Goal: Task Accomplishment & Management: Use online tool/utility

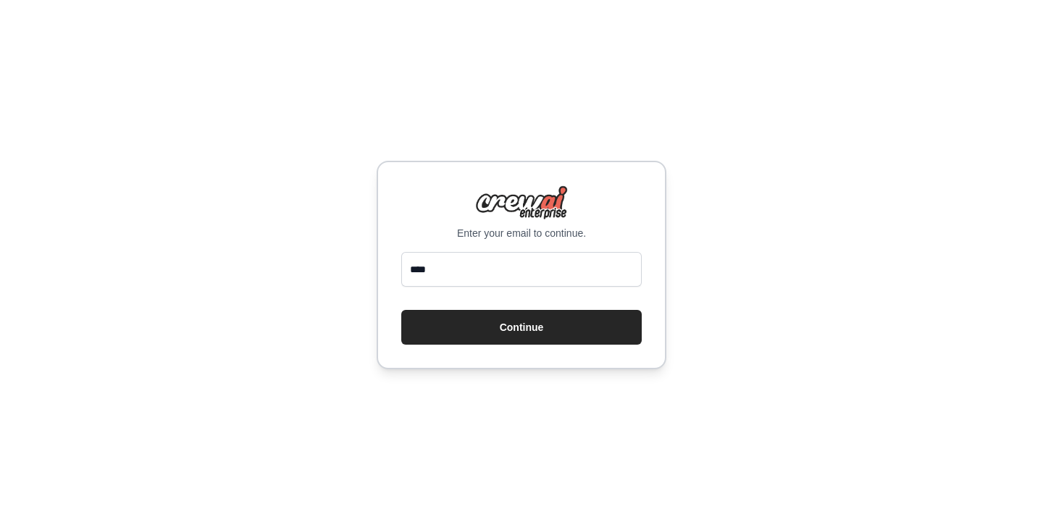
type input "**********"
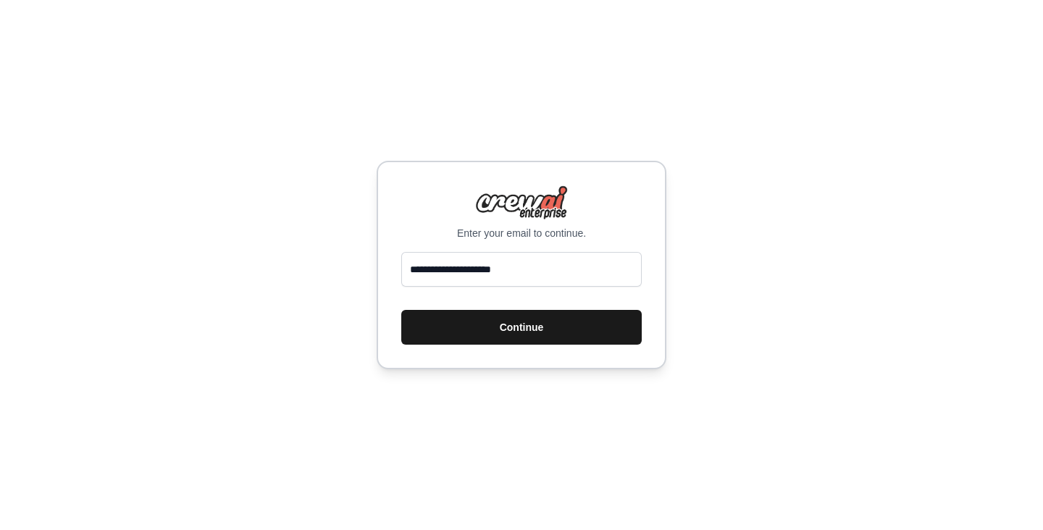
click at [517, 321] on button "Continue" at bounding box center [521, 327] width 241 height 35
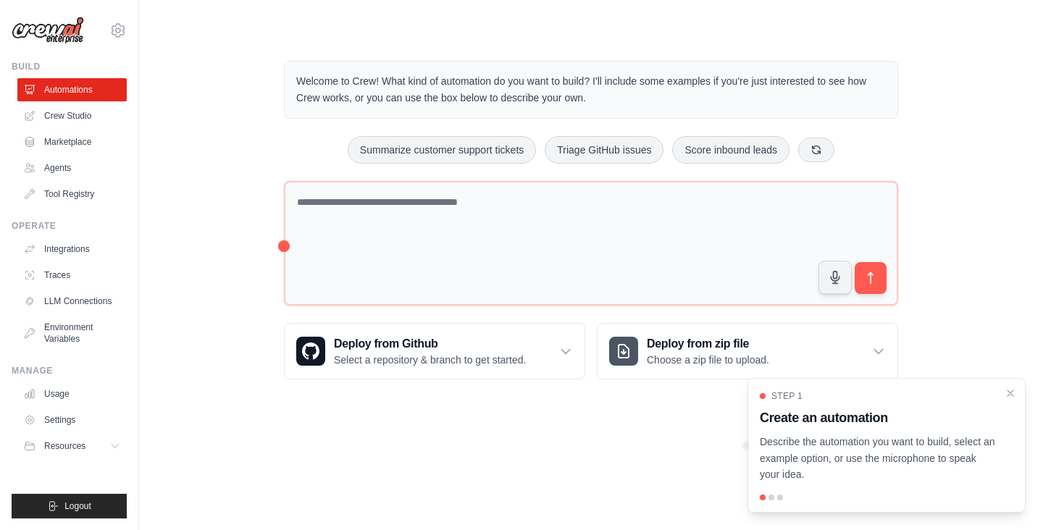
click at [975, 194] on div "Welcome to Crew! What kind of automation do you want to build? I'll include som…" at bounding box center [591, 220] width 858 height 365
click at [211, 184] on div "Welcome to Crew! What kind of automation do you want to build? I'll include som…" at bounding box center [591, 220] width 858 height 365
click at [123, 27] on icon at bounding box center [117, 30] width 17 height 17
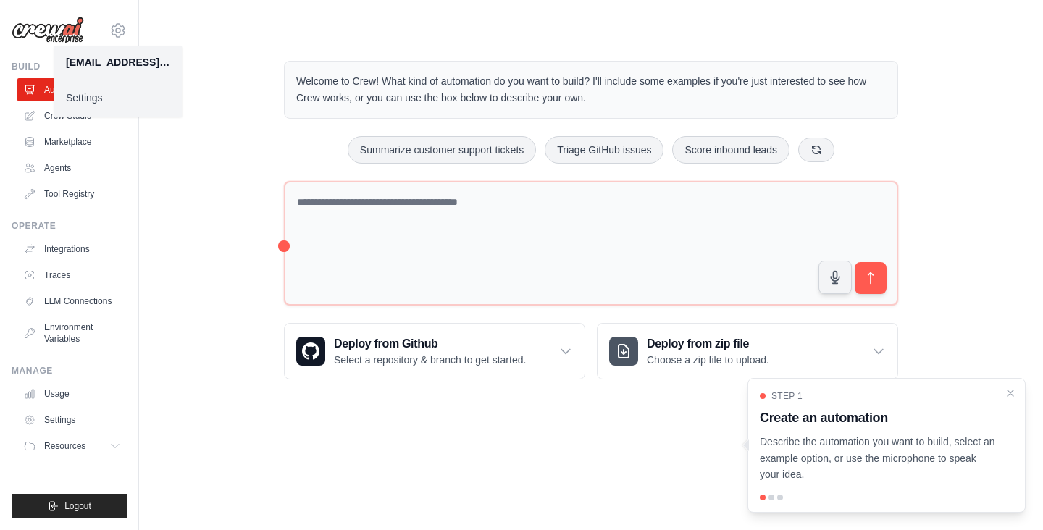
click at [1015, 208] on div "Welcome to Crew! What kind of automation do you want to build? I'll include som…" at bounding box center [591, 220] width 858 height 365
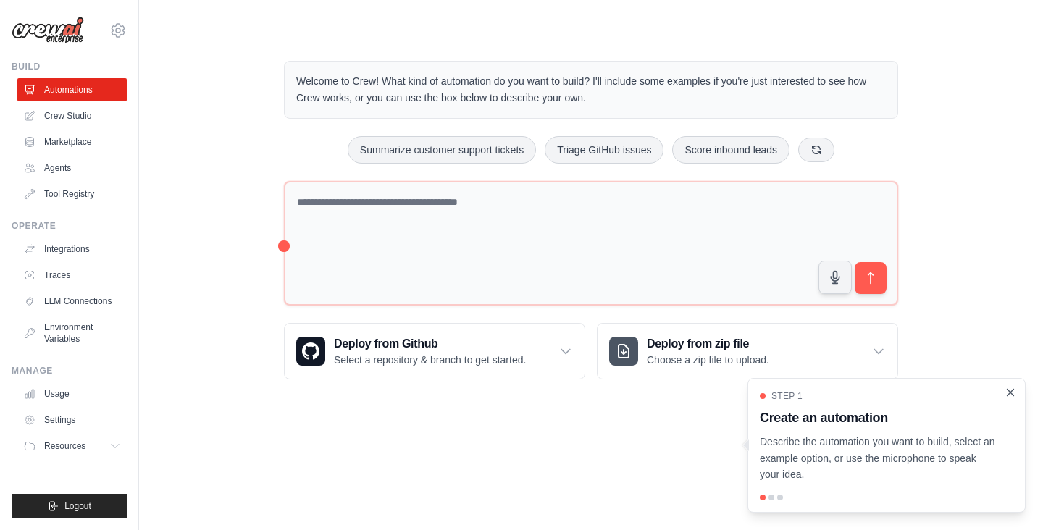
click at [1013, 393] on icon "Close walkthrough" at bounding box center [1010, 392] width 13 height 13
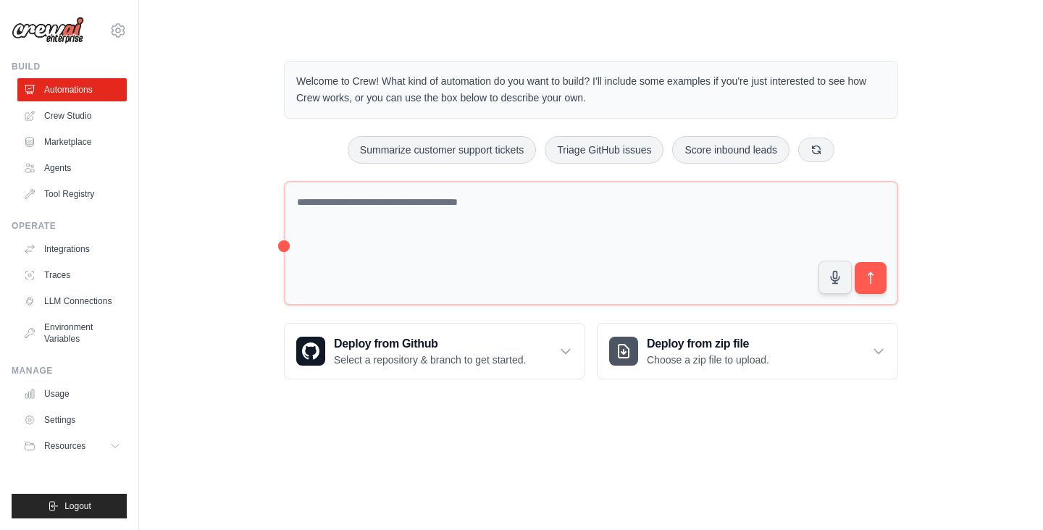
click at [235, 359] on div "Welcome to Crew! What kind of automation do you want to build? I'll include som…" at bounding box center [591, 220] width 858 height 365
click at [188, 357] on div "Welcome to Crew! What kind of automation do you want to build? I'll include som…" at bounding box center [591, 220] width 858 height 365
click at [116, 448] on icon at bounding box center [116, 447] width 7 height 4
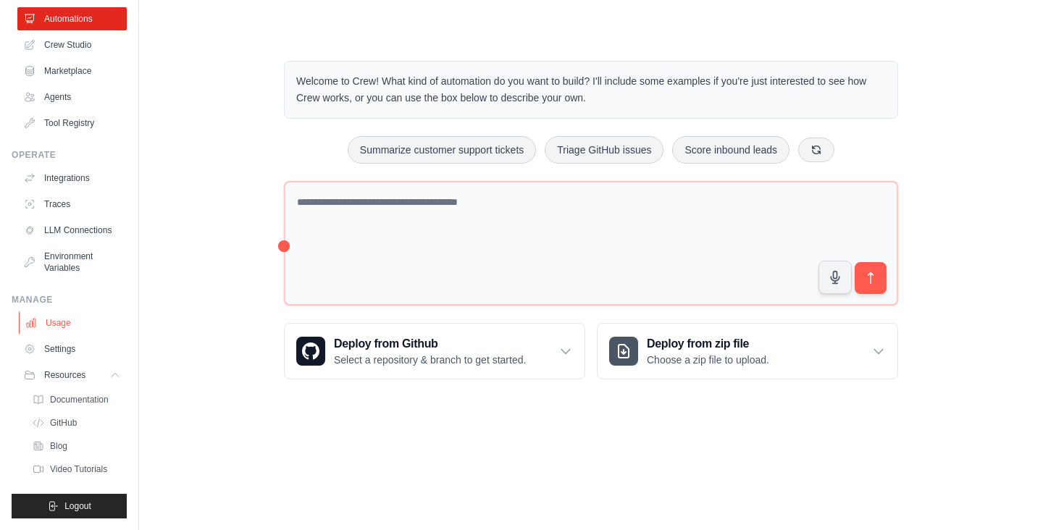
click at [60, 329] on link "Usage" at bounding box center [73, 323] width 109 height 23
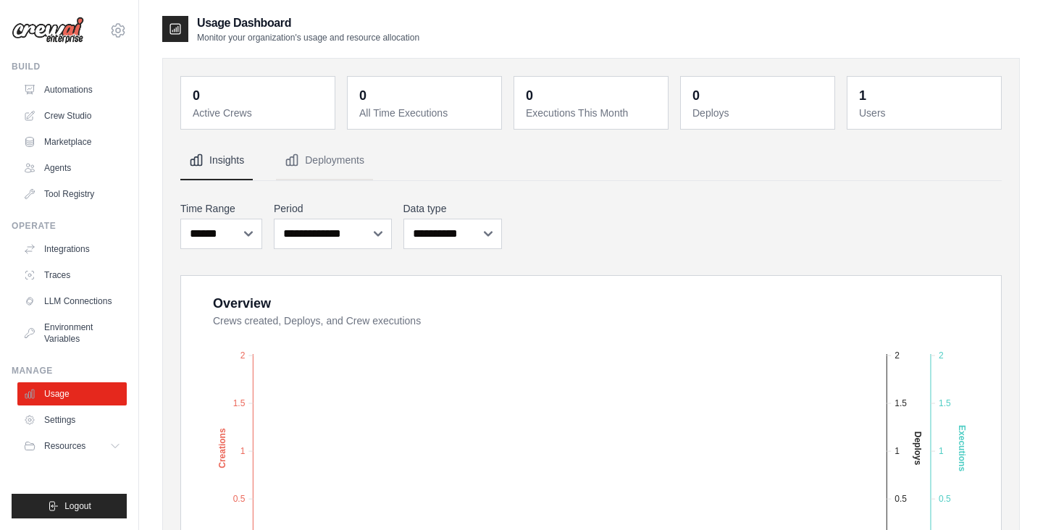
click at [827, 163] on nav "Insights Deployments" at bounding box center [591, 160] width 822 height 39
click at [88, 92] on link "Automations" at bounding box center [73, 89] width 109 height 23
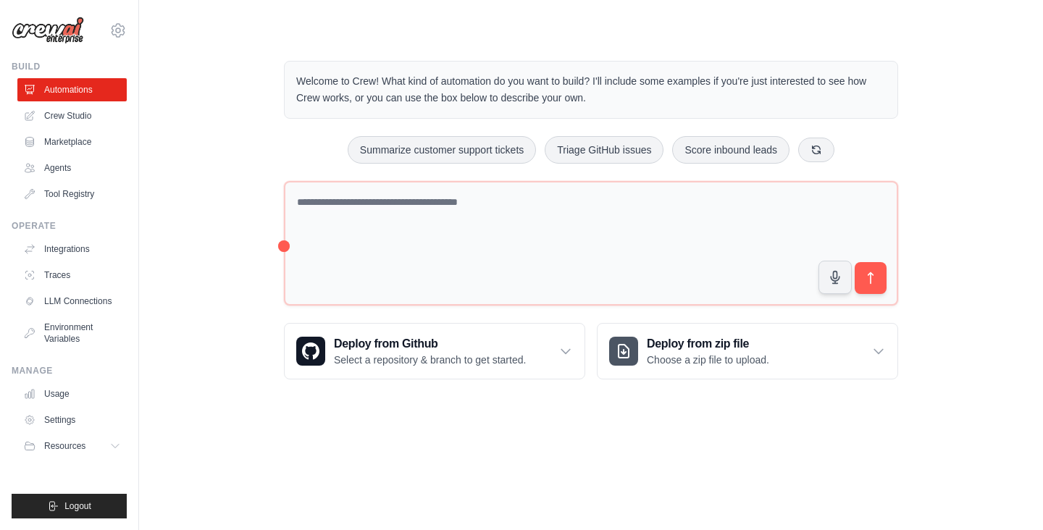
click at [220, 202] on div "Welcome to Crew! What kind of automation do you want to build? I'll include som…" at bounding box center [591, 220] width 858 height 365
click at [86, 143] on link "Marketplace" at bounding box center [73, 141] width 109 height 23
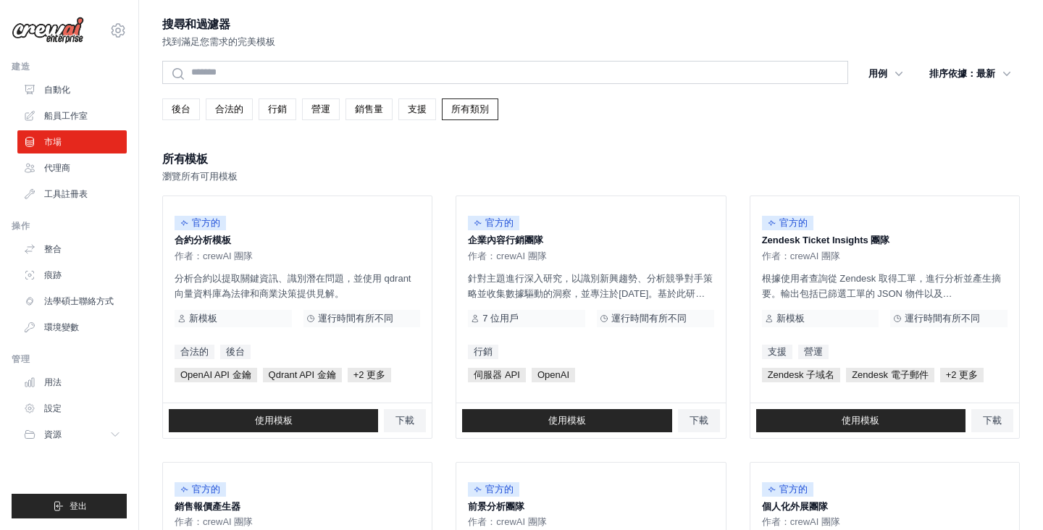
click at [838, 159] on div "所有模板 瀏覽所有可用模板" at bounding box center [591, 166] width 858 height 35
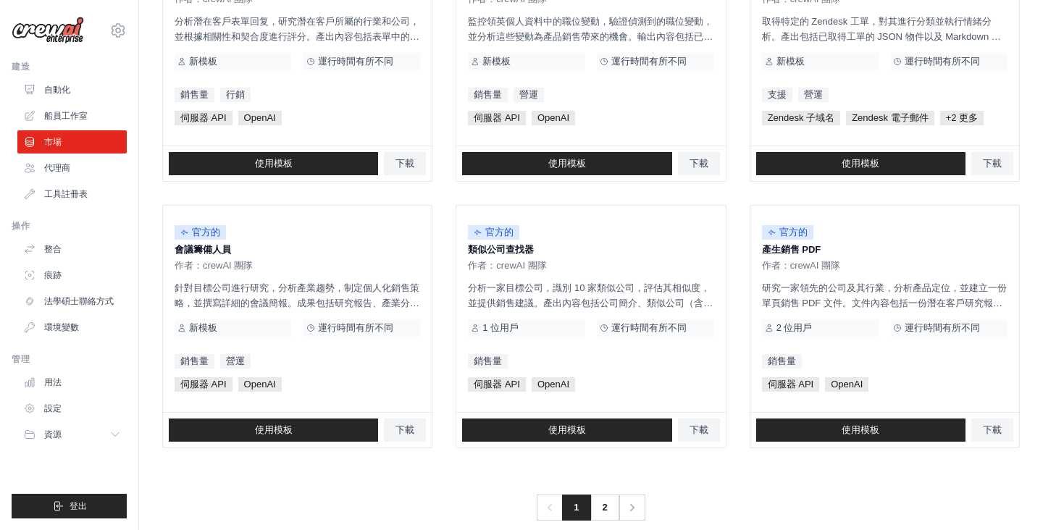
scroll to position [812, 0]
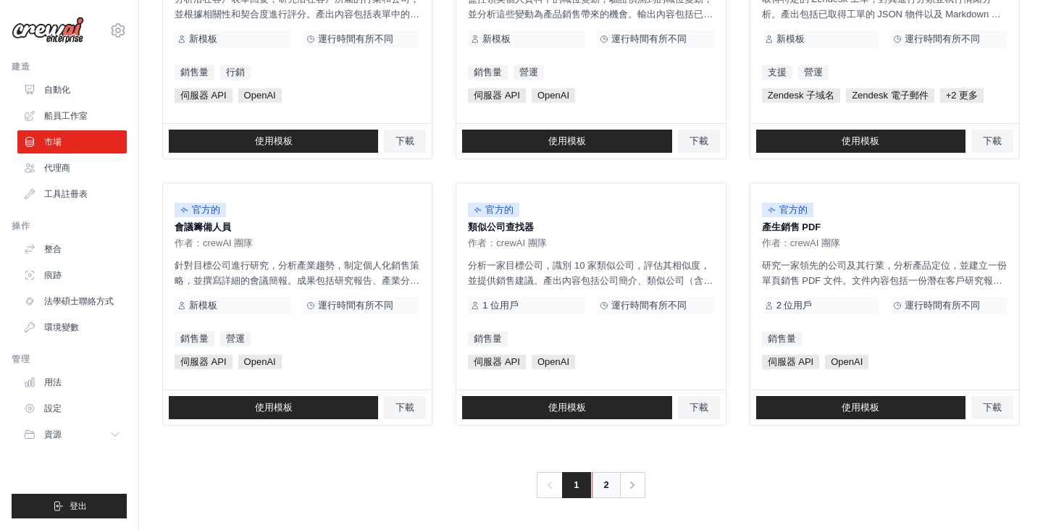
click at [598, 493] on link "2" at bounding box center [606, 485] width 29 height 26
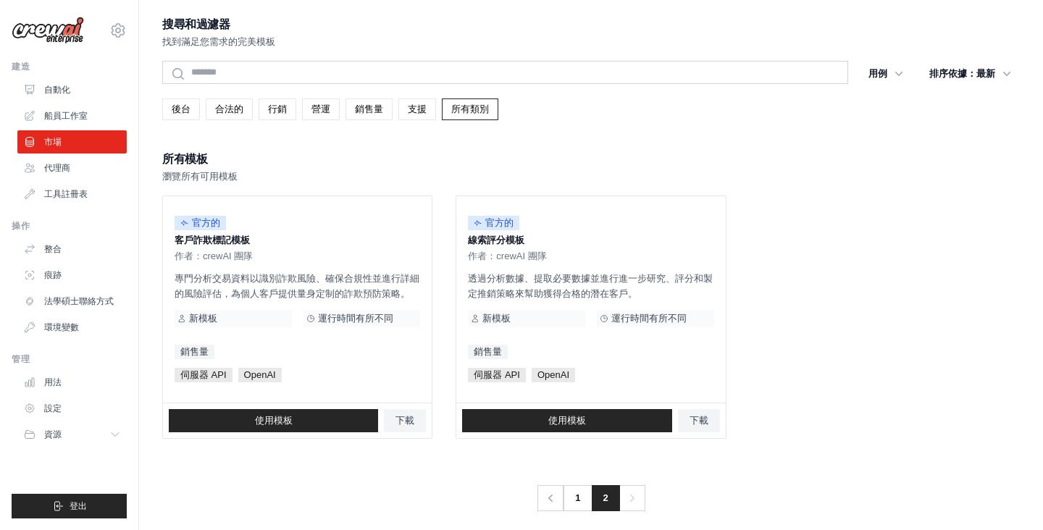
click at [839, 286] on ul "官方的 客戶詐欺標記模板 作者：crewAI 團隊 專門分析交易資料以識別詐欺風險、確保合規性並進行詳細的風險評估，為個人客戶提供量身定制的詐欺預防策略。 新…" at bounding box center [591, 317] width 858 height 243
click at [838, 286] on ul "官方的 客戶詐欺標記模板 作者：crewAI 團隊 專門分析交易資料以識別詐欺風險、確保合規性並進行詳細的風險評估，為個人客戶提供量身定制的詐欺預防策略。 新…" at bounding box center [591, 317] width 858 height 243
click at [863, 288] on ul "官方的 客戶詐欺標記模板 作者：crewAI 團隊 專門分析交易資料以識別詐欺風險、確保合規性並進行詳細的風險評估，為個人客戶提供量身定制的詐欺預防策略。 新…" at bounding box center [591, 317] width 858 height 243
click at [909, 328] on ul "官方的 客戶詐欺標記模板 作者：crewAI 團隊 專門分析交易資料以識別詐欺風險、確保合規性並進行詳細的風險評估，為個人客戶提供量身定制的詐欺預防策略。 新…" at bounding box center [591, 317] width 858 height 243
drag, startPoint x: 570, startPoint y: 502, endPoint x: 580, endPoint y: 498, distance: 11.7
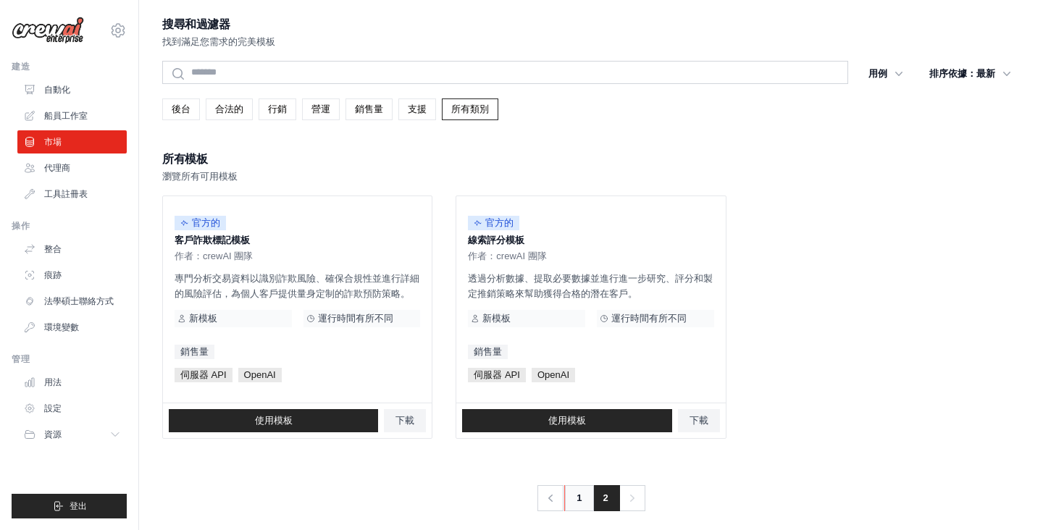
click at [570, 502] on link "1" at bounding box center [578, 498] width 29 height 26
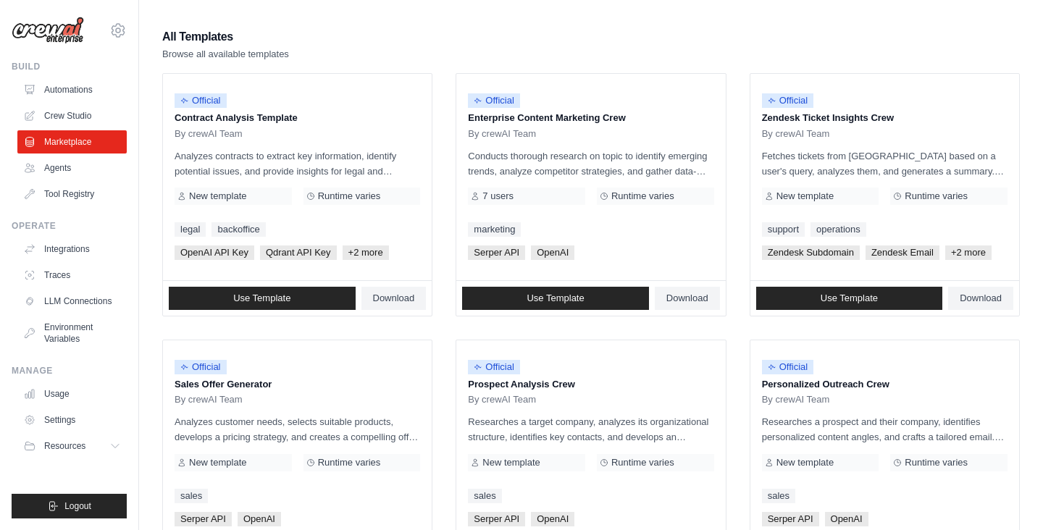
scroll to position [211, 0]
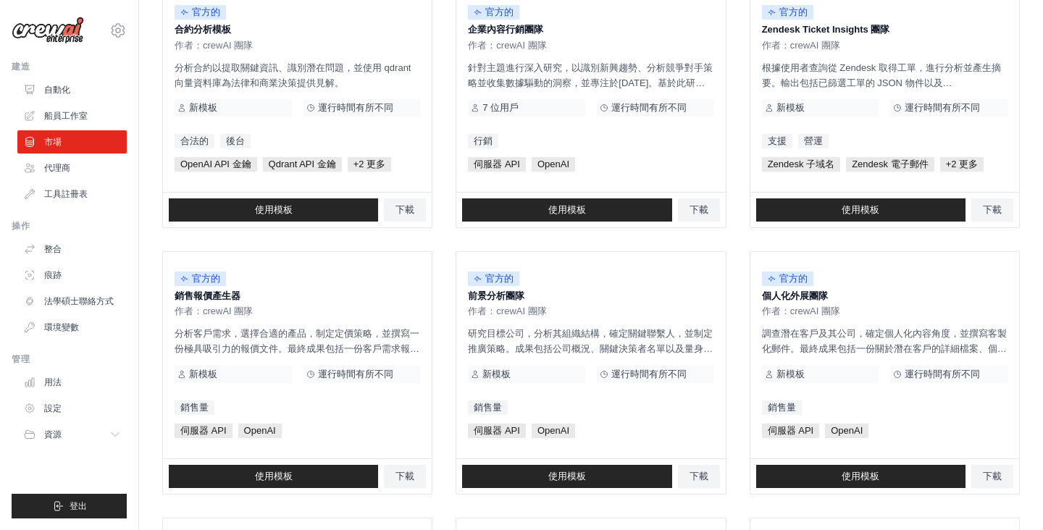
click at [734, 186] on ul "官方的 合約分析模板 作者：crewAI 團隊 分析合約以提取關鍵資訊、識別潛在問題，並使用 qdrant 向量資料庫為法律和商業決策提供見解。 新模板 運行…" at bounding box center [591, 506] width 858 height 1043
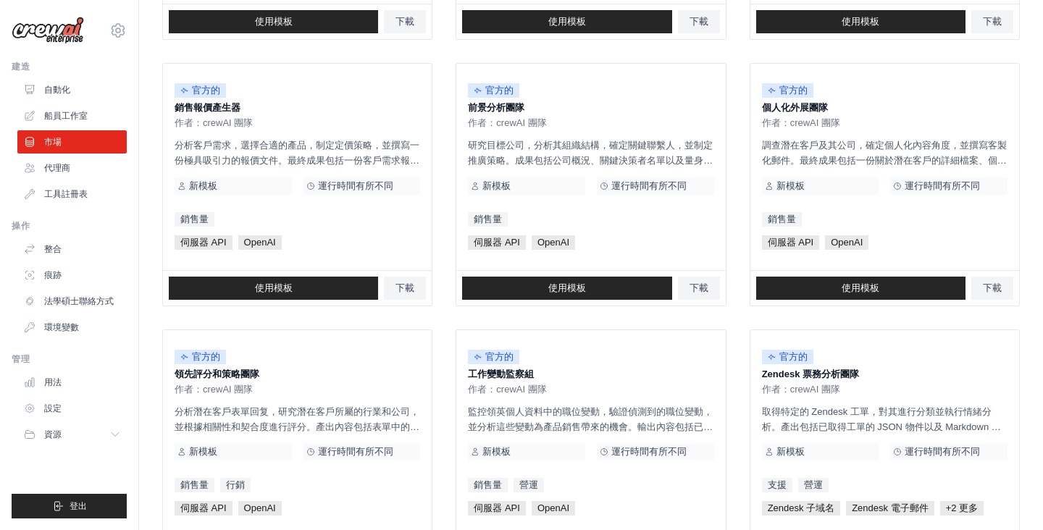
scroll to position [422, 0]
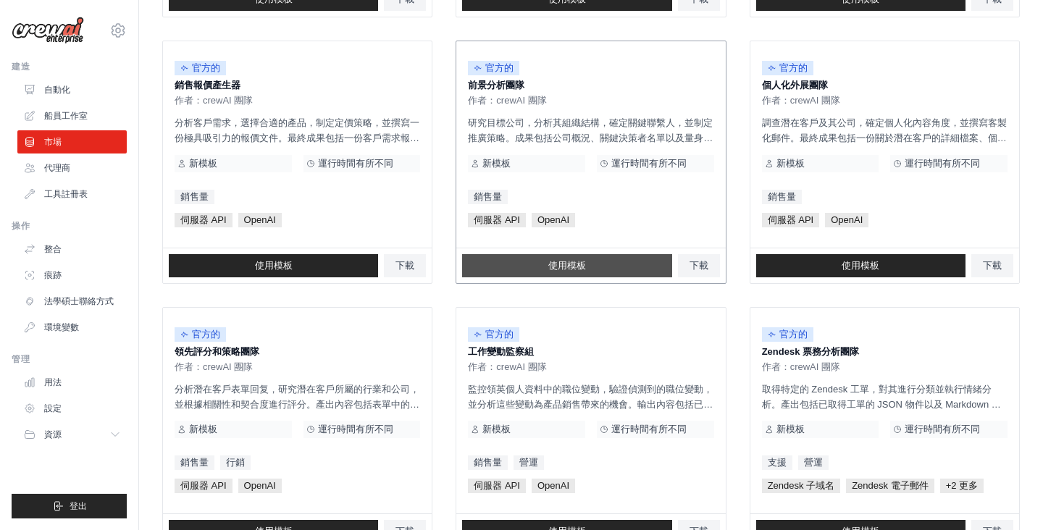
click at [577, 264] on font "使用模板" at bounding box center [567, 265] width 38 height 11
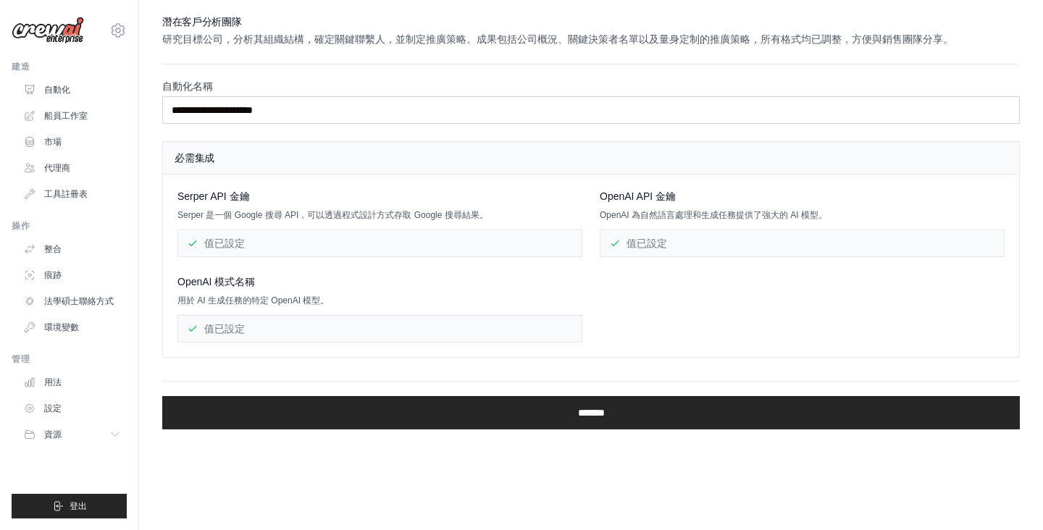
click at [401, 26] on h2 "潛在客戶分析團隊" at bounding box center [591, 21] width 858 height 14
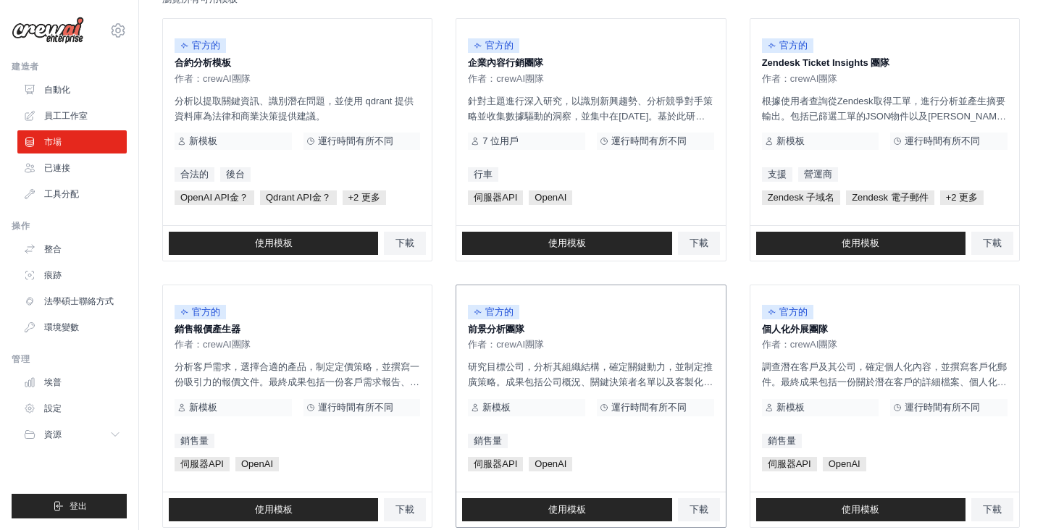
scroll to position [165, 0]
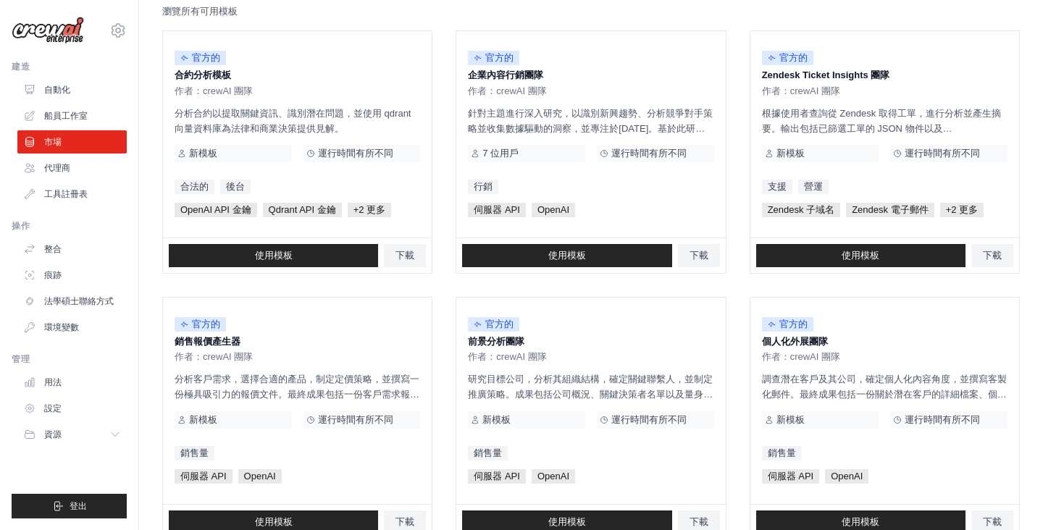
click at [535, 10] on div "所有模板 瀏覽所有可用模板" at bounding box center [591, 1] width 858 height 35
click at [594, 256] on link "使用模板" at bounding box center [566, 255] width 209 height 23
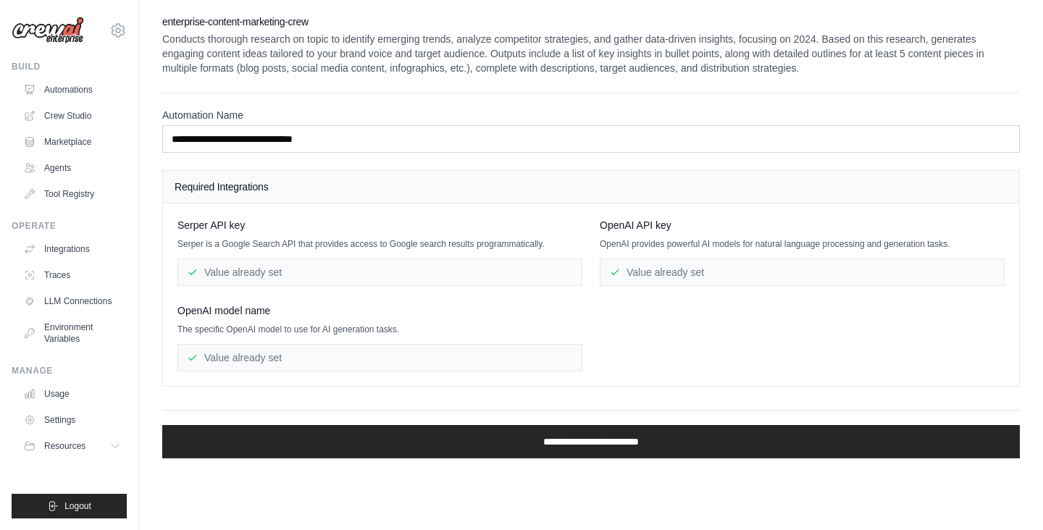
click at [297, 265] on div "Value already set" at bounding box center [380, 273] width 405 height 28
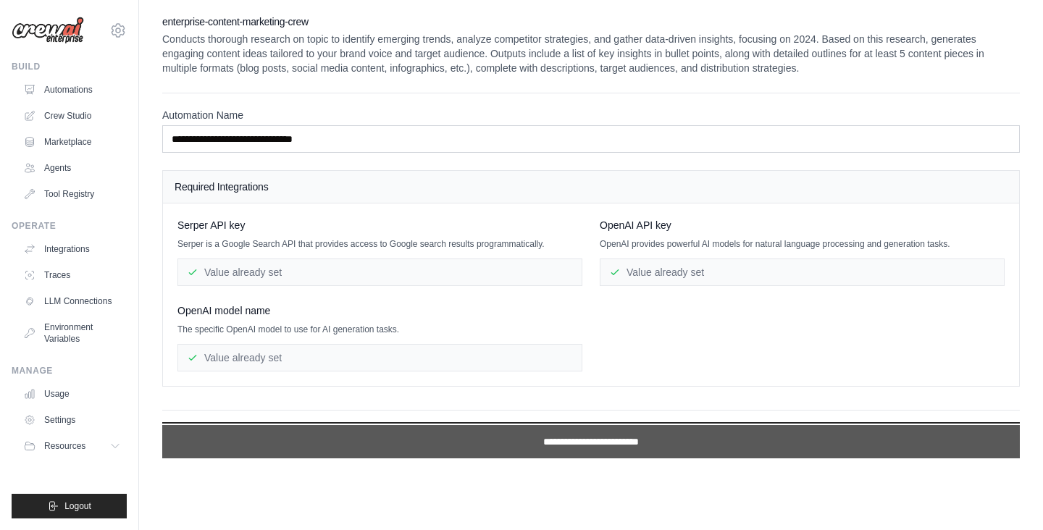
click at [462, 451] on input "**********" at bounding box center [591, 441] width 858 height 33
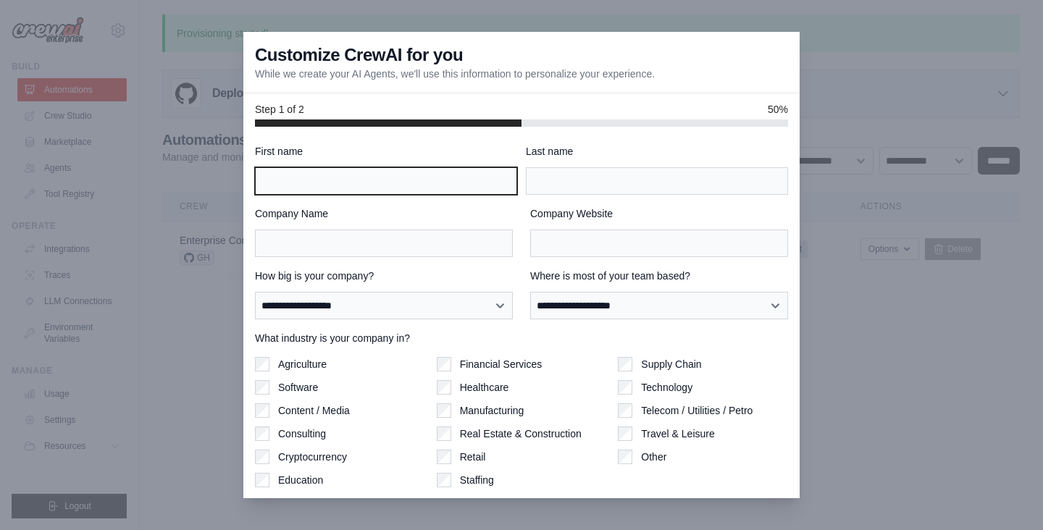
click at [398, 183] on input "First name" at bounding box center [386, 181] width 262 height 28
type input "****"
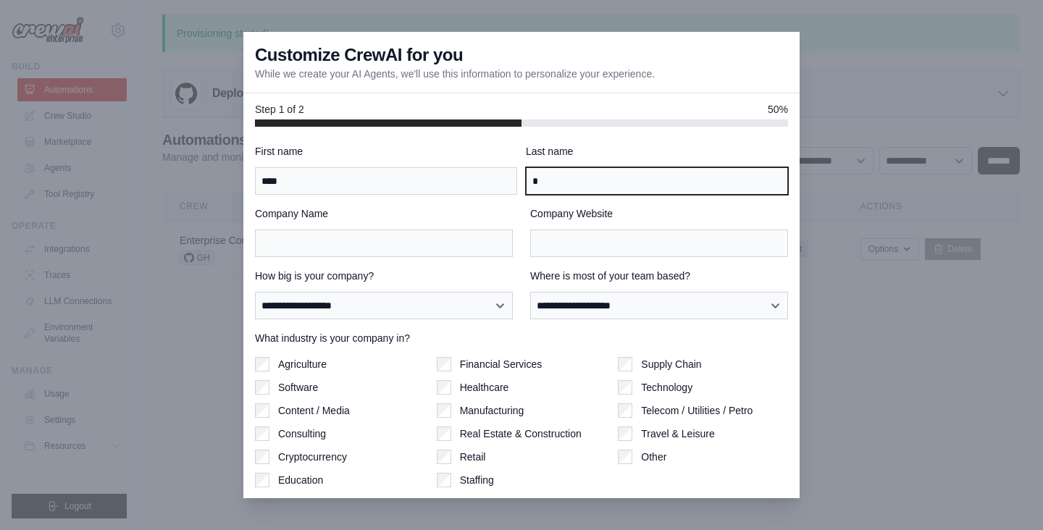
type input "*"
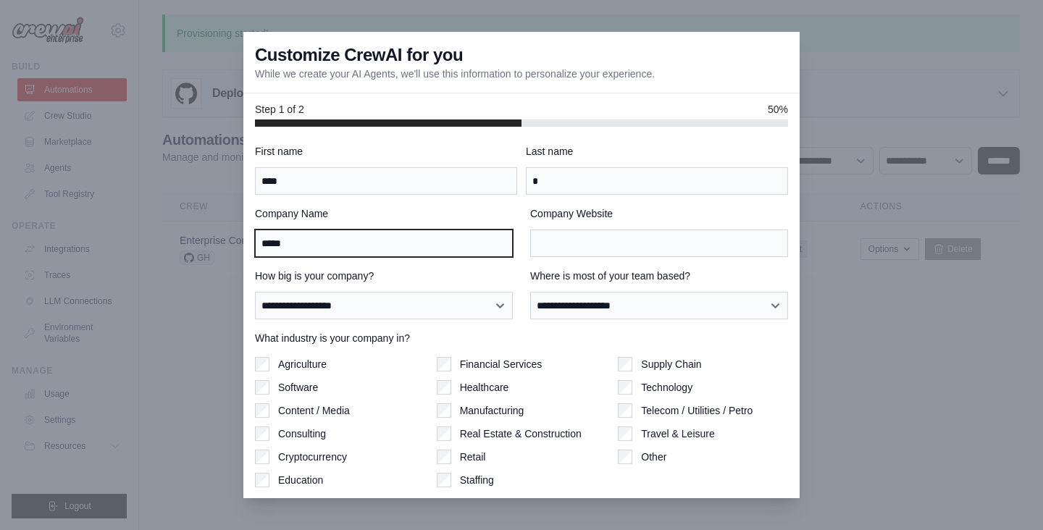
type input "*****"
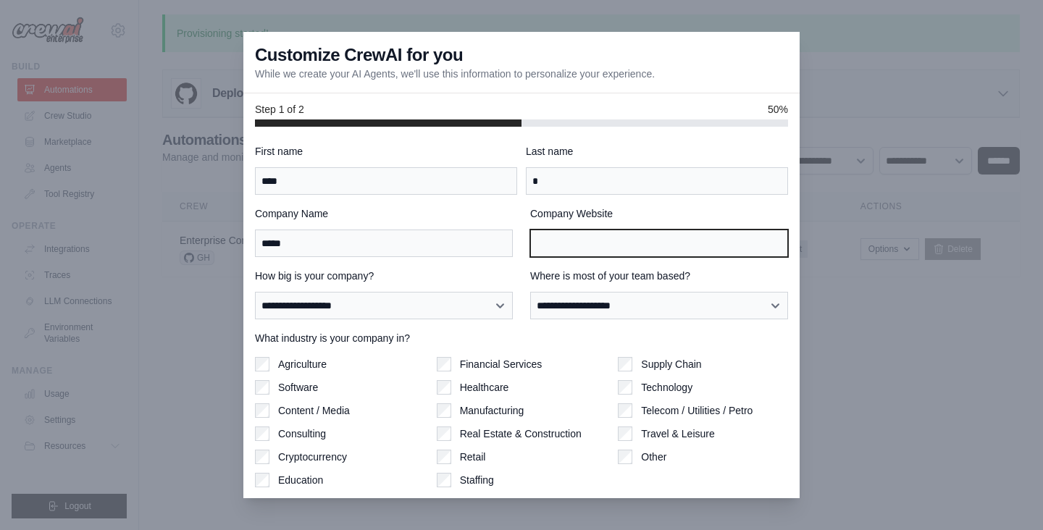
scroll to position [44, 0]
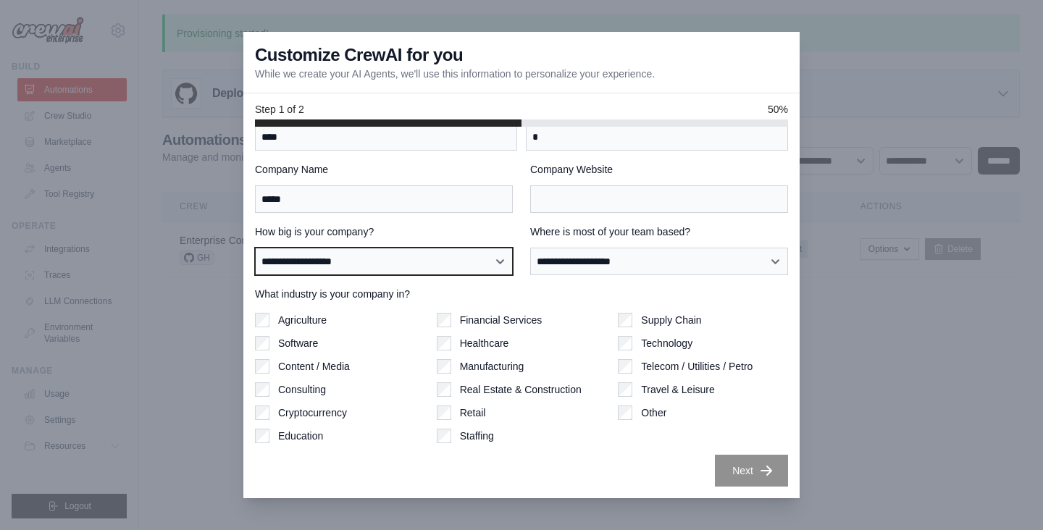
click at [441, 266] on select "**********" at bounding box center [384, 262] width 258 height 28
select select "**********"
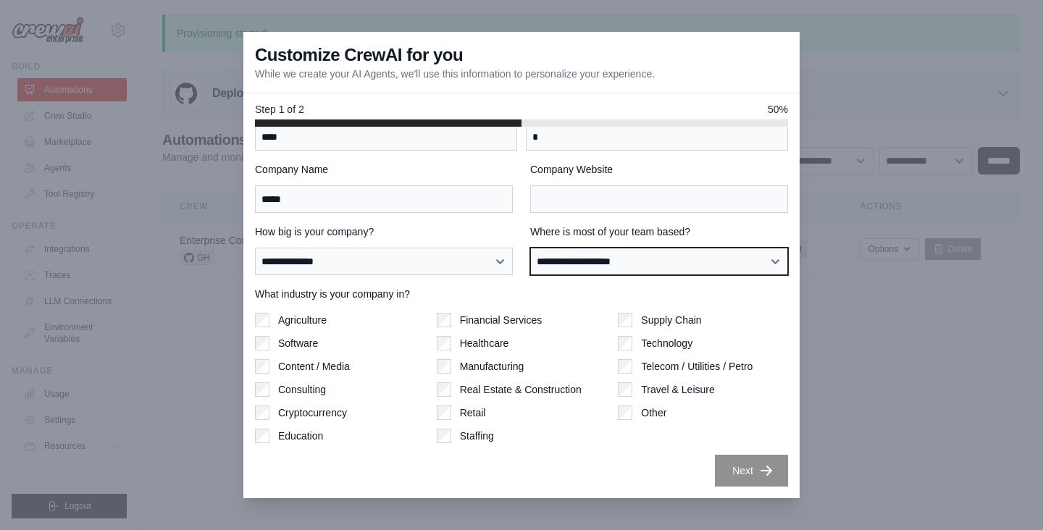
click at [696, 260] on select "**********" at bounding box center [659, 262] width 258 height 28
select select "**********"
click at [383, 476] on div "Next" at bounding box center [521, 471] width 533 height 32
click at [288, 350] on label "Software" at bounding box center [298, 343] width 40 height 14
click at [391, 474] on div "Next" at bounding box center [521, 471] width 533 height 32
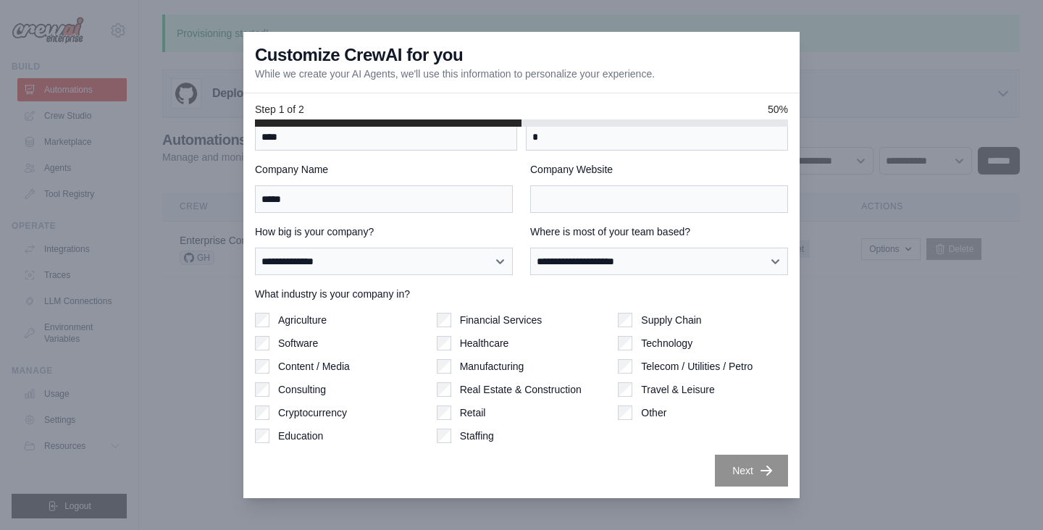
scroll to position [0, 0]
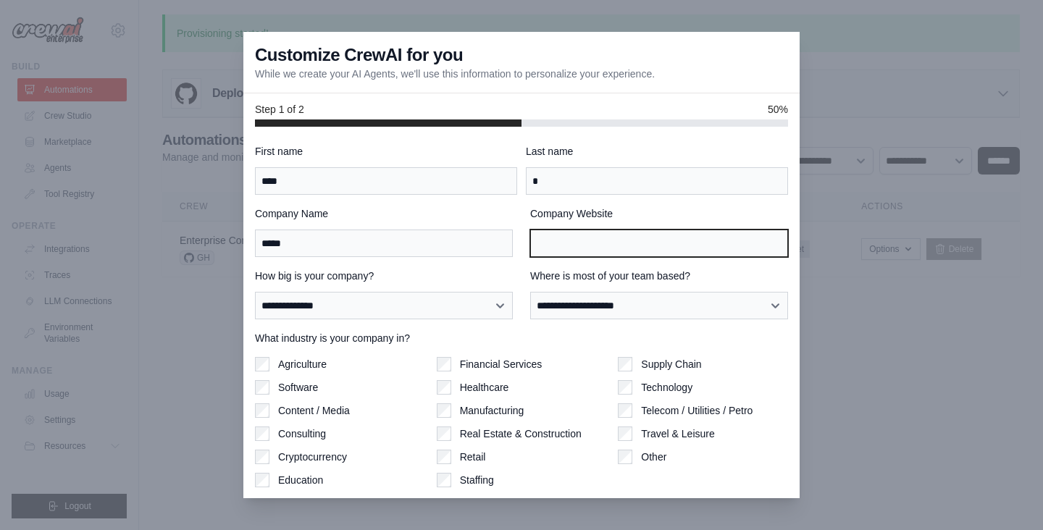
click at [593, 237] on input "Company Website" at bounding box center [659, 244] width 258 height 28
click at [696, 242] on input "Company Website" at bounding box center [659, 244] width 258 height 28
paste input "**********"
type input "**********"
click at [683, 212] on label "Company Website" at bounding box center [659, 214] width 258 height 14
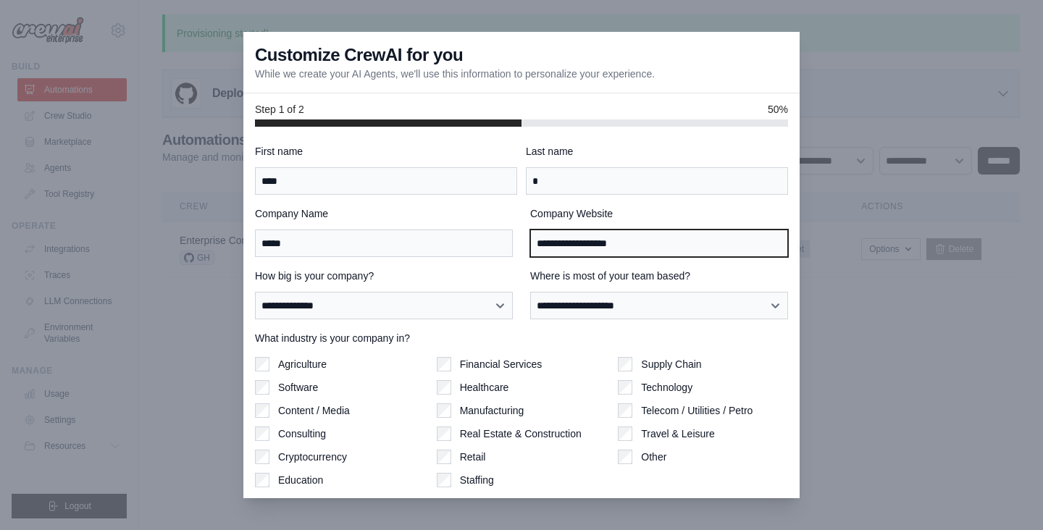
click at [683, 230] on input "**********" at bounding box center [659, 244] width 258 height 28
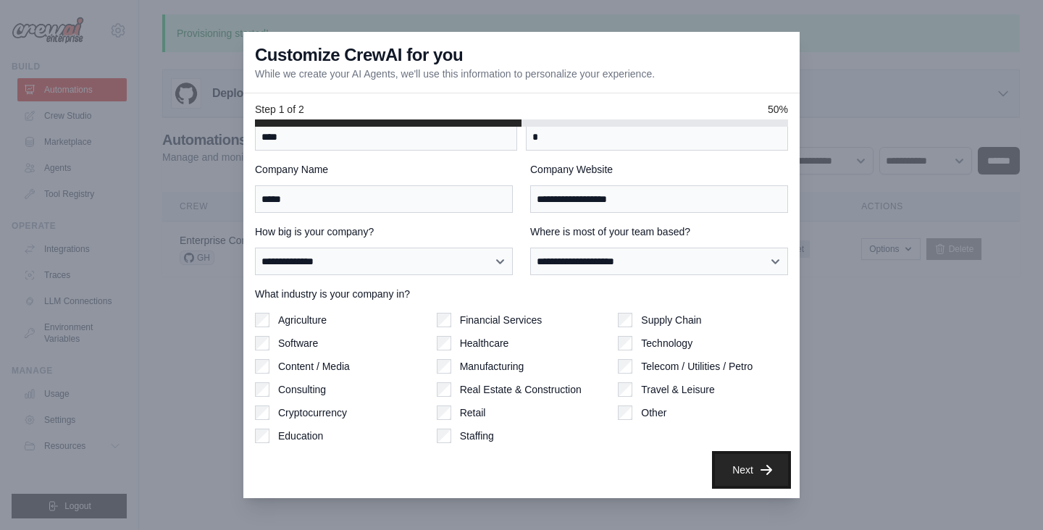
click at [748, 464] on button "Next" at bounding box center [751, 470] width 73 height 32
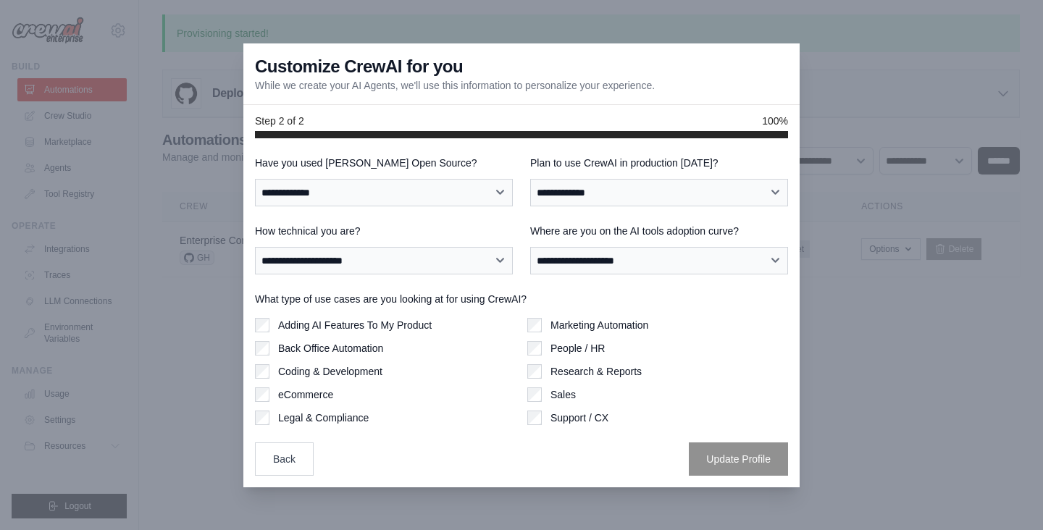
scroll to position [0, 0]
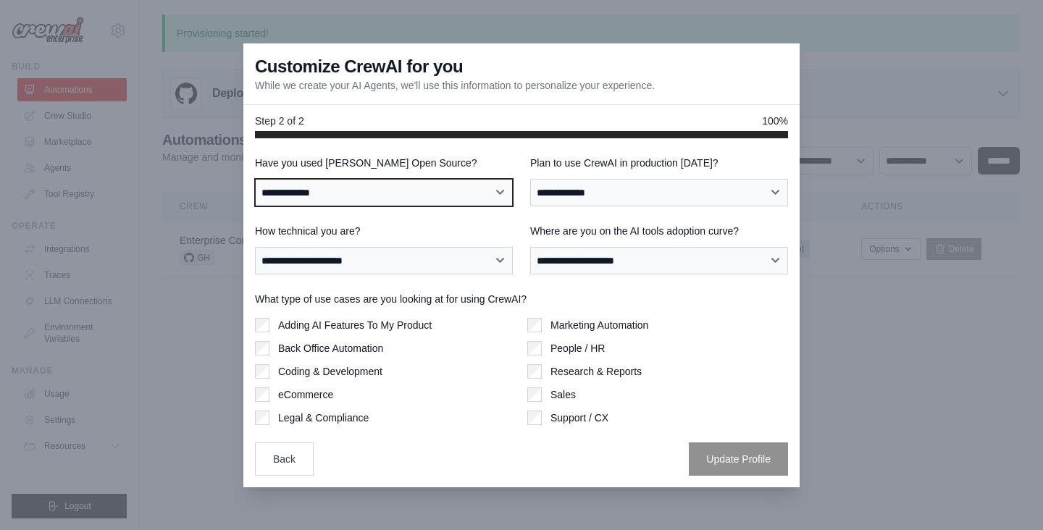
click at [406, 192] on select "**********" at bounding box center [384, 193] width 258 height 28
select select "**********"
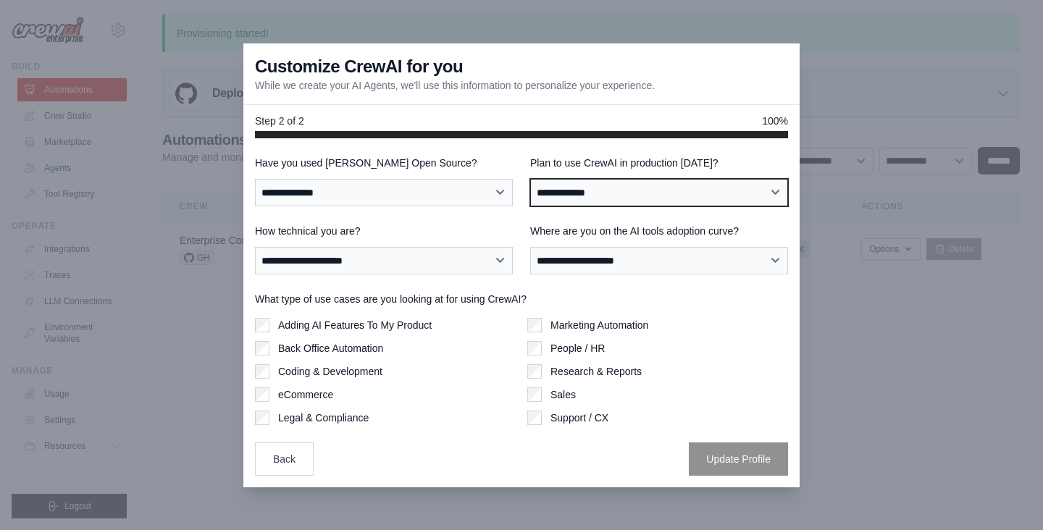
click at [709, 190] on select "**********" at bounding box center [659, 193] width 258 height 28
select select "****"
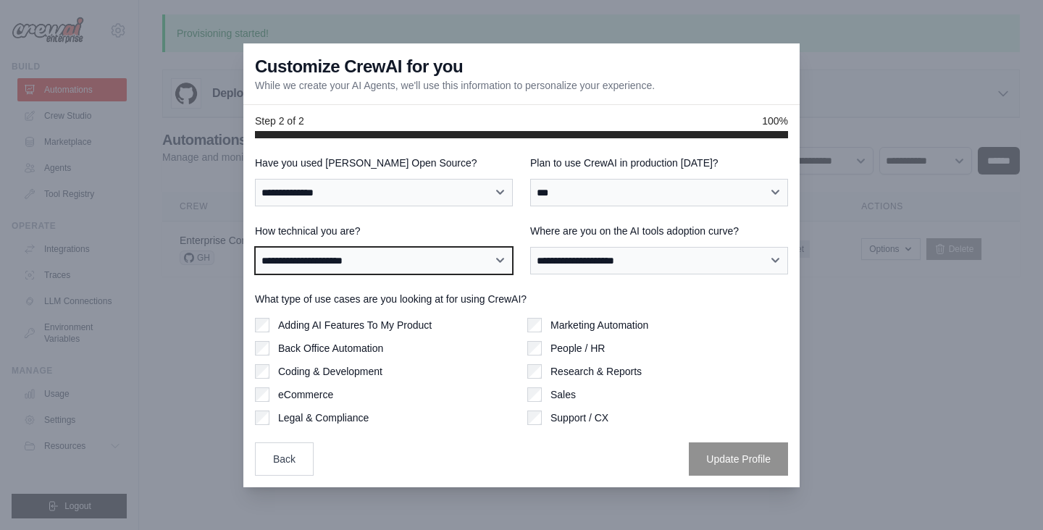
click at [442, 259] on select "**********" at bounding box center [384, 261] width 258 height 28
select select "**********"
click at [455, 225] on label "How technical you are?" at bounding box center [384, 231] width 258 height 14
click at [455, 247] on select "**********" at bounding box center [384, 261] width 258 height 28
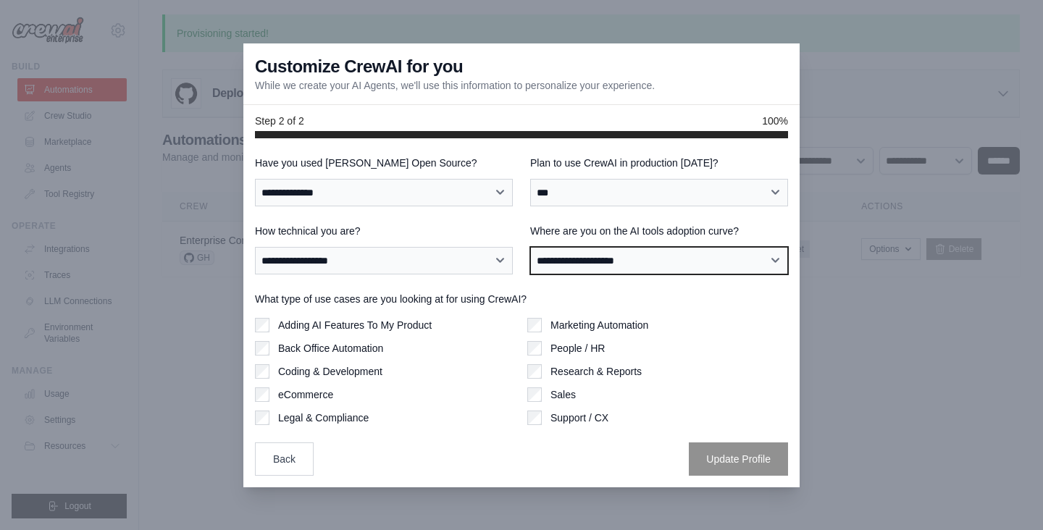
click at [657, 259] on select "**********" at bounding box center [659, 261] width 258 height 28
select select "**********"
click at [312, 394] on label "eCommerce" at bounding box center [305, 395] width 55 height 14
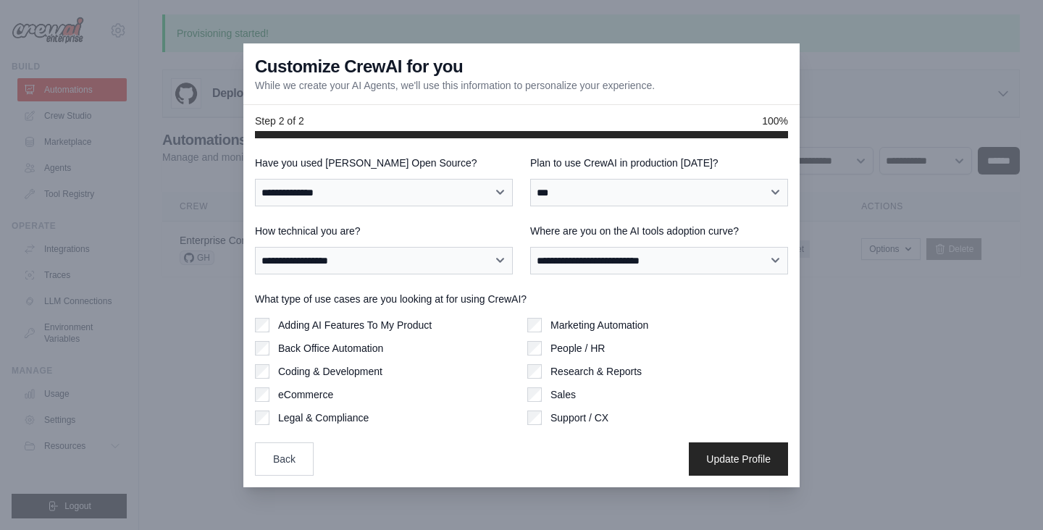
click at [417, 462] on div "Back Update Profile" at bounding box center [521, 459] width 533 height 33
click at [746, 467] on button "Update Profile" at bounding box center [738, 458] width 99 height 33
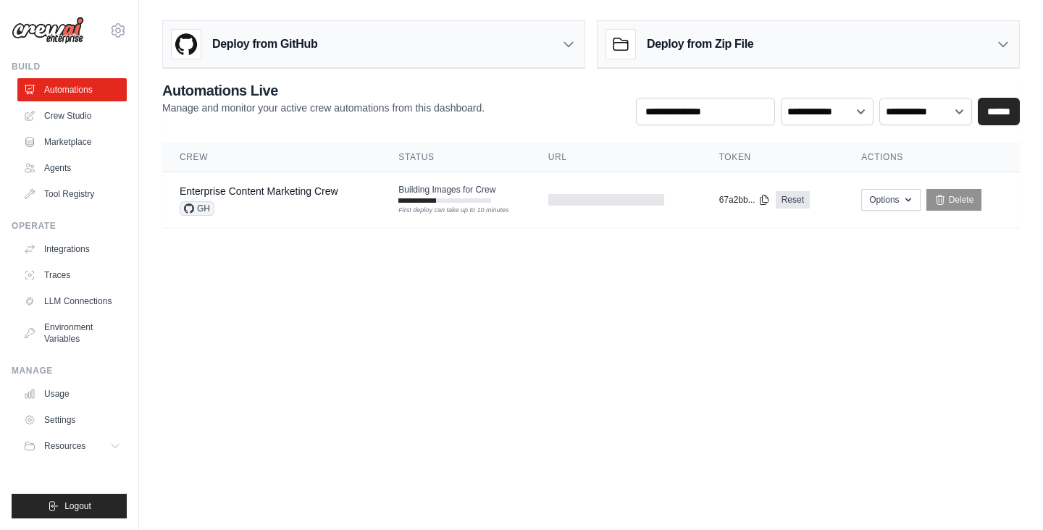
click at [680, 306] on body "[EMAIL_ADDRESS][DOMAIN_NAME] Settings Build Automations Crew Studio" at bounding box center [521, 265] width 1043 height 530
click at [53, 167] on link "Agents" at bounding box center [73, 168] width 109 height 23
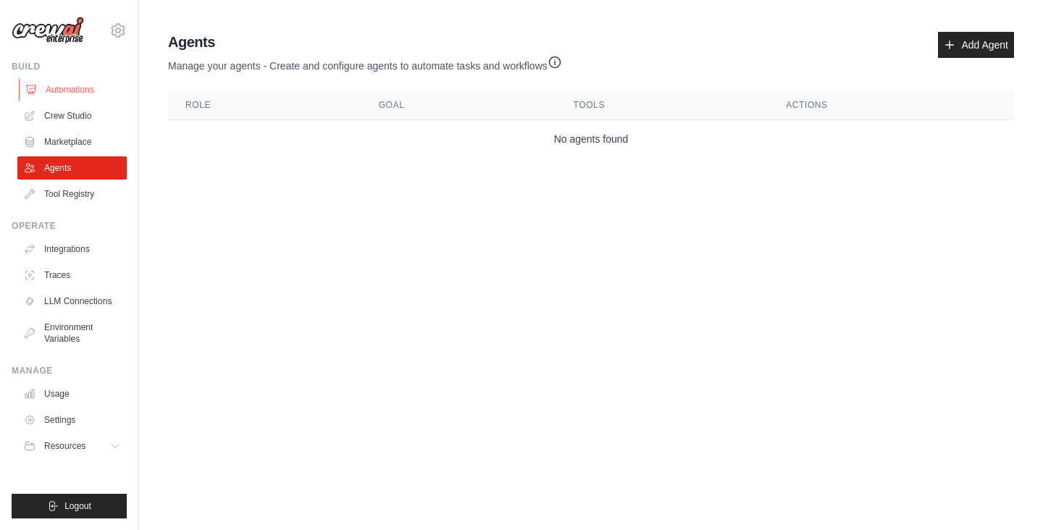
click at [63, 96] on link "Automations" at bounding box center [73, 89] width 109 height 23
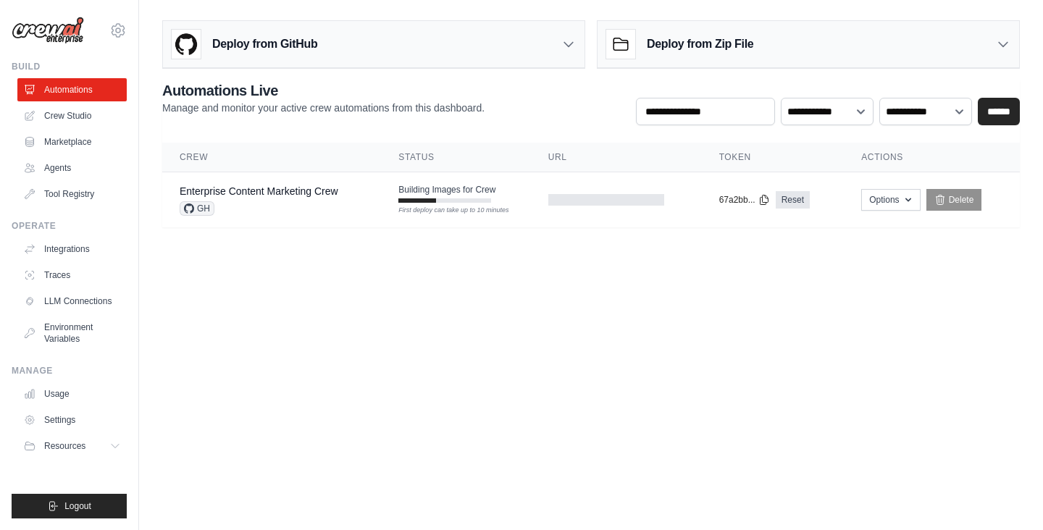
click at [362, 287] on body "[EMAIL_ADDRESS][DOMAIN_NAME] Settings Build Automations Crew Studio" at bounding box center [521, 265] width 1043 height 530
click at [104, 451] on button "Resources" at bounding box center [73, 446] width 109 height 23
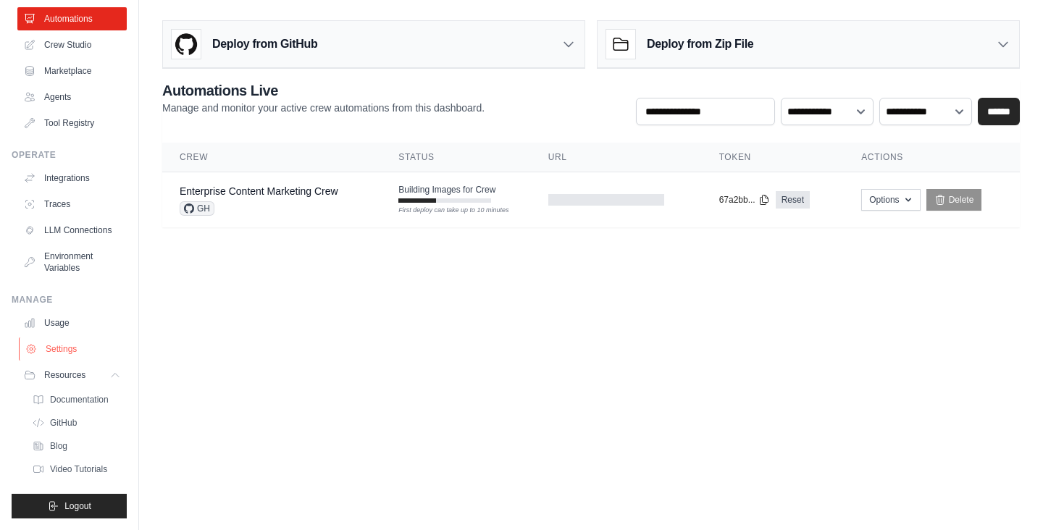
click at [64, 351] on link "Settings" at bounding box center [73, 349] width 109 height 23
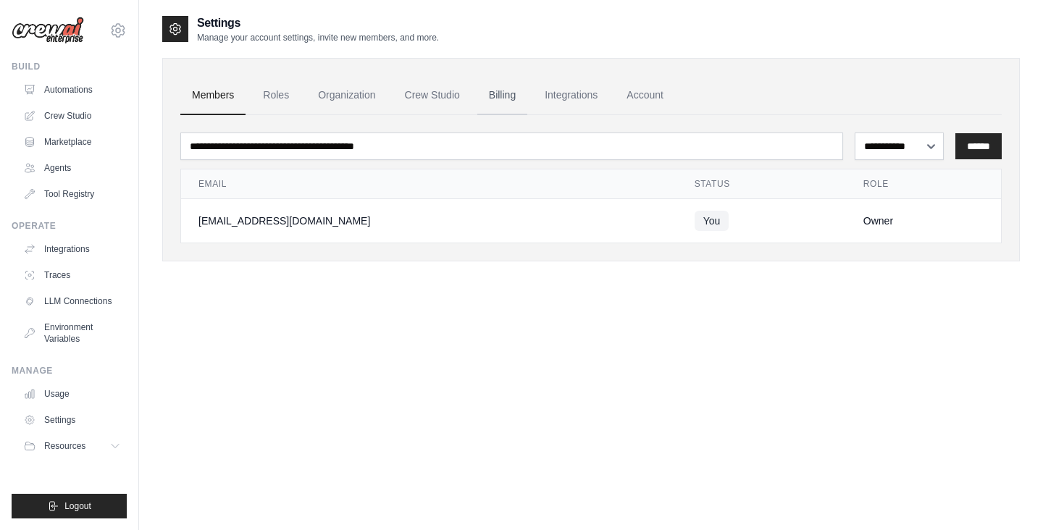
click at [516, 95] on link "Billing" at bounding box center [502, 95] width 50 height 39
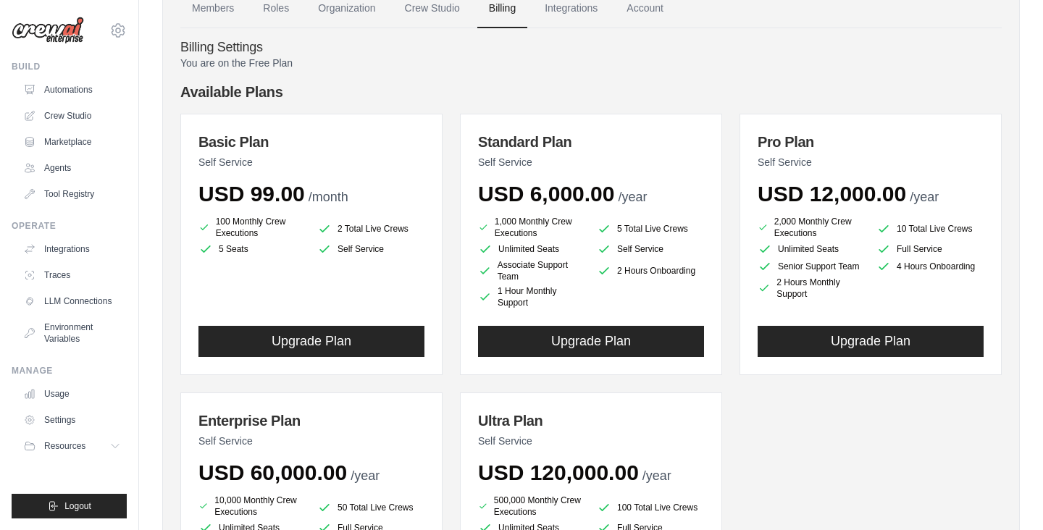
scroll to position [65, 0]
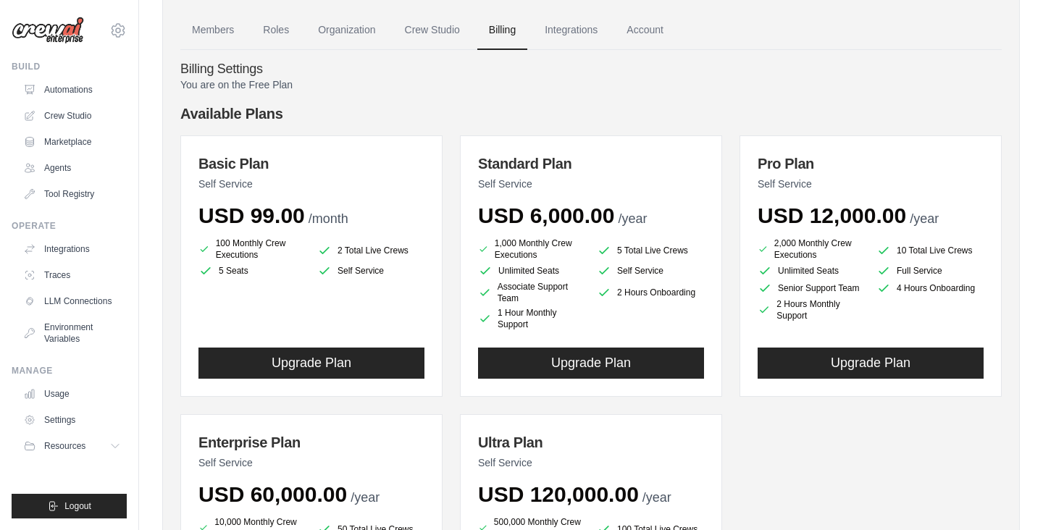
click at [938, 100] on div "You are on the Free Plan Available Plans Basic Plan Self Service USD 99.00 /mon…" at bounding box center [591, 388] width 822 height 621
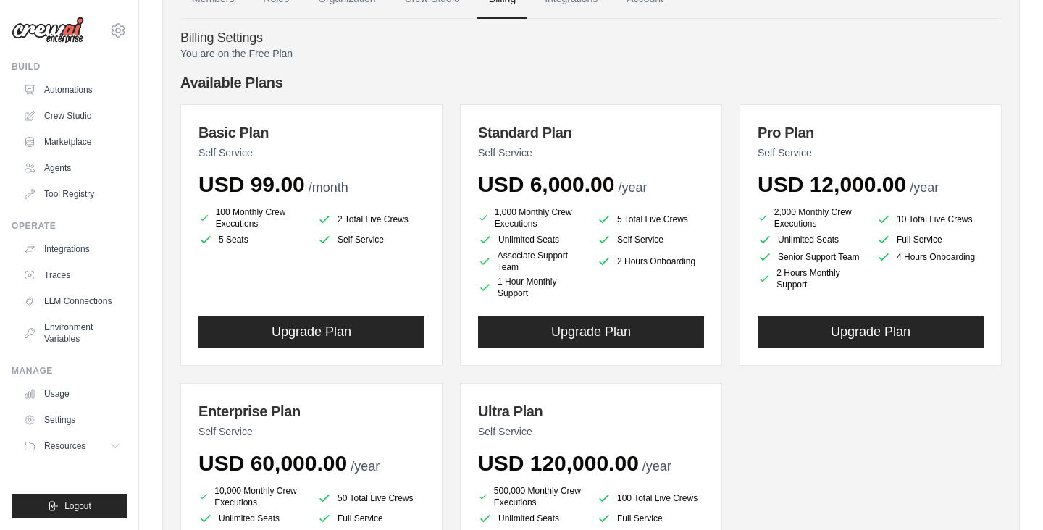
scroll to position [0, 0]
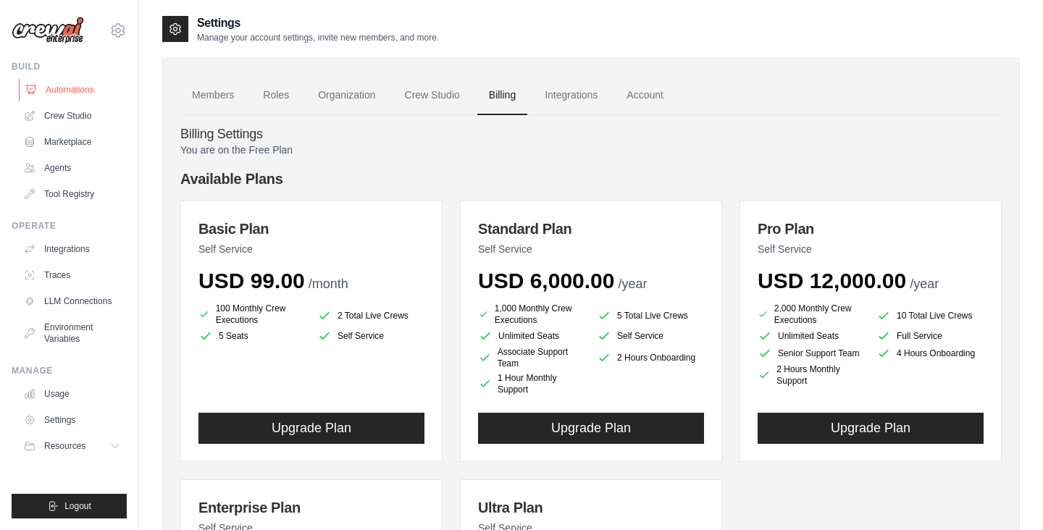
click at [75, 87] on link "Automations" at bounding box center [73, 89] width 109 height 23
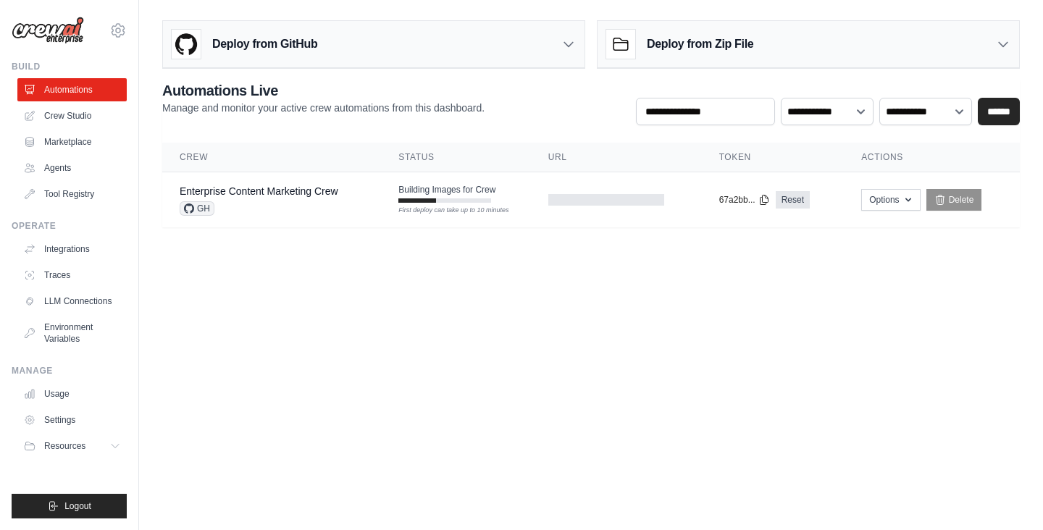
click at [641, 362] on body "johnwalk1192@gmail.com Settings Build Automations Crew Studio" at bounding box center [521, 265] width 1043 height 530
click at [72, 120] on link "Crew Studio" at bounding box center [73, 115] width 109 height 23
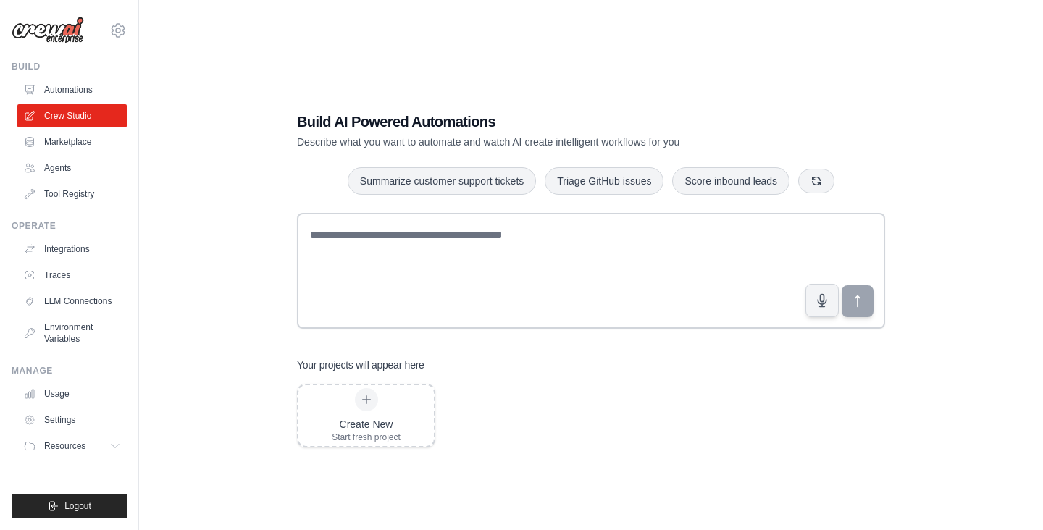
click at [239, 204] on div "Build AI Powered Automations Describe what you want to automate and watch AI cr…" at bounding box center [591, 279] width 858 height 530
click at [976, 154] on div "Build AI Powered Automations Describe what you want to automate and watch AI cr…" at bounding box center [591, 279] width 858 height 530
click at [238, 162] on div "Build AI Powered Automations Describe what you want to automate and watch AI cr…" at bounding box center [591, 279] width 858 height 530
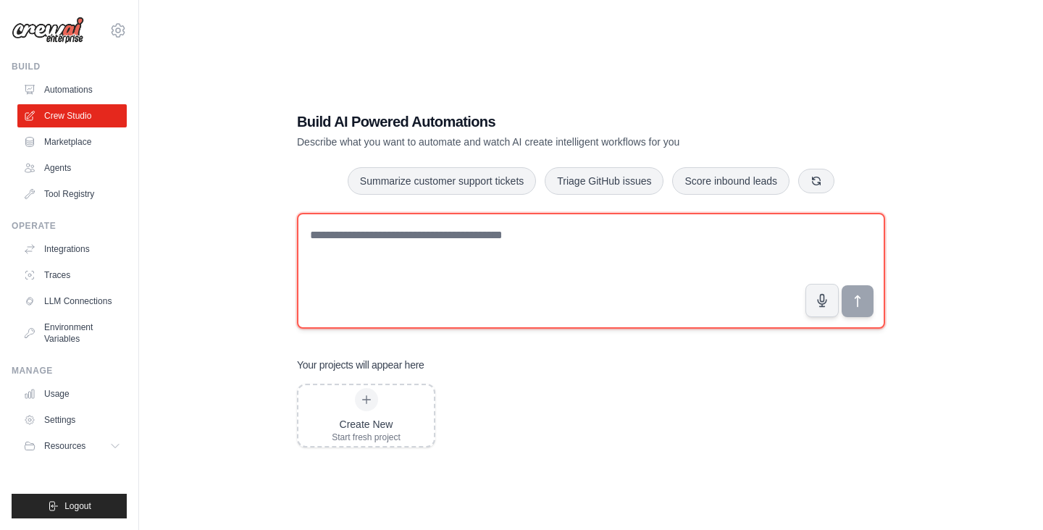
drag, startPoint x: 587, startPoint y: 278, endPoint x: 721, endPoint y: 230, distance: 142.3
click at [585, 278] on textarea at bounding box center [591, 271] width 588 height 116
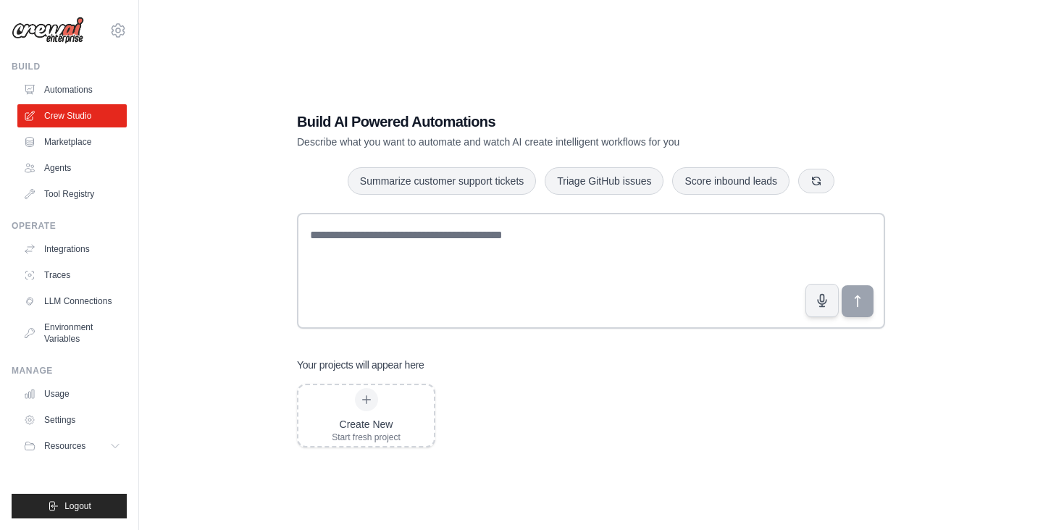
click at [935, 172] on div "Build AI Powered Automations Describe what you want to automate and watch AI cr…" at bounding box center [591, 279] width 858 height 530
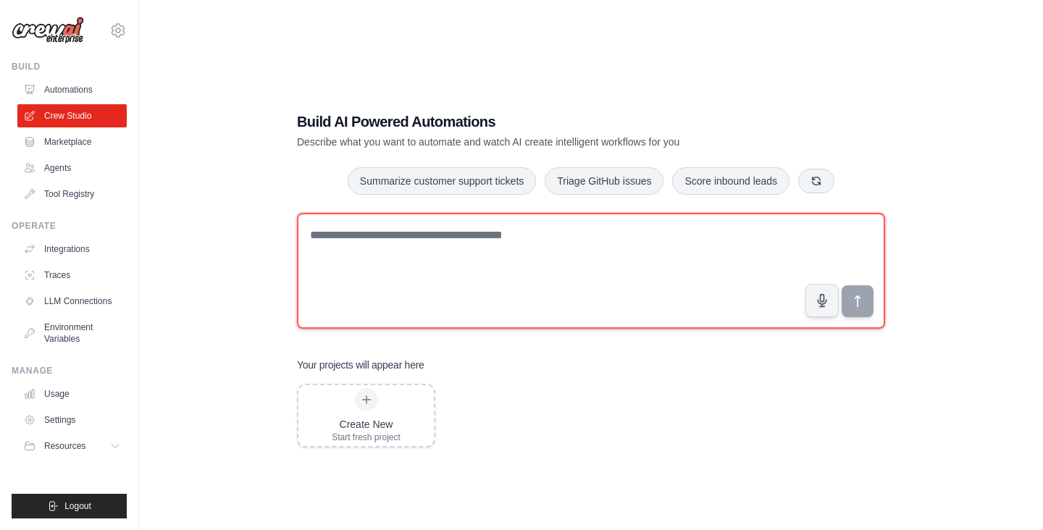
click at [693, 264] on textarea at bounding box center [591, 271] width 588 height 116
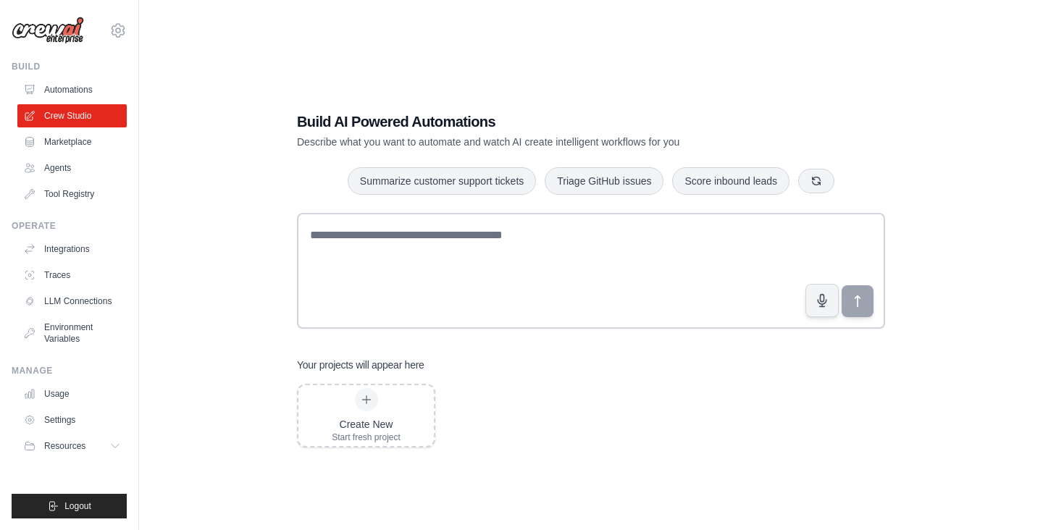
click at [935, 141] on div "Build AI Powered Automations Describe what you want to automate and watch AI cr…" at bounding box center [591, 279] width 858 height 530
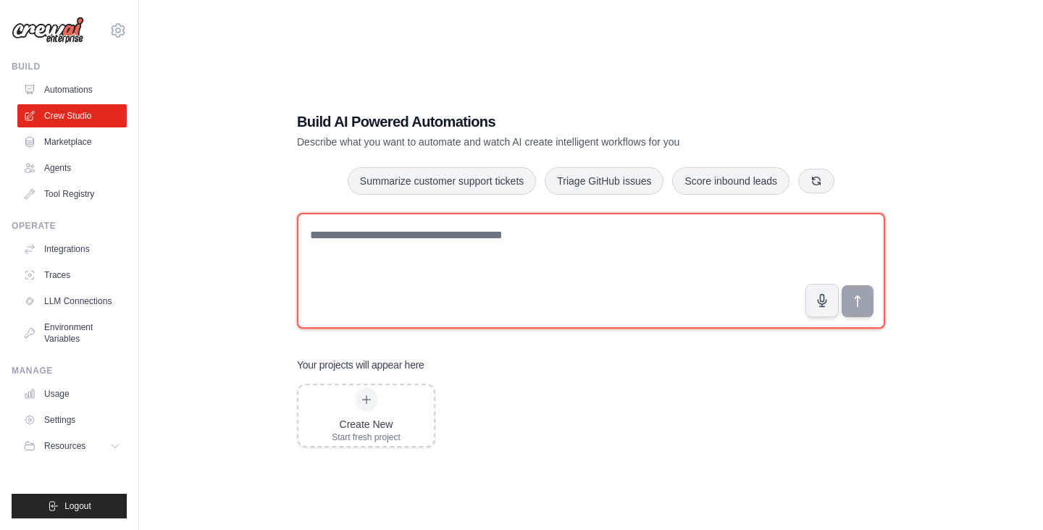
click at [711, 263] on textarea at bounding box center [591, 271] width 588 height 116
paste textarea "**********"
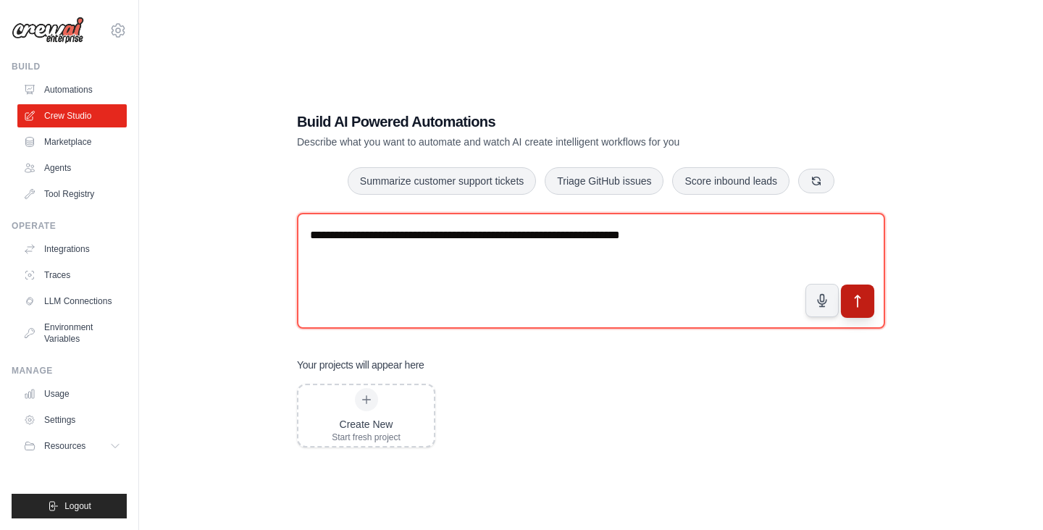
type textarea "**********"
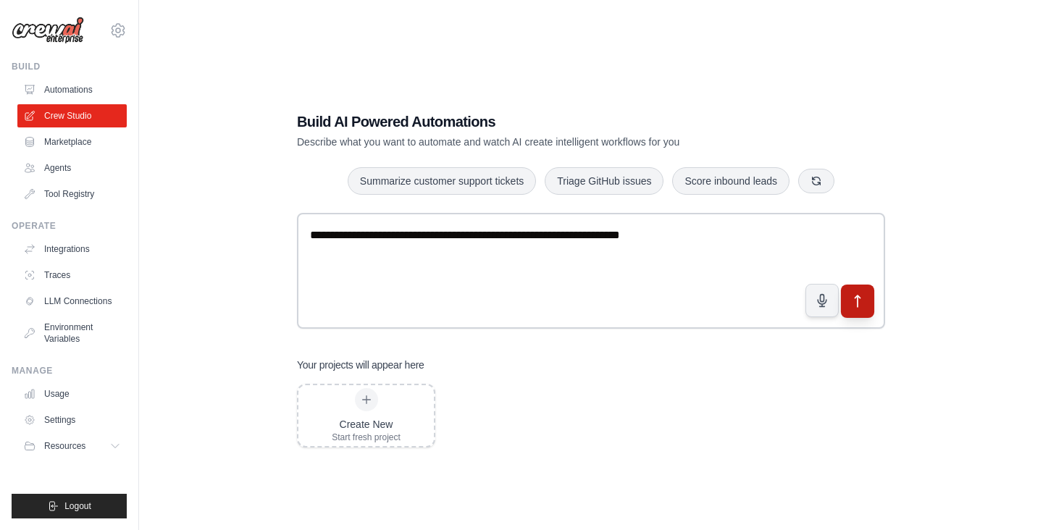
click at [855, 299] on icon "submit" at bounding box center [858, 301] width 15 height 15
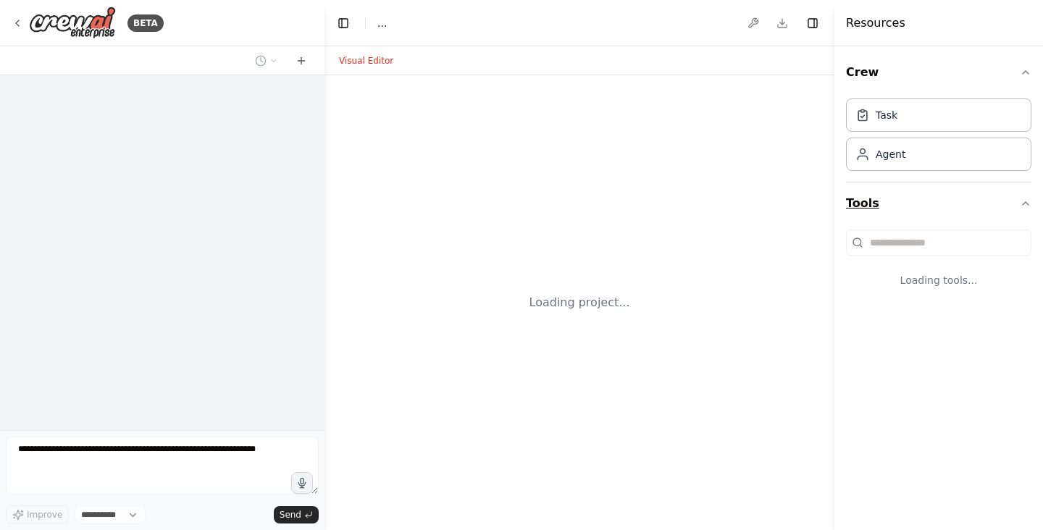
select select "****"
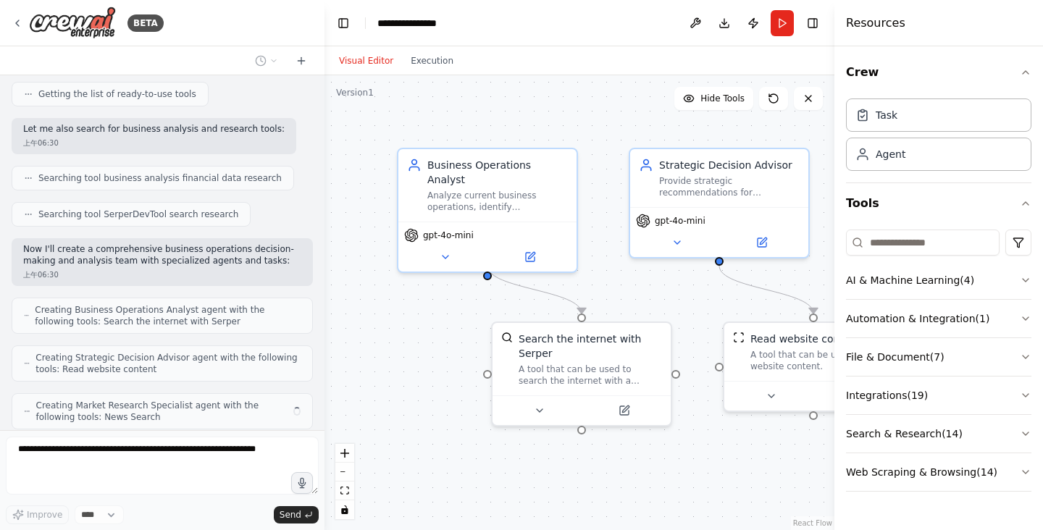
scroll to position [221, 0]
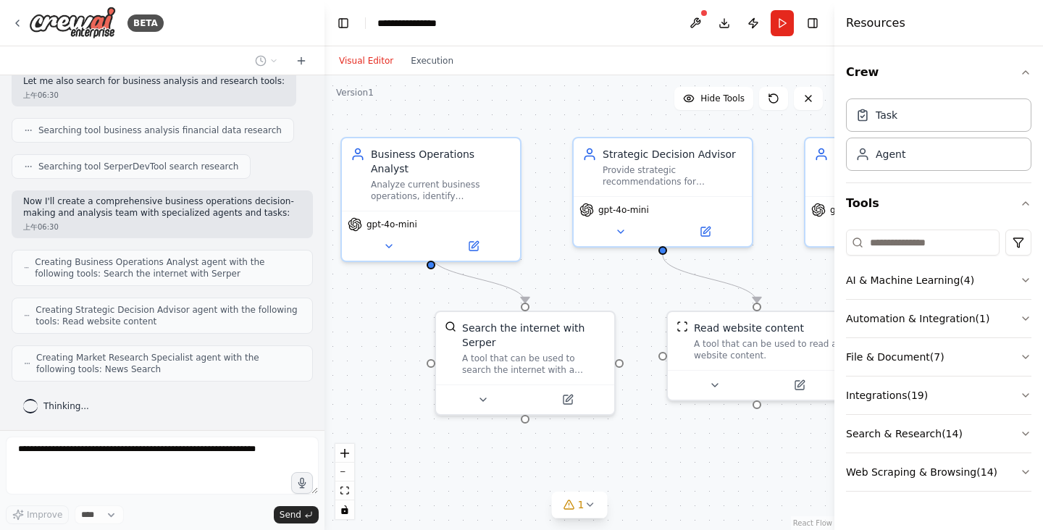
drag, startPoint x: 600, startPoint y: 117, endPoint x: 543, endPoint y: 106, distance: 58.3
click at [543, 106] on div ".deletable-edge-delete-btn { width: 20px; height: 20px; border: 0px solid #ffff…" at bounding box center [580, 302] width 510 height 455
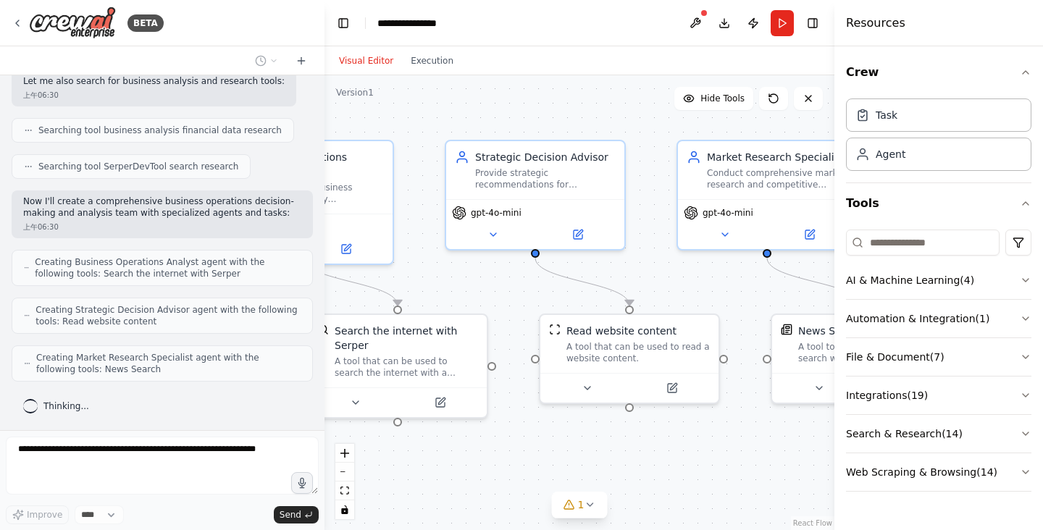
drag, startPoint x: 777, startPoint y: 244, endPoint x: 650, endPoint y: 247, distance: 127.6
click at [650, 247] on div ".deletable-edge-delete-btn { width: 20px; height: 20px; border: 0px solid #ffff…" at bounding box center [580, 302] width 510 height 455
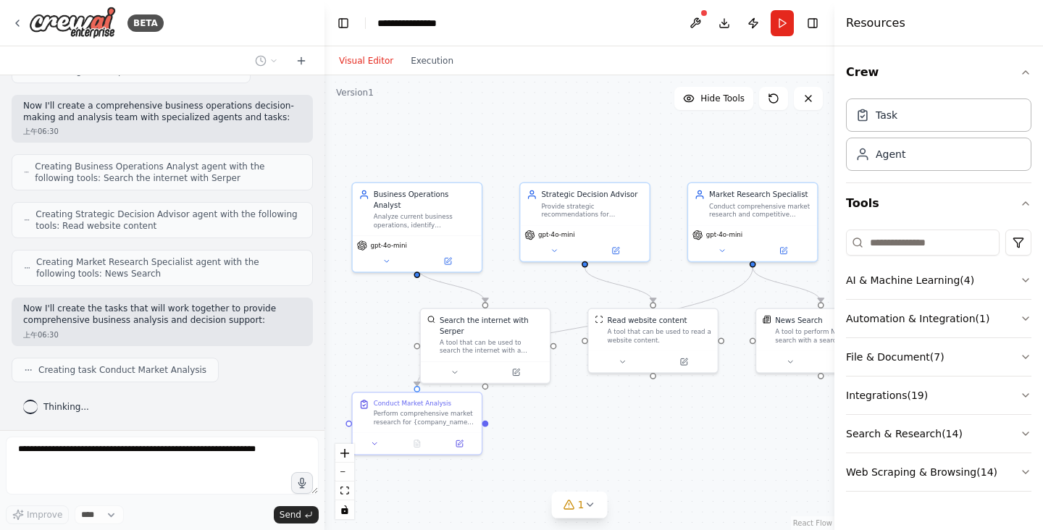
scroll to position [353, 0]
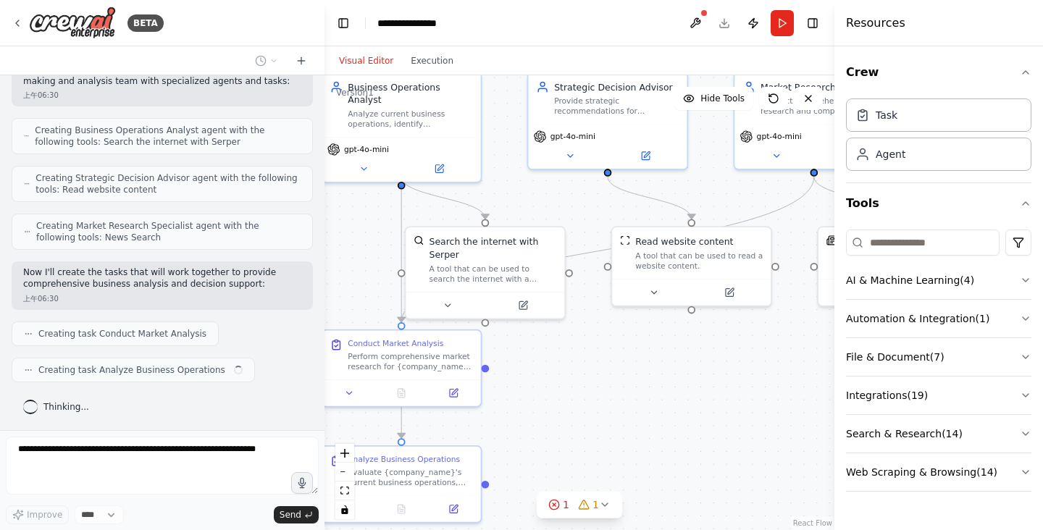
drag, startPoint x: 661, startPoint y: 290, endPoint x: 709, endPoint y: 185, distance: 114.8
click at [708, 185] on div ".deletable-edge-delete-btn { width: 20px; height: 20px; border: 0px solid #ffff…" at bounding box center [580, 302] width 510 height 455
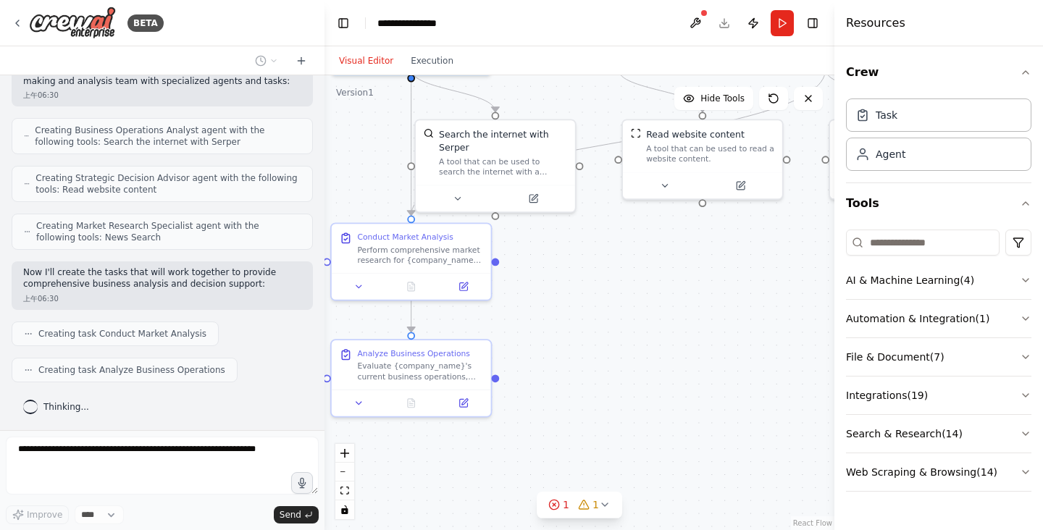
drag, startPoint x: 668, startPoint y: 324, endPoint x: 675, endPoint y: 281, distance: 43.2
click at [675, 280] on div ".deletable-edge-delete-btn { width: 20px; height: 20px; border: 0px solid #ffff…" at bounding box center [580, 302] width 510 height 455
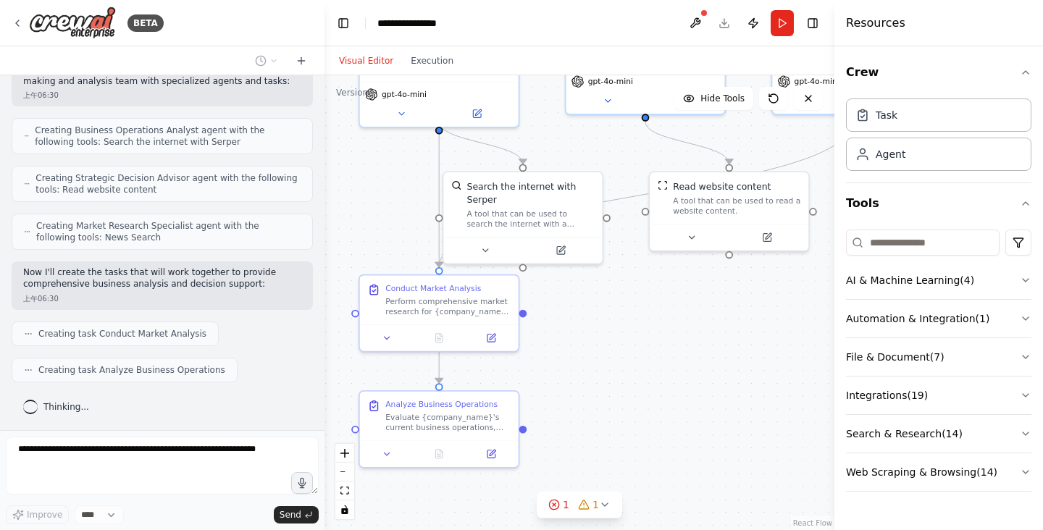
drag, startPoint x: 699, startPoint y: 362, endPoint x: 737, endPoint y: 407, distance: 58.6
click at [737, 407] on div ".deletable-edge-delete-btn { width: 20px; height: 20px; border: 0px solid #ffff…" at bounding box center [580, 302] width 510 height 455
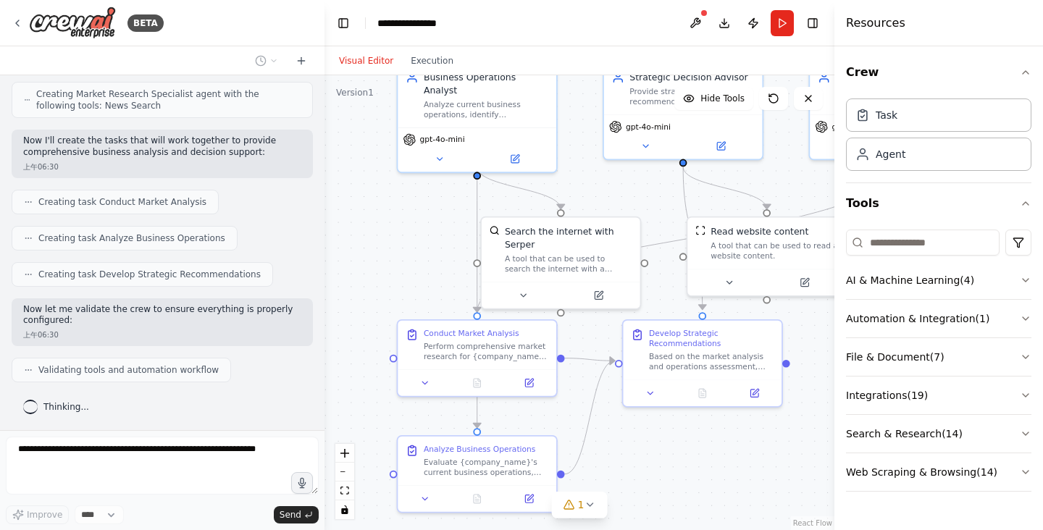
scroll to position [581, 0]
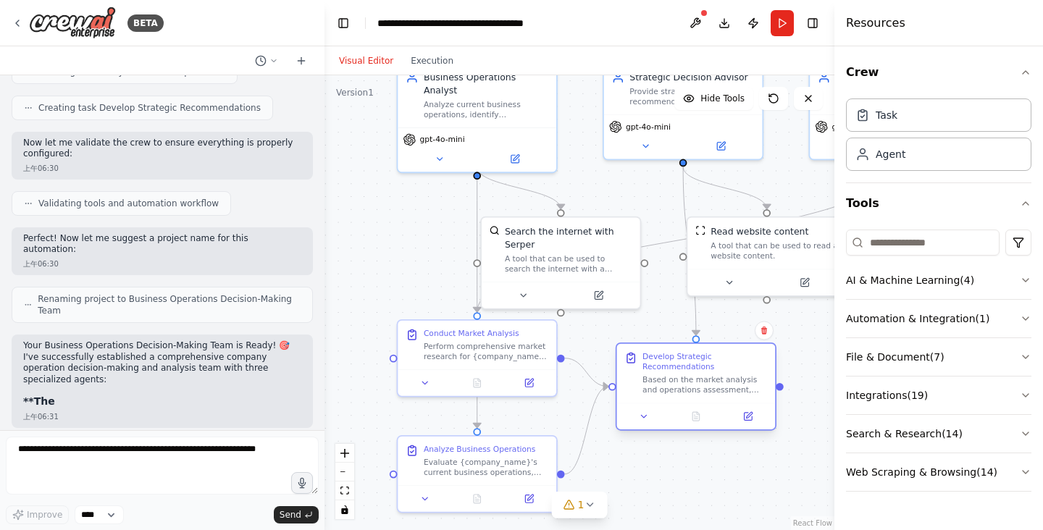
click at [707, 383] on div "Based on the market analysis and operations assessment, develop comprehensive s…" at bounding box center [705, 385] width 125 height 20
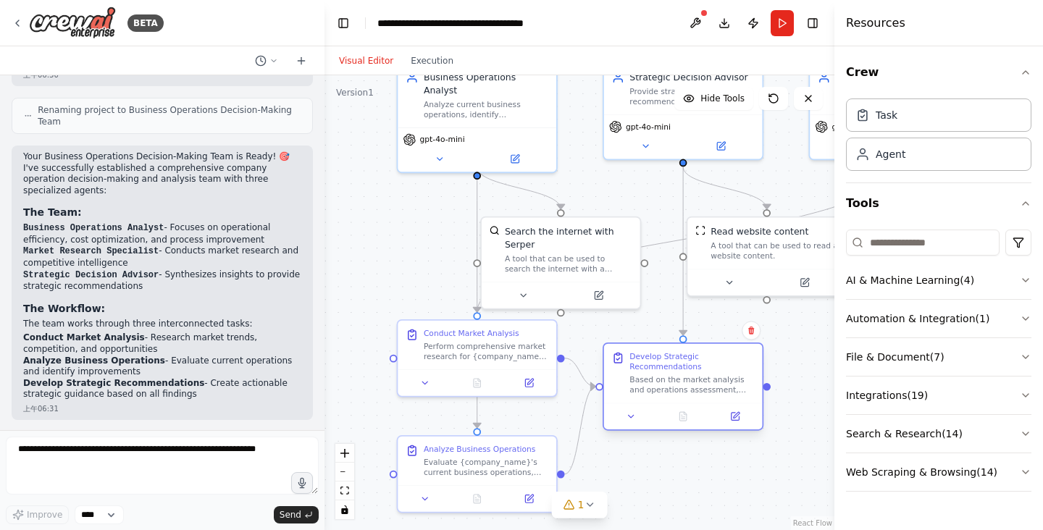
drag, startPoint x: 717, startPoint y: 380, endPoint x: 706, endPoint y: 384, distance: 10.8
click at [706, 384] on div "Based on the market analysis and operations assessment, develop comprehensive s…" at bounding box center [692, 385] width 125 height 20
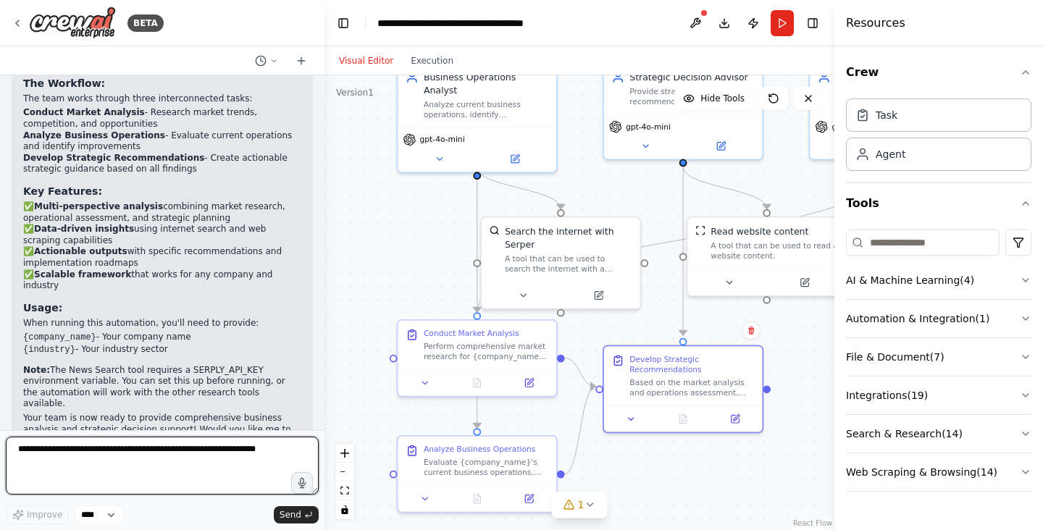
click at [159, 459] on textarea at bounding box center [162, 466] width 313 height 58
type textarea "**********"
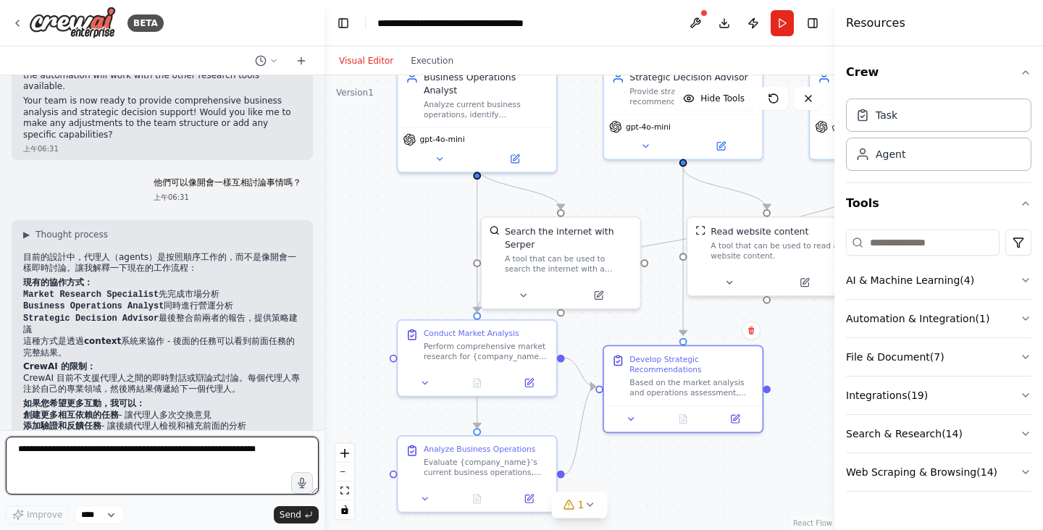
scroll to position [1390, 0]
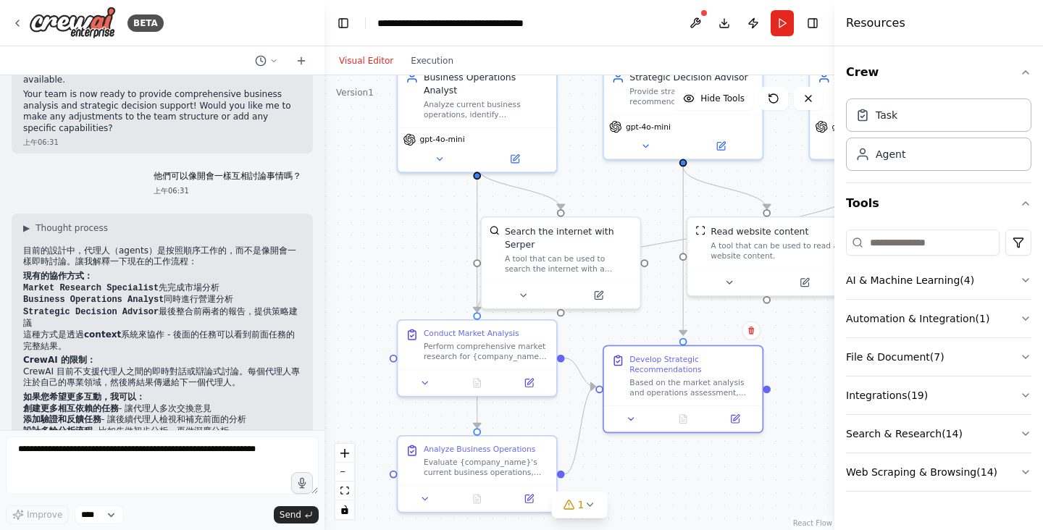
drag, startPoint x: 221, startPoint y: 346, endPoint x: 22, endPoint y: 349, distance: 199.3
click at [22, 349] on div "▶ Thought process 目前的設計中，代理人（agents）是按照順序工作的，而不是像開會一樣即時討論。讓我解釋一下現在的工作流程： 現有的協作方…" at bounding box center [162, 347] width 301 height 266
copy li "創建更多相互依賴的任務 - 讓代理人多次交換意見"
click at [234, 404] on li "創建更多相互依賴的任務 - 讓代理人多次交換意見" at bounding box center [162, 410] width 278 height 12
click at [169, 483] on textarea at bounding box center [162, 466] width 313 height 58
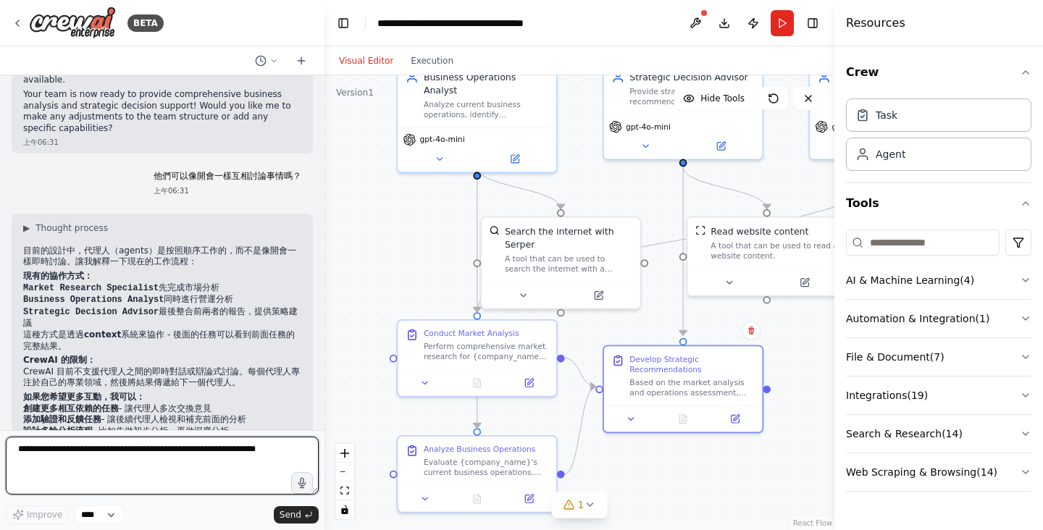
paste textarea "**********"
click at [235, 461] on textarea "**********" at bounding box center [162, 466] width 313 height 58
click at [231, 454] on textarea "**********" at bounding box center [162, 466] width 313 height 58
paste textarea "**********"
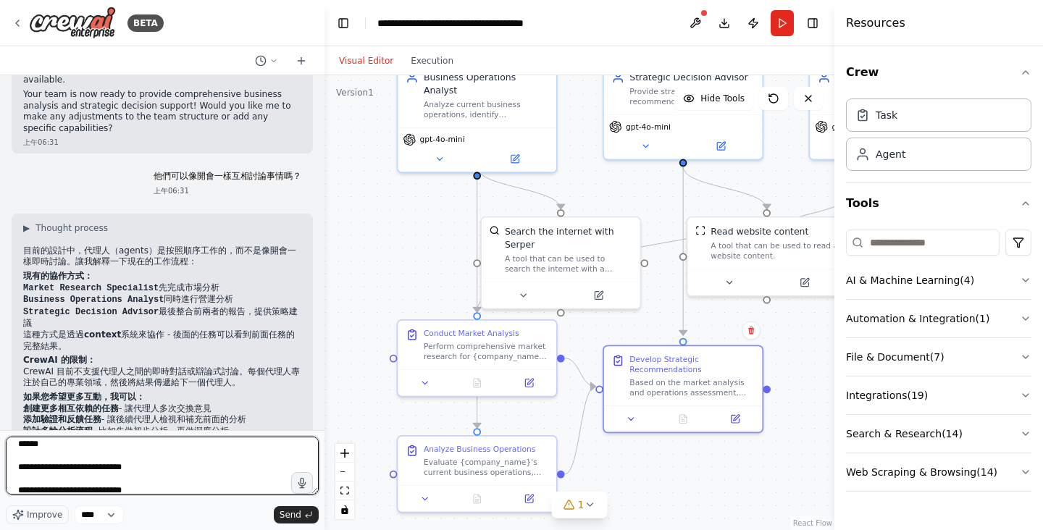
scroll to position [0, 0]
type textarea "**********"
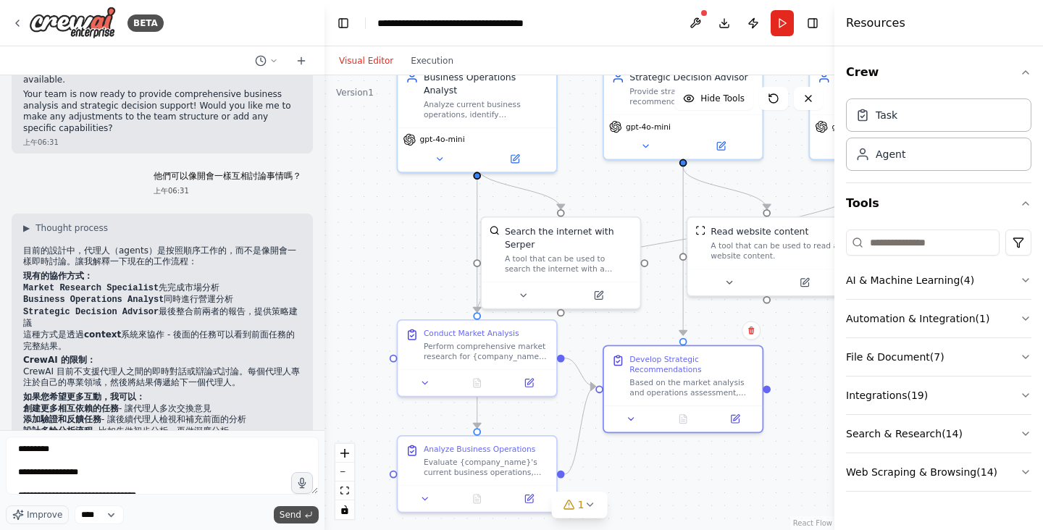
click at [290, 516] on span "Send" at bounding box center [291, 515] width 22 height 12
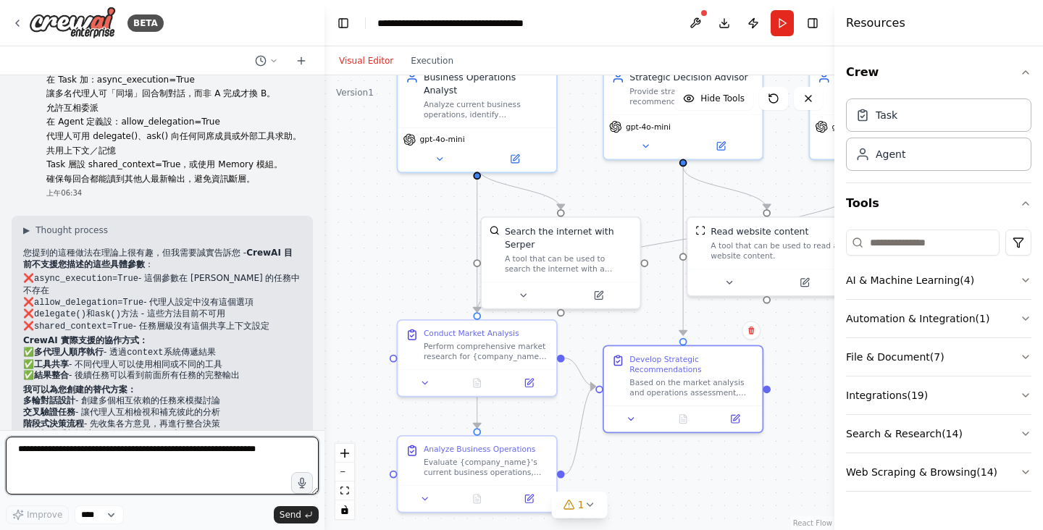
scroll to position [1888, 0]
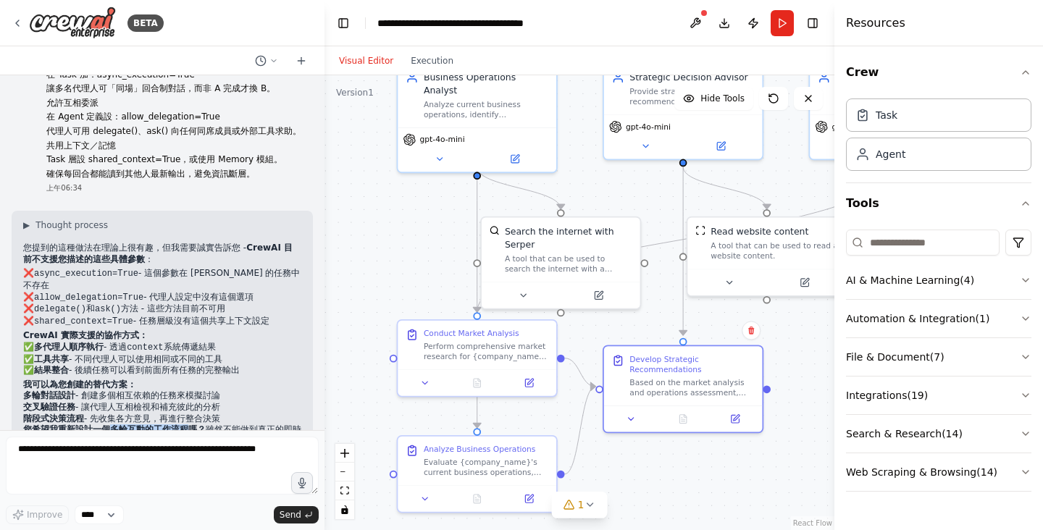
drag, startPoint x: 112, startPoint y: 356, endPoint x: 191, endPoint y: 358, distance: 79.0
click at [191, 425] on strong "您希望我重新設計一個多輪互動的工作流程嗎？" at bounding box center [114, 430] width 183 height 10
drag, startPoint x: 57, startPoint y: 355, endPoint x: 186, endPoint y: 355, distance: 129.7
click at [186, 425] on strong "您希望我重新設計一個多輪互動的工作流程嗎？" at bounding box center [114, 430] width 183 height 10
copy strong "重新設計一個多輪互動的工作流程"
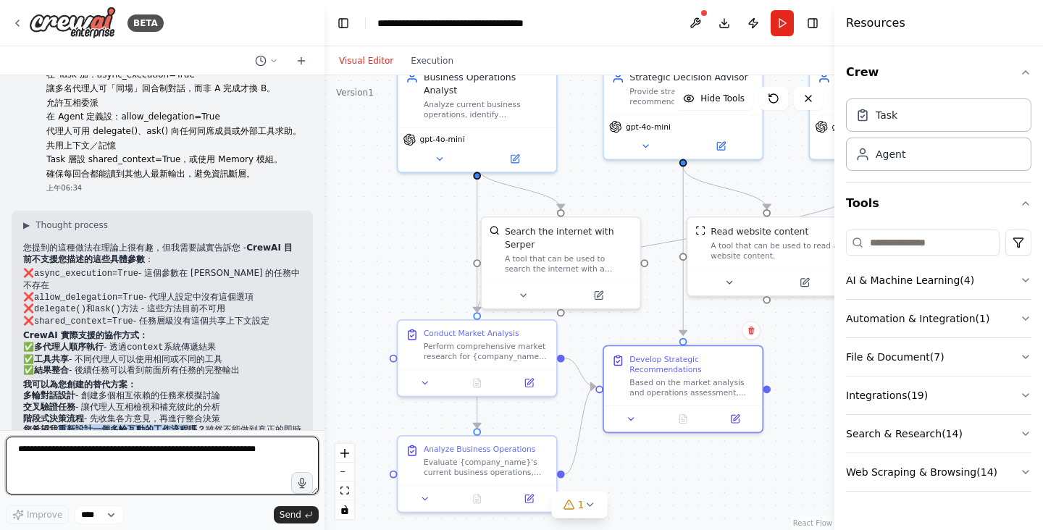
click at [113, 464] on textarea at bounding box center [162, 466] width 313 height 58
paste textarea "**********"
type textarea "**********"
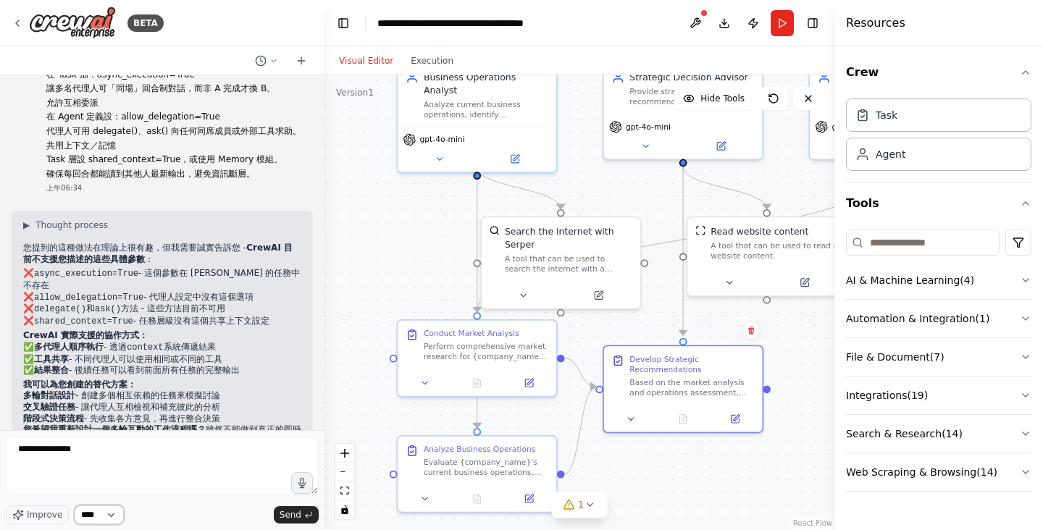
click at [114, 517] on select "****" at bounding box center [99, 515] width 49 height 19
click at [287, 513] on span "Send" at bounding box center [291, 515] width 22 height 12
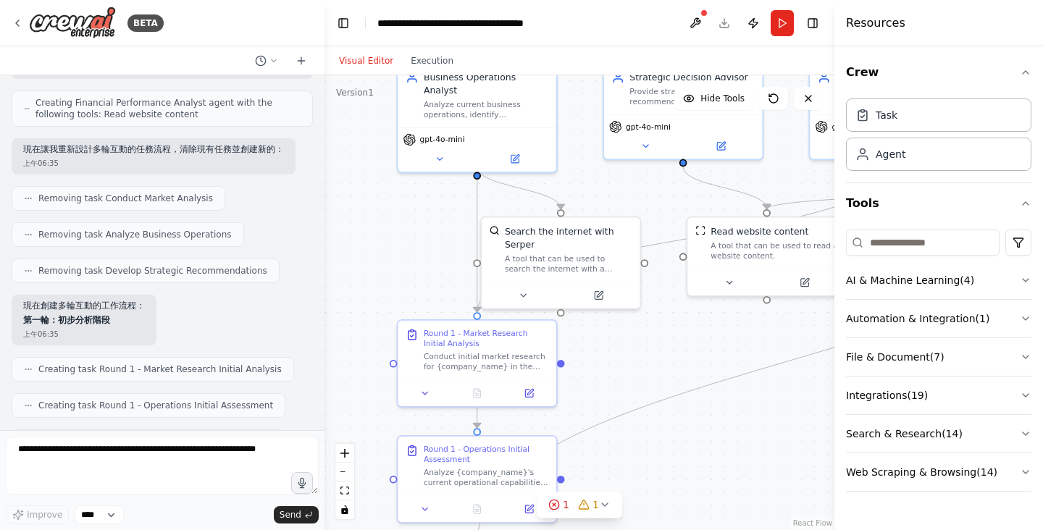
scroll to position [2616, 0]
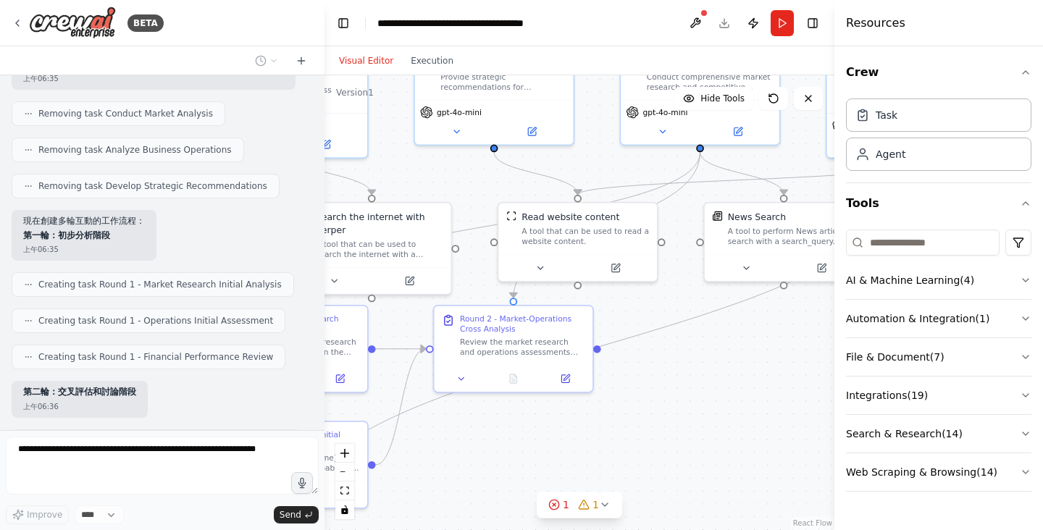
drag, startPoint x: 635, startPoint y: 187, endPoint x: 441, endPoint y: 172, distance: 195.5
click at [441, 172] on div ".deletable-edge-delete-btn { width: 20px; height: 20px; border: 0px solid #ffff…" at bounding box center [580, 302] width 510 height 455
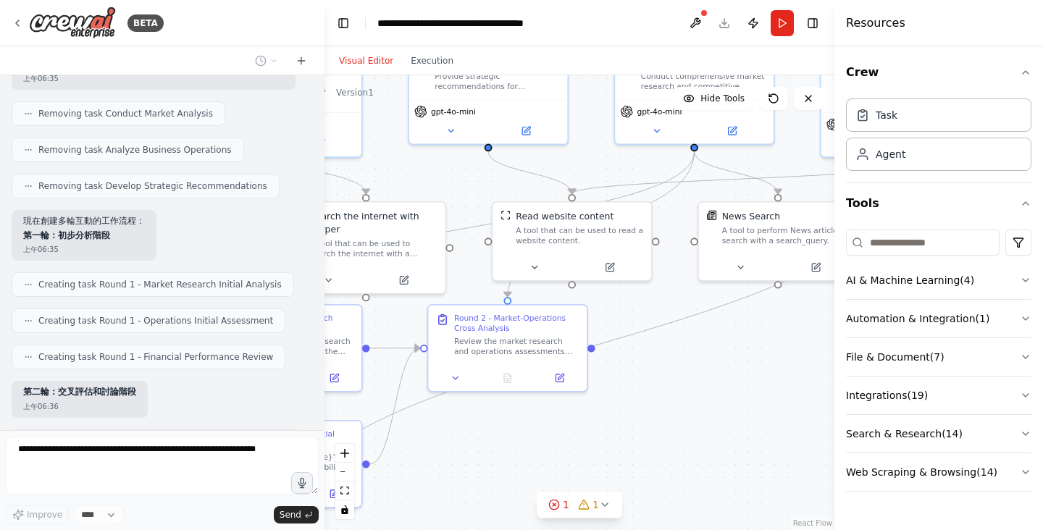
scroll to position [2653, 0]
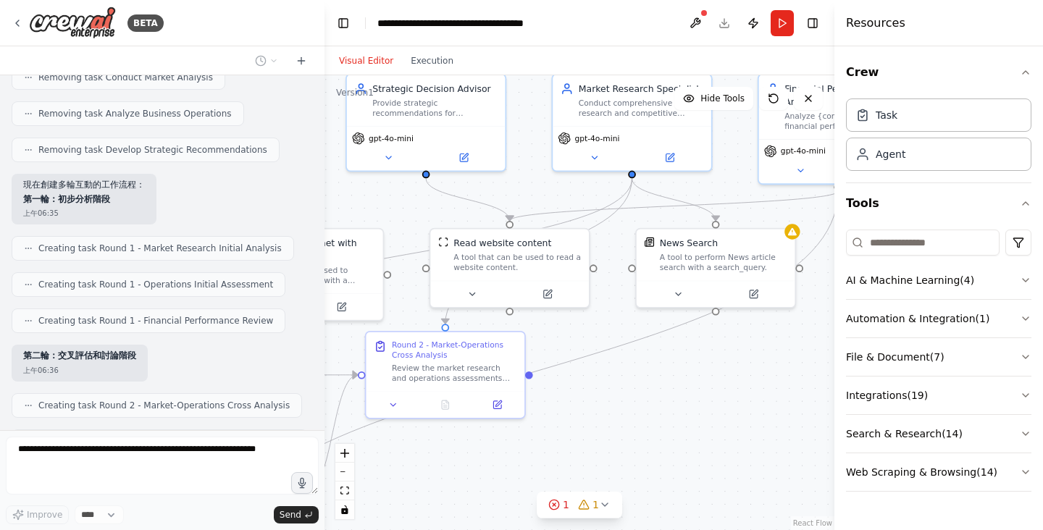
drag, startPoint x: 685, startPoint y: 367, endPoint x: 616, endPoint y: 397, distance: 75.6
click at [616, 397] on div ".deletable-edge-delete-btn { width: 20px; height: 20px; border: 0px solid #ffff…" at bounding box center [580, 302] width 510 height 455
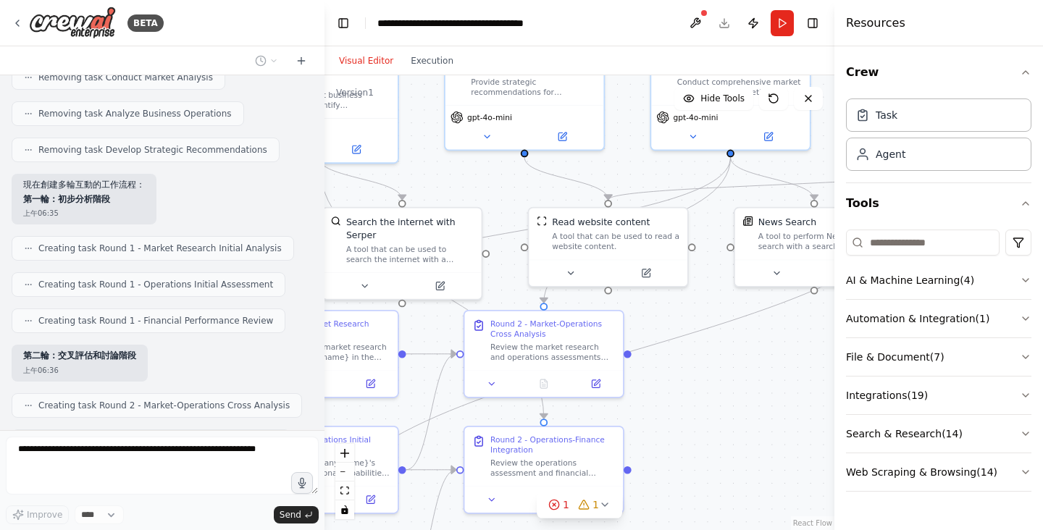
drag, startPoint x: 686, startPoint y: 393, endPoint x: 791, endPoint y: 358, distance: 110.2
click at [812, 353] on div ".deletable-edge-delete-btn { width: 20px; height: 20px; border: 0px solid #ffff…" at bounding box center [580, 302] width 510 height 455
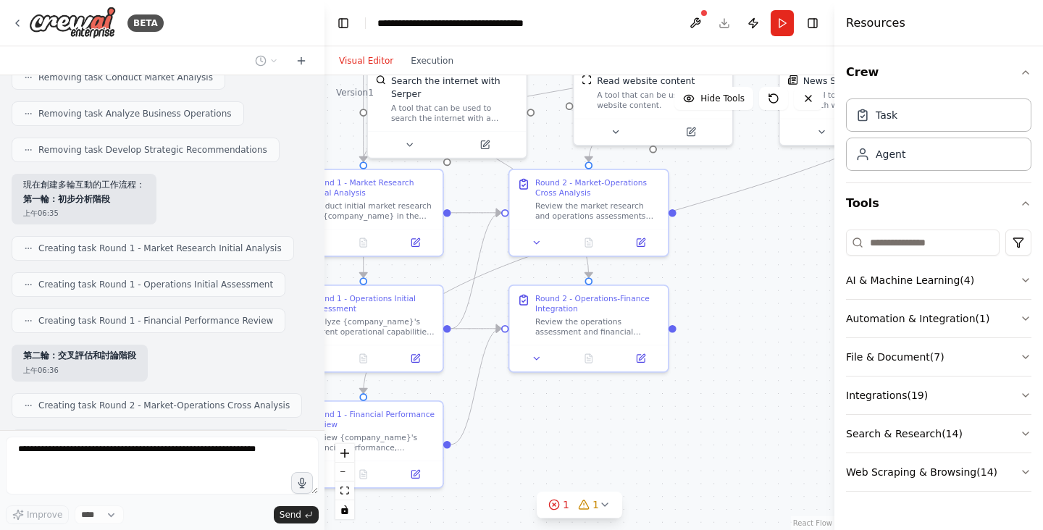
drag, startPoint x: 711, startPoint y: 409, endPoint x: 736, endPoint y: 286, distance: 125.8
click at [736, 286] on div ".deletable-edge-delete-btn { width: 20px; height: 20px; border: 0px solid #ffff…" at bounding box center [580, 302] width 510 height 455
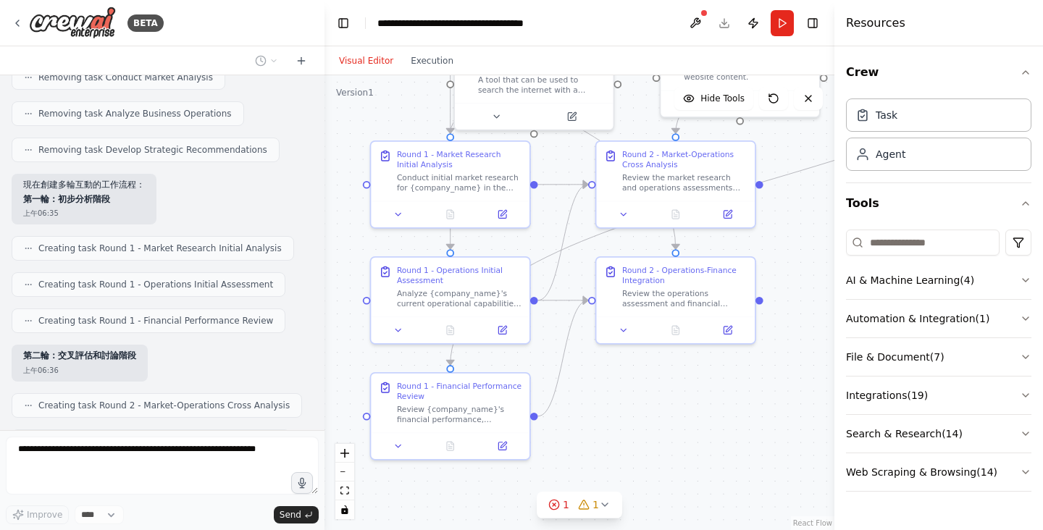
drag, startPoint x: 717, startPoint y: 366, endPoint x: 788, endPoint y: 341, distance: 75.2
click at [788, 341] on div ".deletable-edge-delete-btn { width: 20px; height: 20px; border: 0px solid #ffff…" at bounding box center [580, 302] width 510 height 455
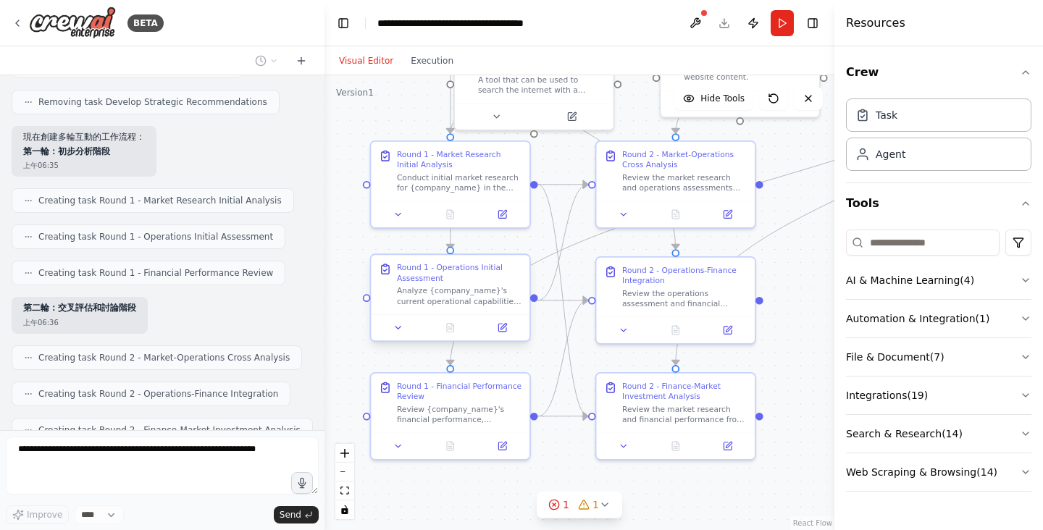
scroll to position [2689, 0]
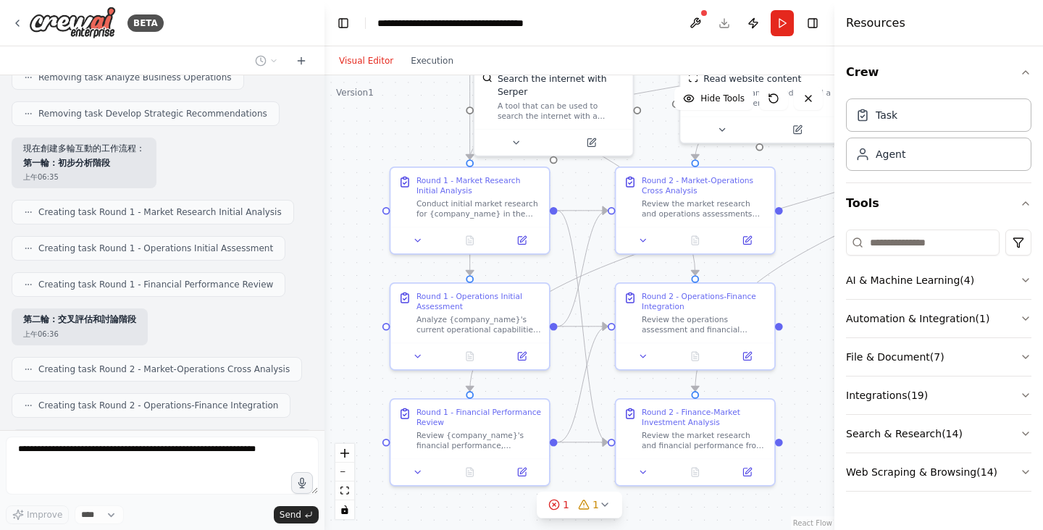
click at [376, 156] on div ".deletable-edge-delete-btn { width: 20px; height: 20px; border: 0px solid #ffff…" at bounding box center [580, 302] width 510 height 455
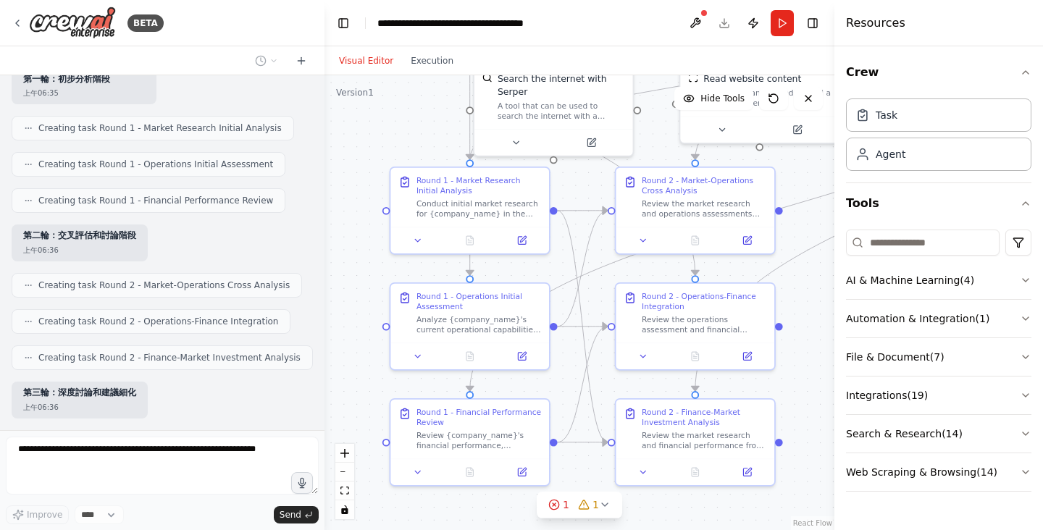
scroll to position [2773, 0]
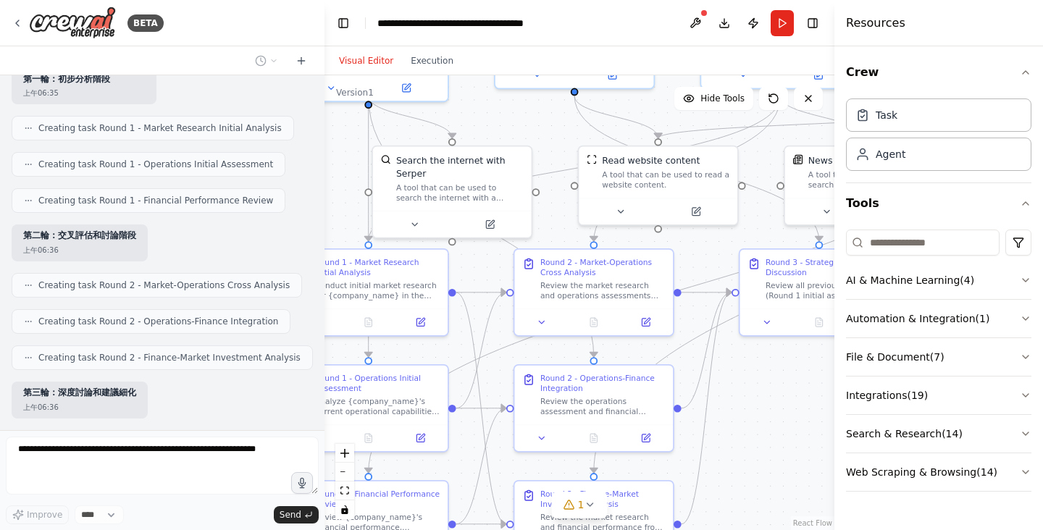
drag, startPoint x: 354, startPoint y: 138, endPoint x: 239, endPoint y: 234, distance: 150.2
click at [238, 234] on div "BETA Hope to establish a company operation decision-making and analysis team 上午…" at bounding box center [521, 265] width 1043 height 530
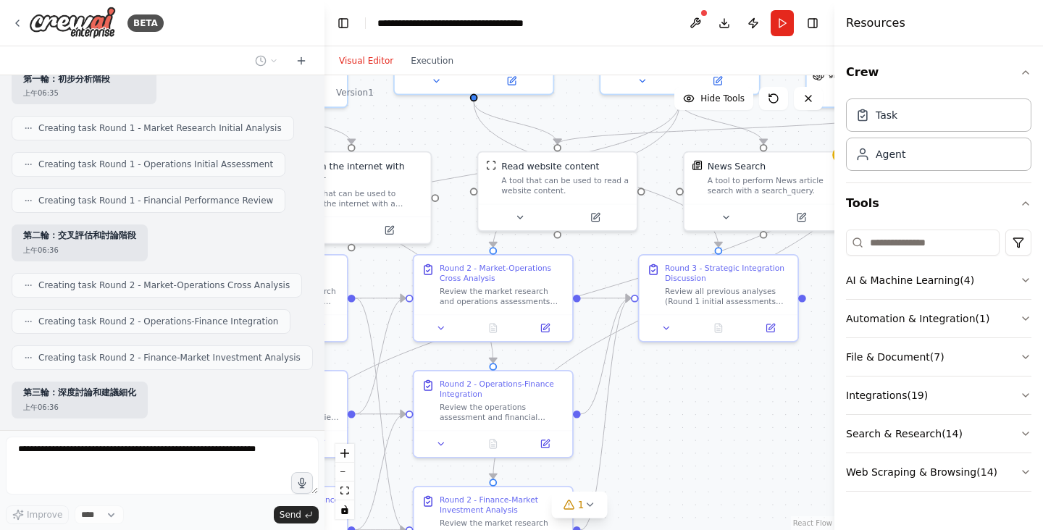
drag, startPoint x: 714, startPoint y: 131, endPoint x: 620, endPoint y: 135, distance: 94.3
click at [620, 116] on div ".deletable-edge-delete-btn { width: 20px; height: 20px; border: 0px solid #ffff…" at bounding box center [580, 302] width 510 height 455
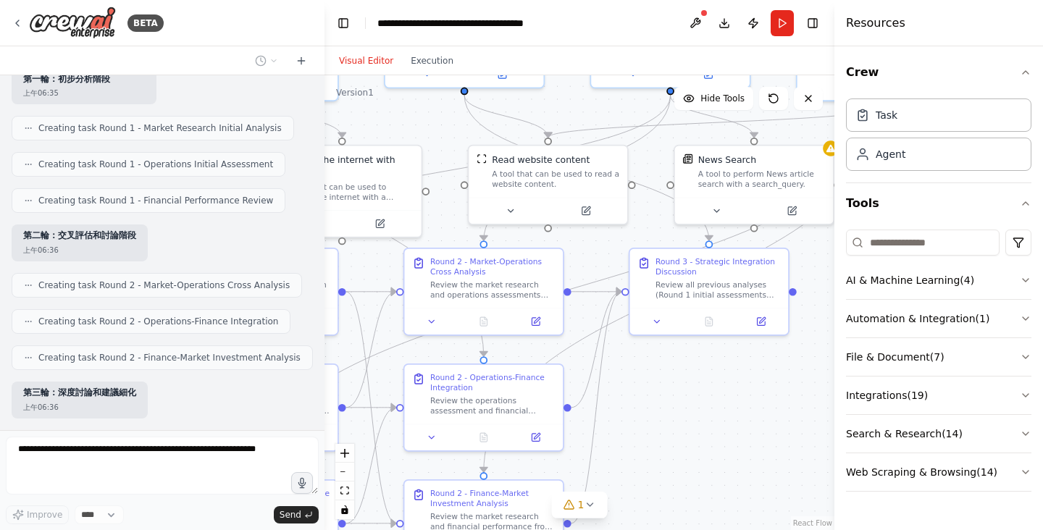
scroll to position [2858, 0]
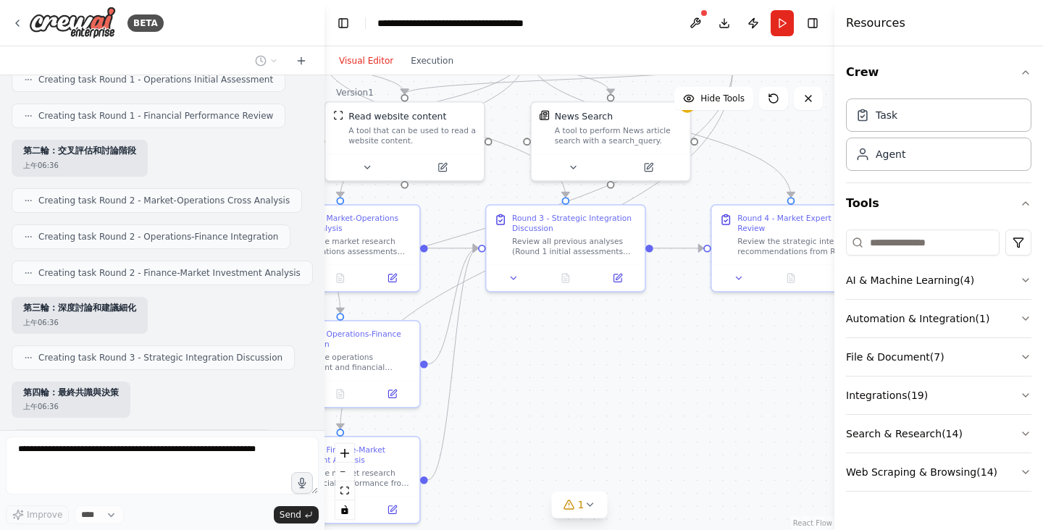
drag, startPoint x: 826, startPoint y: 253, endPoint x: 651, endPoint y: 219, distance: 178.6
click at [647, 199] on div ".deletable-edge-delete-btn { width: 20px; height: 20px; border: 0px solid #ffff…" at bounding box center [580, 302] width 510 height 455
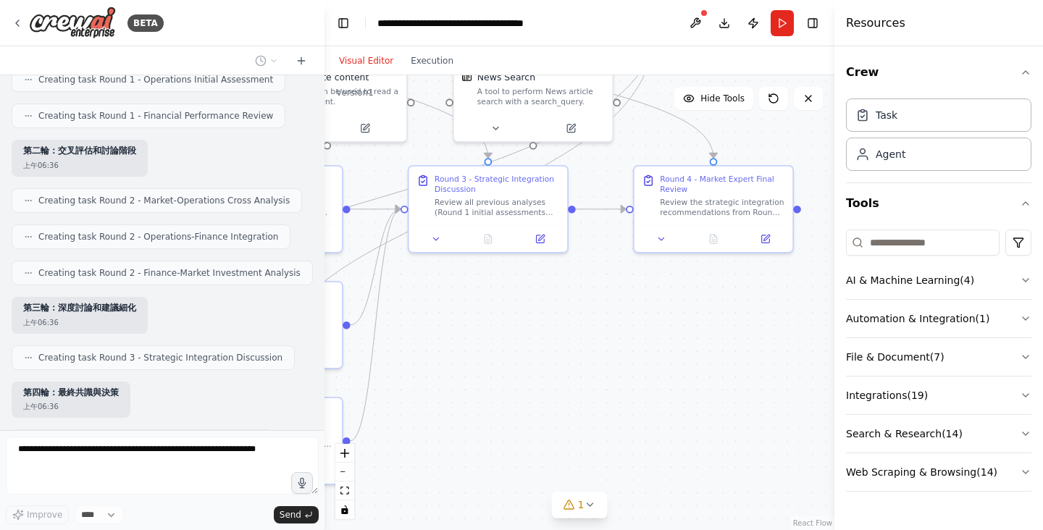
drag, startPoint x: 756, startPoint y: 359, endPoint x: 714, endPoint y: 330, distance: 50.6
click at [714, 330] on div ".deletable-edge-delete-btn { width: 20px; height: 20px; border: 0px solid #ffff…" at bounding box center [580, 302] width 510 height 455
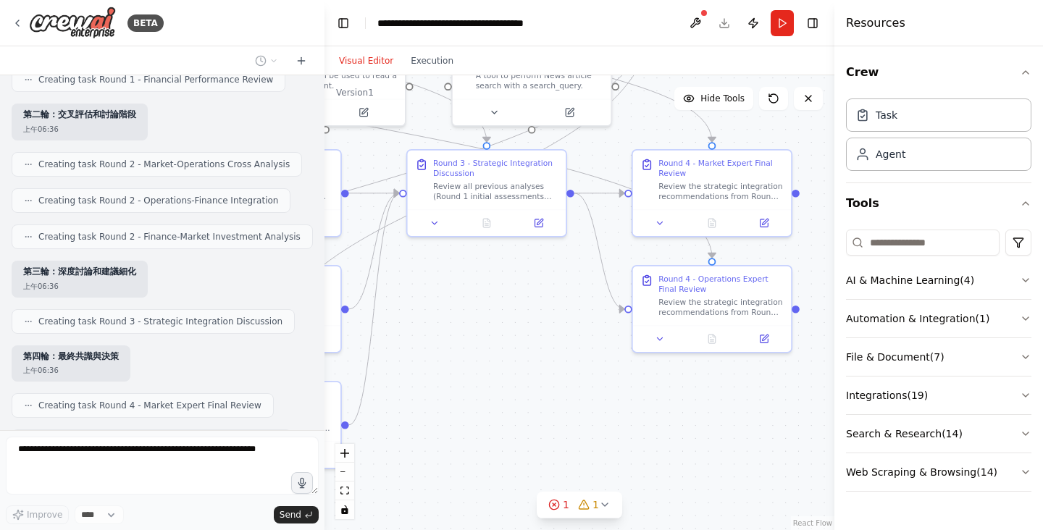
drag, startPoint x: 819, startPoint y: 182, endPoint x: 816, endPoint y: 139, distance: 42.9
click at [816, 139] on div ".deletable-edge-delete-btn { width: 20px; height: 20px; border: 0px solid #ffff…" at bounding box center [580, 302] width 510 height 455
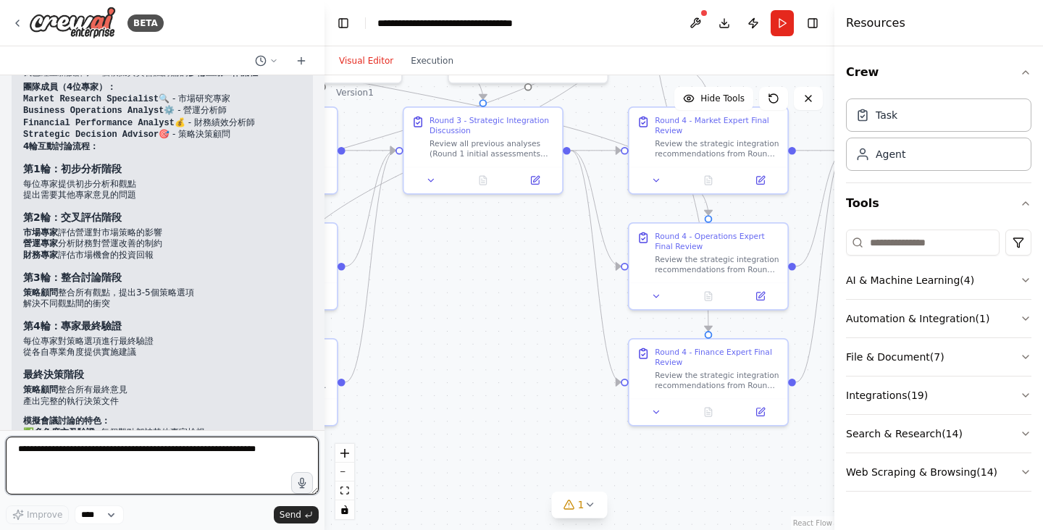
scroll to position [3637, 0]
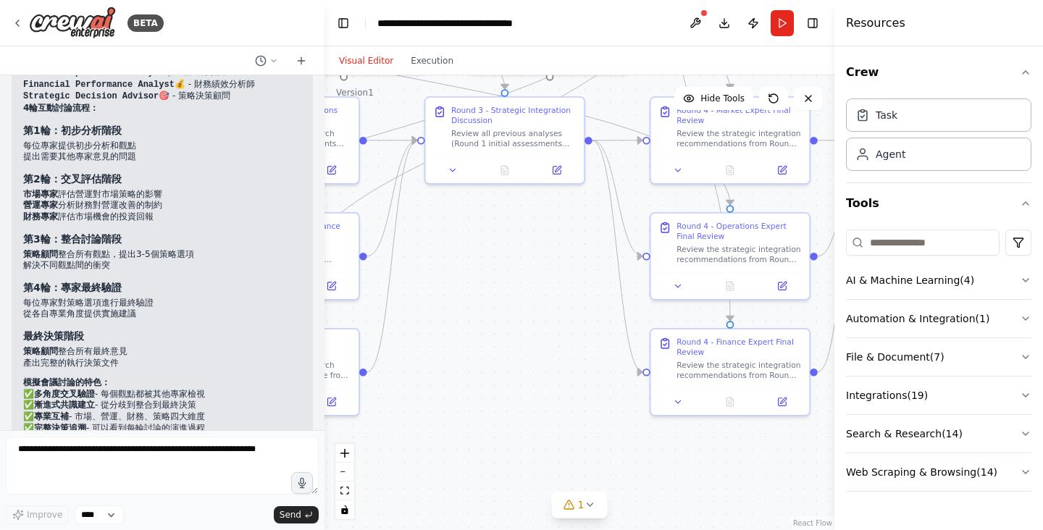
drag, startPoint x: 499, startPoint y: 376, endPoint x: 606, endPoint y: 318, distance: 122.5
click at [606, 318] on div ".deletable-edge-delete-btn { width: 20px; height: 20px; border: 0px solid #ffff…" at bounding box center [580, 302] width 510 height 455
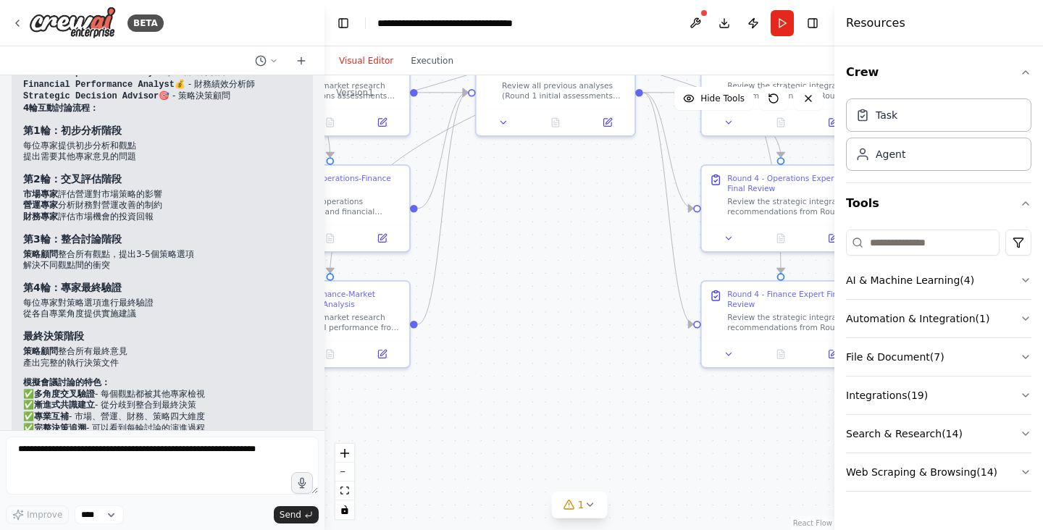
drag, startPoint x: 646, startPoint y: 325, endPoint x: 347, endPoint y: 382, distance: 304.7
click at [347, 381] on div ".deletable-edge-delete-btn { width: 20px; height: 20px; border: 0px solid #ffff…" at bounding box center [580, 302] width 510 height 455
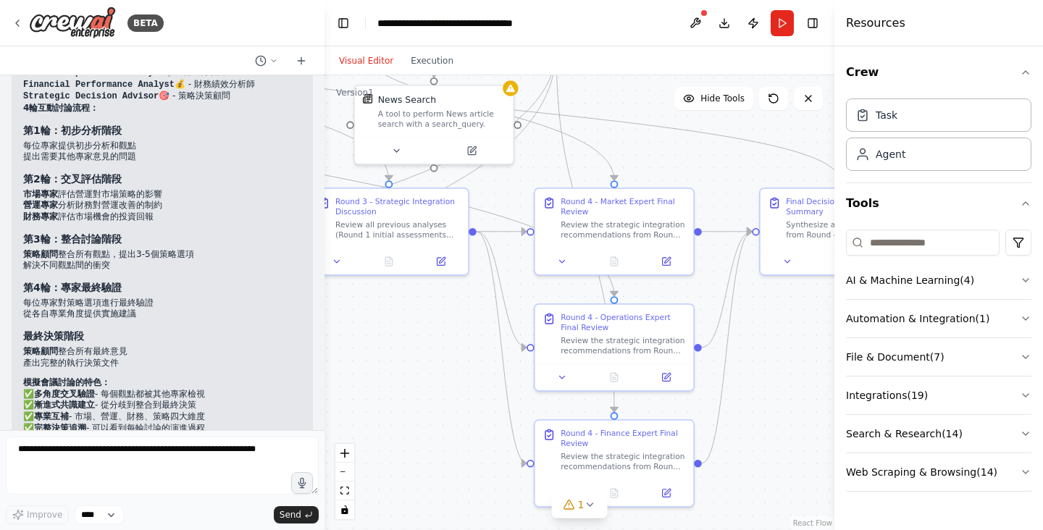
drag, startPoint x: 683, startPoint y: 271, endPoint x: 801, endPoint y: 348, distance: 140.3
click at [801, 349] on div ".deletable-edge-delete-btn { width: 20px; height: 20px; border: 0px solid #ffff…" at bounding box center [580, 302] width 510 height 455
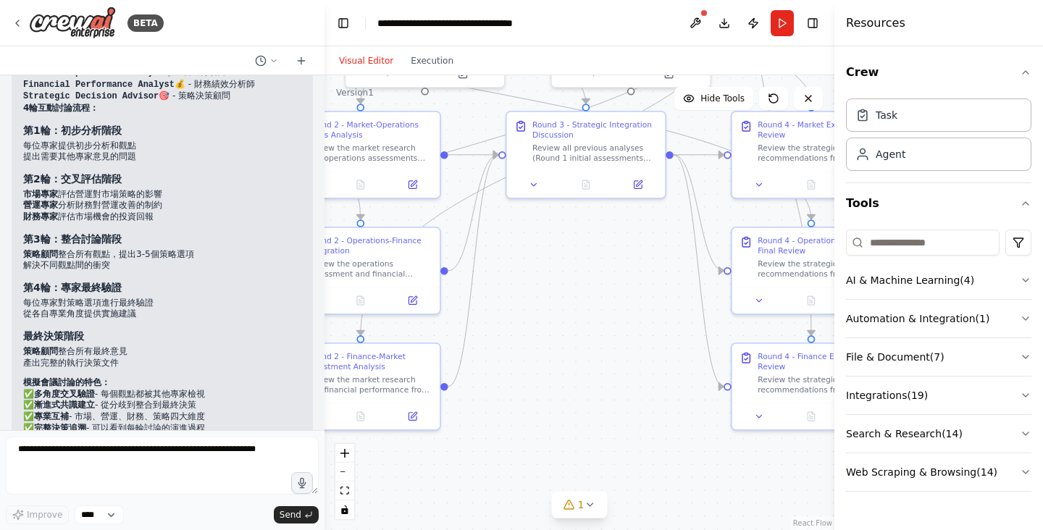
drag, startPoint x: 431, startPoint y: 354, endPoint x: 625, endPoint y: 278, distance: 208.3
click at [630, 275] on div ".deletable-edge-delete-btn { width: 20px; height: 20px; border: 0px solid #ffff…" at bounding box center [580, 302] width 510 height 455
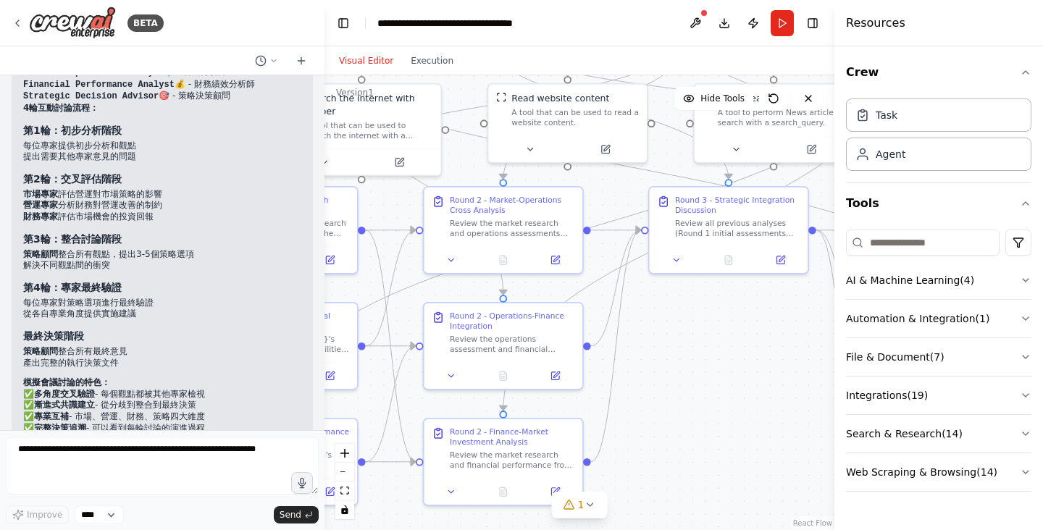
click at [692, 390] on div ".deletable-edge-delete-btn { width: 20px; height: 20px; border: 0px solid #ffff…" at bounding box center [580, 302] width 510 height 455
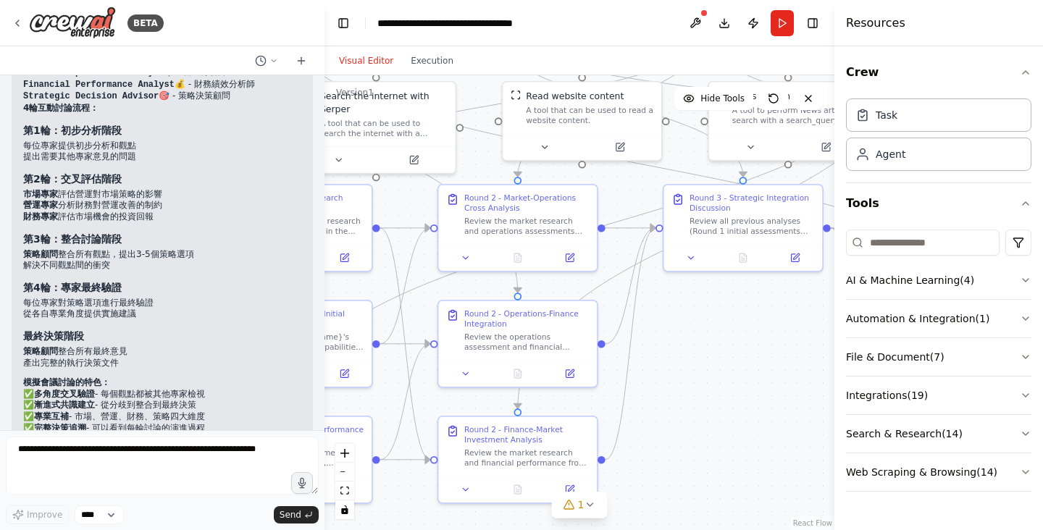
drag, startPoint x: 657, startPoint y: 357, endPoint x: 751, endPoint y: 330, distance: 97.4
click at [751, 330] on div ".deletable-edge-delete-btn { width: 20px; height: 20px; border: 0px solid #ffff…" at bounding box center [580, 302] width 510 height 455
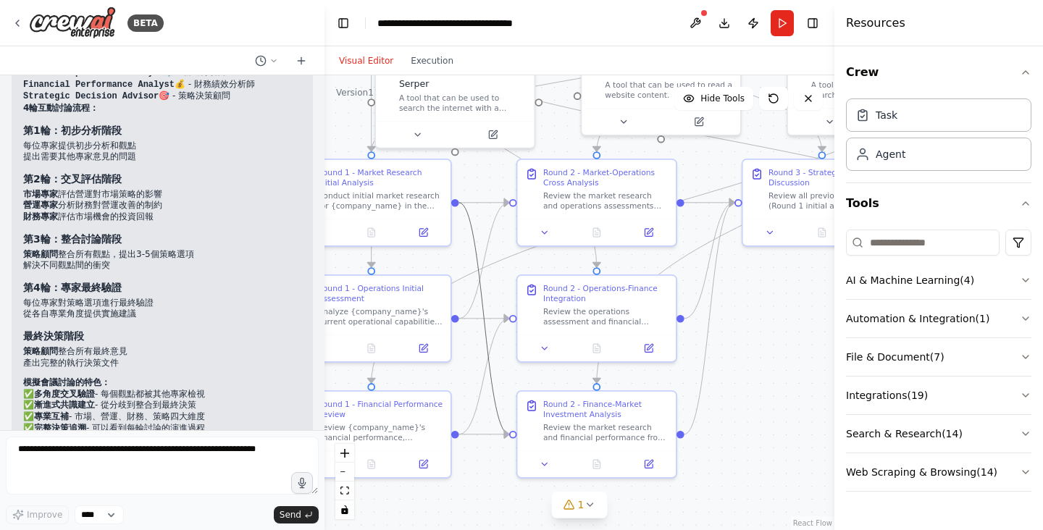
drag, startPoint x: 470, startPoint y: 256, endPoint x: 630, endPoint y: 260, distance: 160.2
click at [630, 260] on div ".deletable-edge-delete-btn { width: 20px; height: 20px; border: 0px solid #ffff…" at bounding box center [580, 302] width 510 height 455
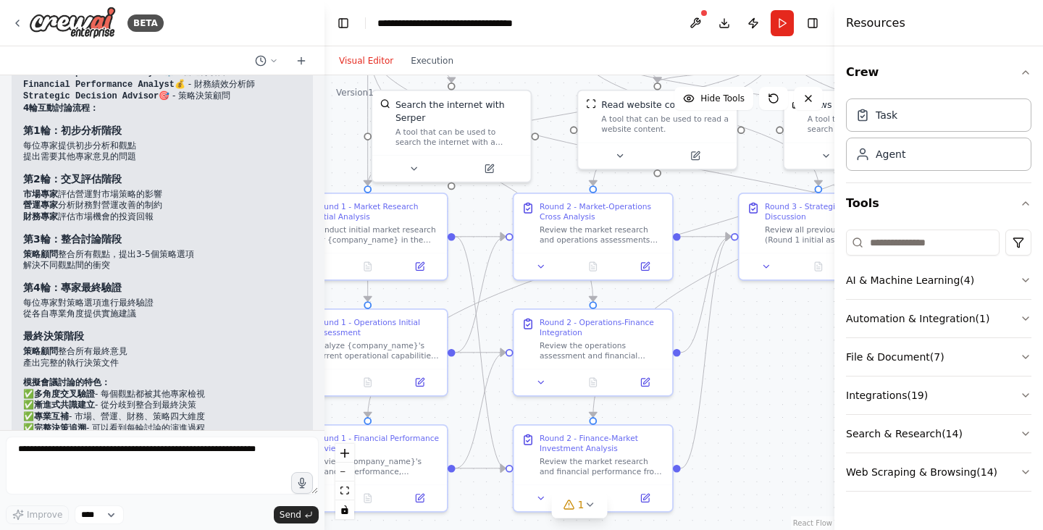
drag, startPoint x: 774, startPoint y: 306, endPoint x: 771, endPoint y: 334, distance: 27.7
click at [771, 334] on div ".deletable-edge-delete-btn { width: 20px; height: 20px; border: 0px solid #ffff…" at bounding box center [580, 302] width 510 height 455
click at [207, 456] on textarea at bounding box center [162, 466] width 313 height 58
click at [271, 462] on p "您覺得這個多輪互動的設計如何？需要再調整任何部分嗎？" at bounding box center [162, 468] width 278 height 12
click at [930, 125] on div "Task" at bounding box center [938, 114] width 185 height 33
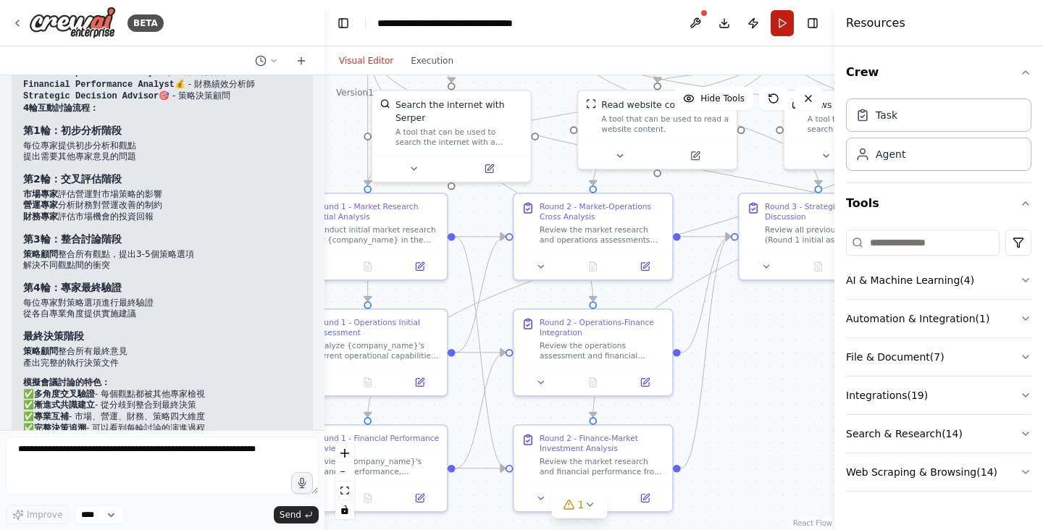
click at [787, 24] on button "Run" at bounding box center [782, 23] width 23 height 26
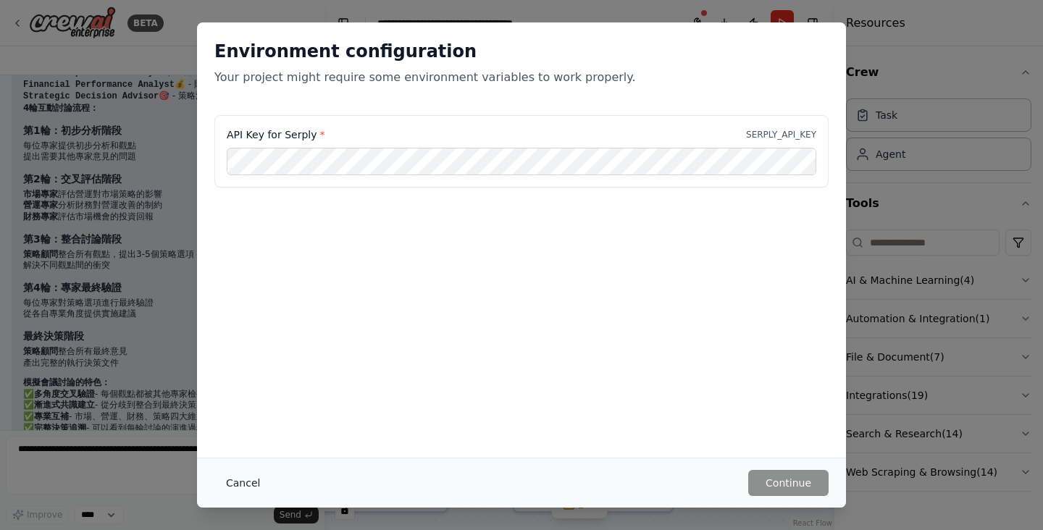
click at [248, 489] on button "Cancel" at bounding box center [242, 483] width 57 height 26
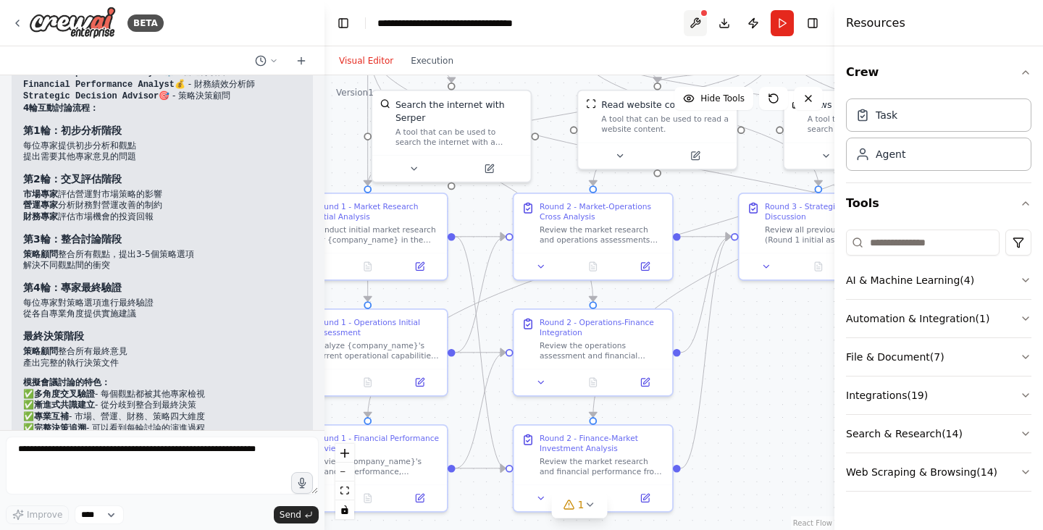
click at [696, 25] on button at bounding box center [695, 23] width 23 height 26
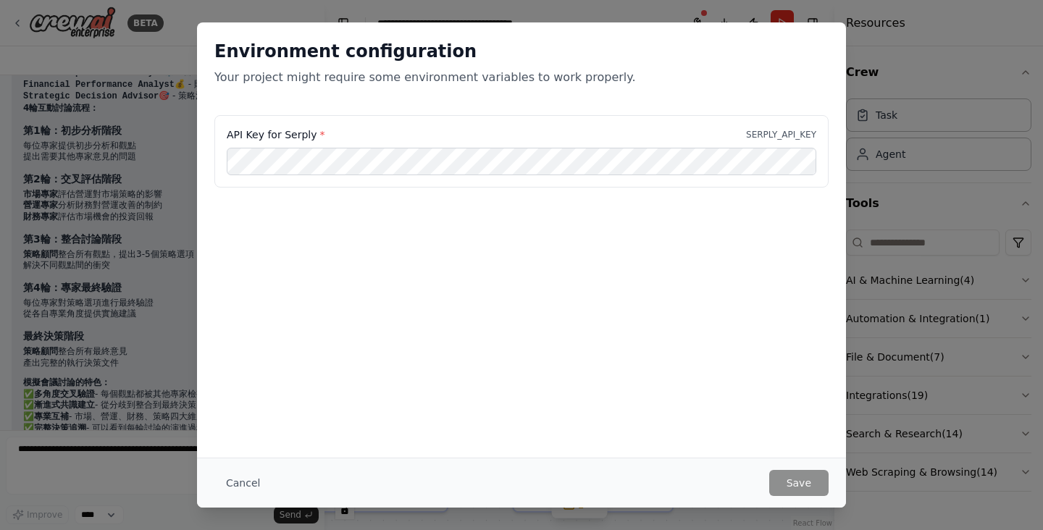
click at [296, 138] on label "API Key for Serply *" at bounding box center [276, 135] width 98 height 14
copy label "Serply"
click at [771, 235] on div "API Key for Serply * SERPLY_API_KEY" at bounding box center [521, 187] width 649 height 145
click at [246, 478] on button "Cancel" at bounding box center [242, 483] width 57 height 26
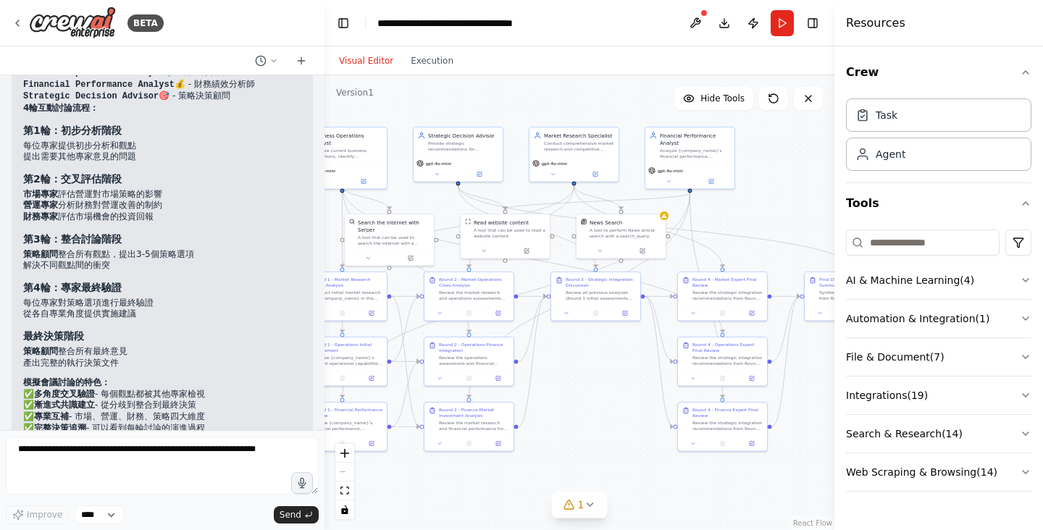
drag, startPoint x: 576, startPoint y: 351, endPoint x: 517, endPoint y: 351, distance: 59.4
click at [517, 351] on div ".deletable-edge-delete-btn { width: 20px; height: 20px; border: 0px solid #ffff…" at bounding box center [580, 302] width 510 height 455
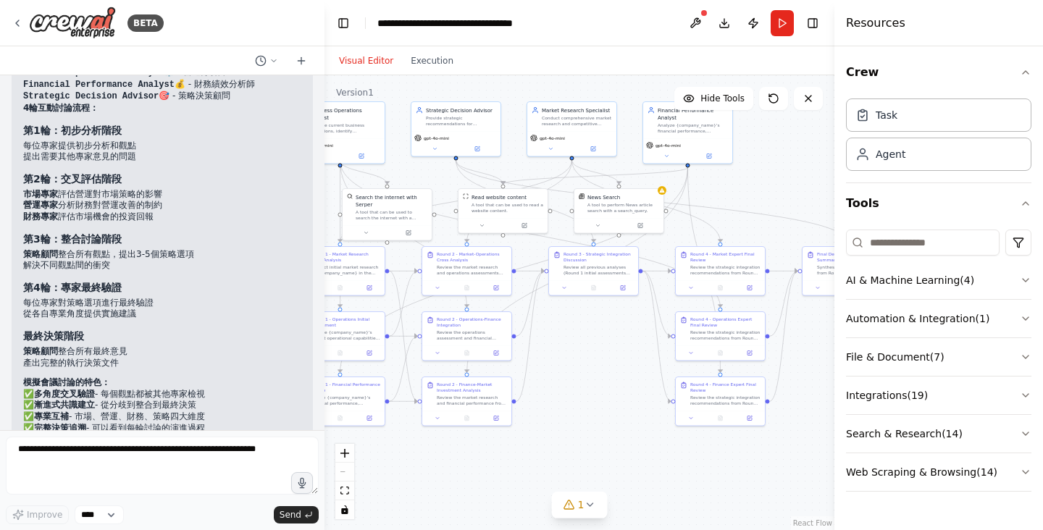
drag, startPoint x: 748, startPoint y: 224, endPoint x: 835, endPoint y: 197, distance: 91.0
click at [832, 197] on div "BETA Hope to establish a company operation decision-making and analysis team 上午…" at bounding box center [521, 265] width 1043 height 530
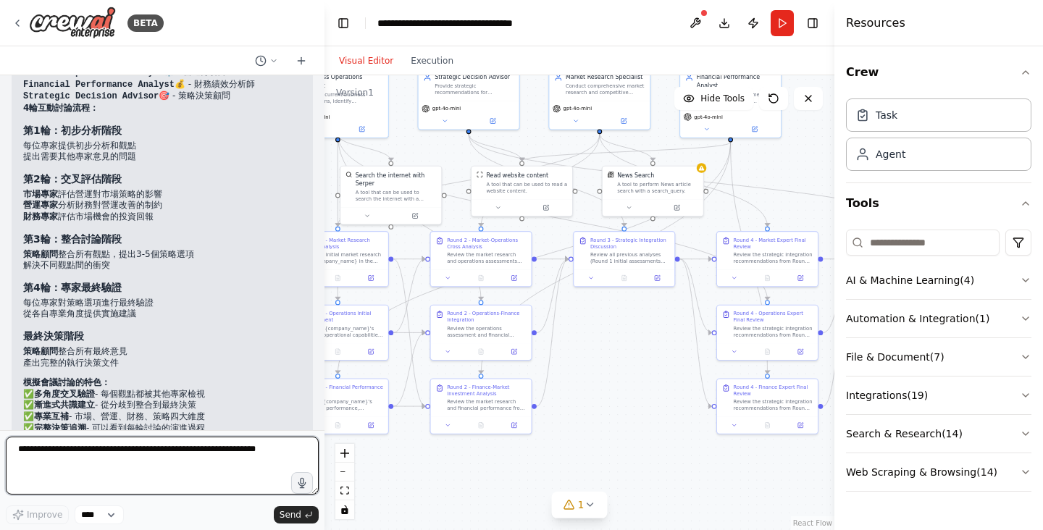
click at [216, 464] on textarea at bounding box center [162, 466] width 313 height 58
type textarea "*******"
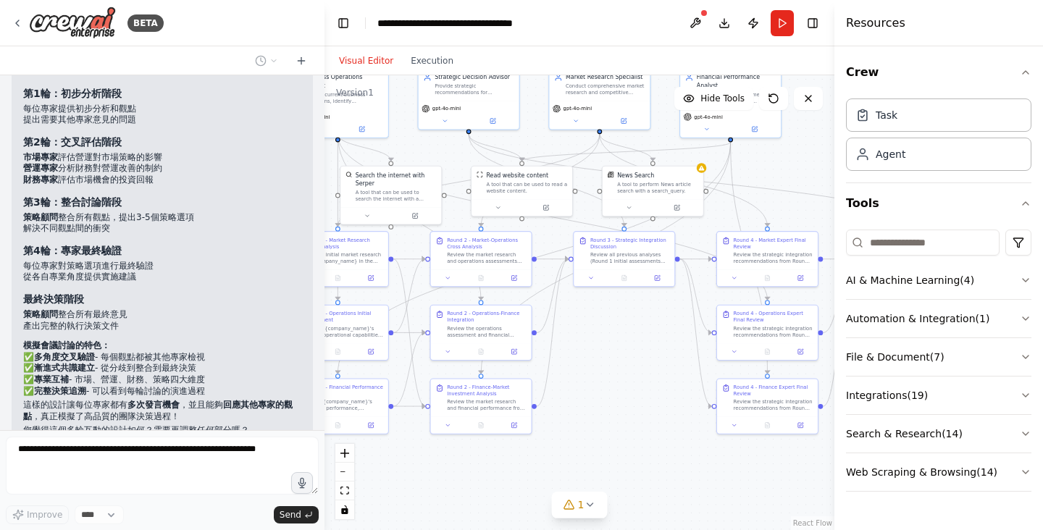
scroll to position [3723, 0]
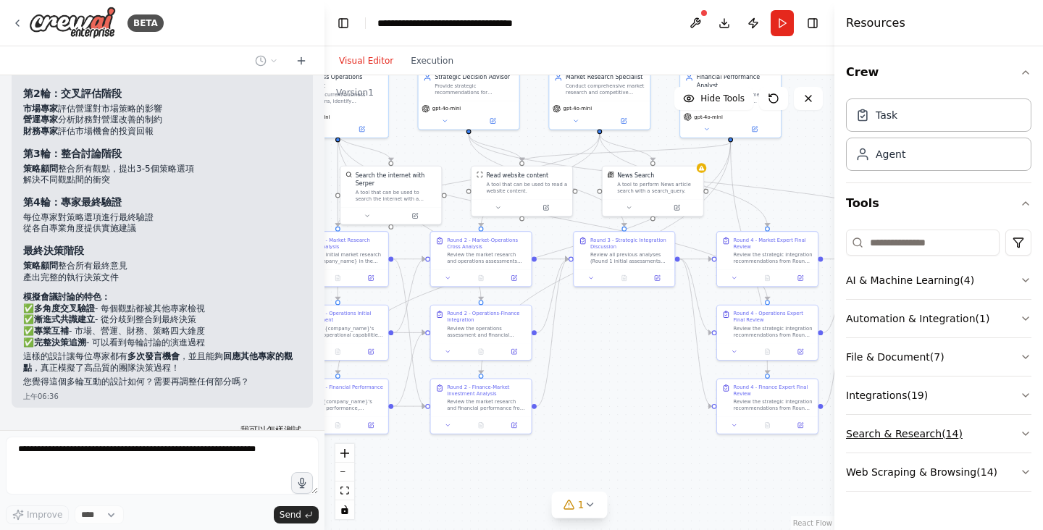
click at [1000, 434] on button "Search & Research ( 14 )" at bounding box center [938, 434] width 185 height 38
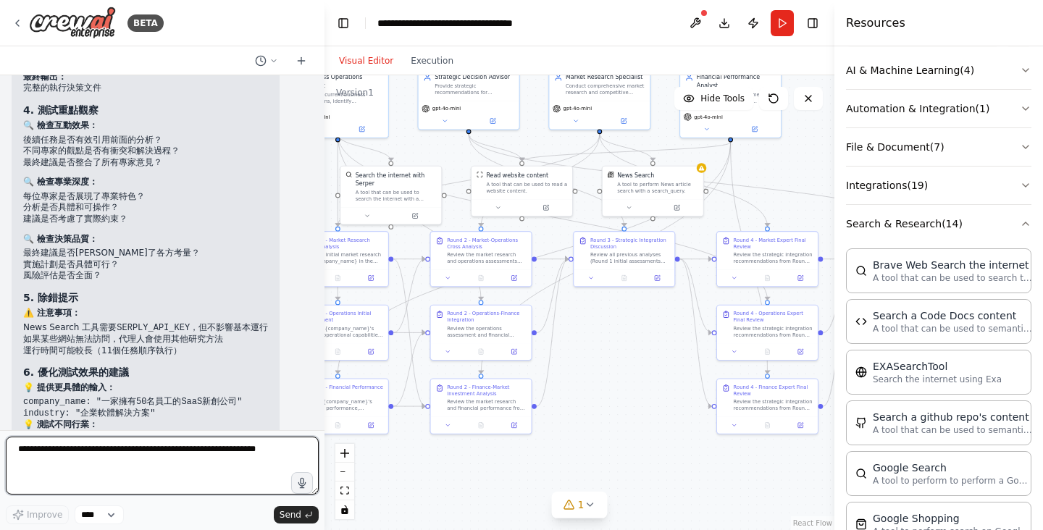
scroll to position [4631, 0]
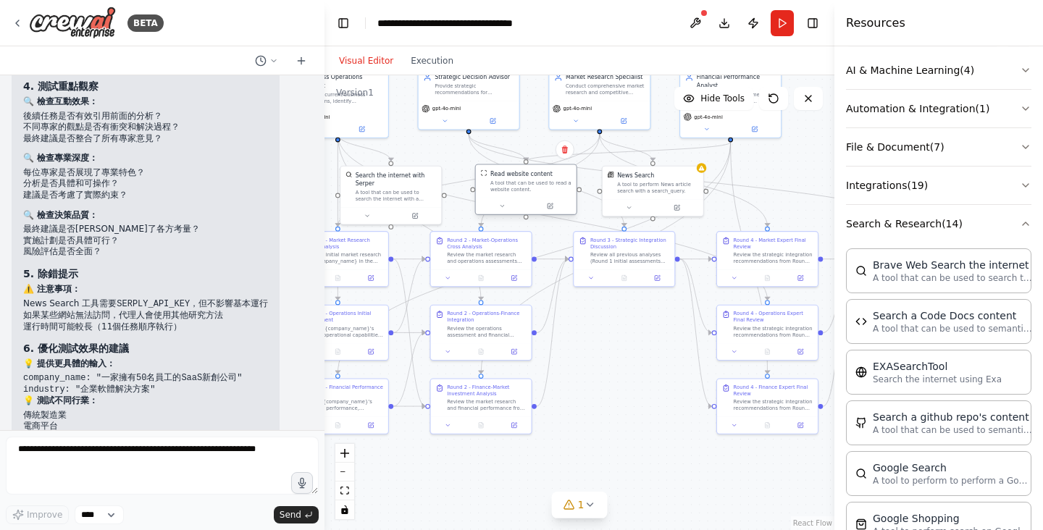
click at [517, 187] on div "A tool that can be used to read a website content." at bounding box center [531, 186] width 81 height 13
click at [651, 383] on div ".deletable-edge-delete-btn { width: 20px; height: 20px; border: 0px solid #ffff…" at bounding box center [580, 302] width 510 height 455
click at [585, 504] on icon at bounding box center [590, 505] width 12 height 12
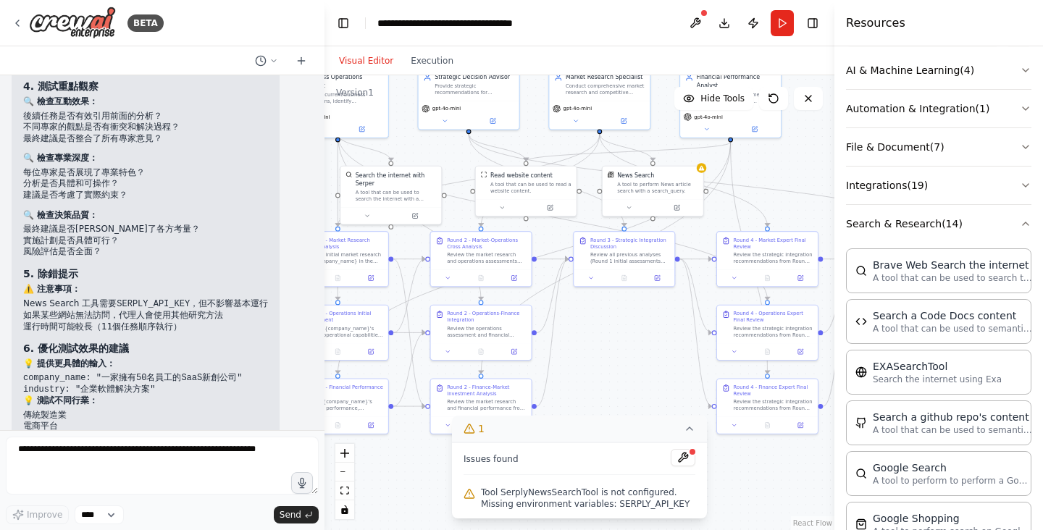
click at [655, 351] on div ".deletable-edge-delete-btn { width: 20px; height: 20px; border: 0px solid #ffff…" at bounding box center [580, 302] width 510 height 455
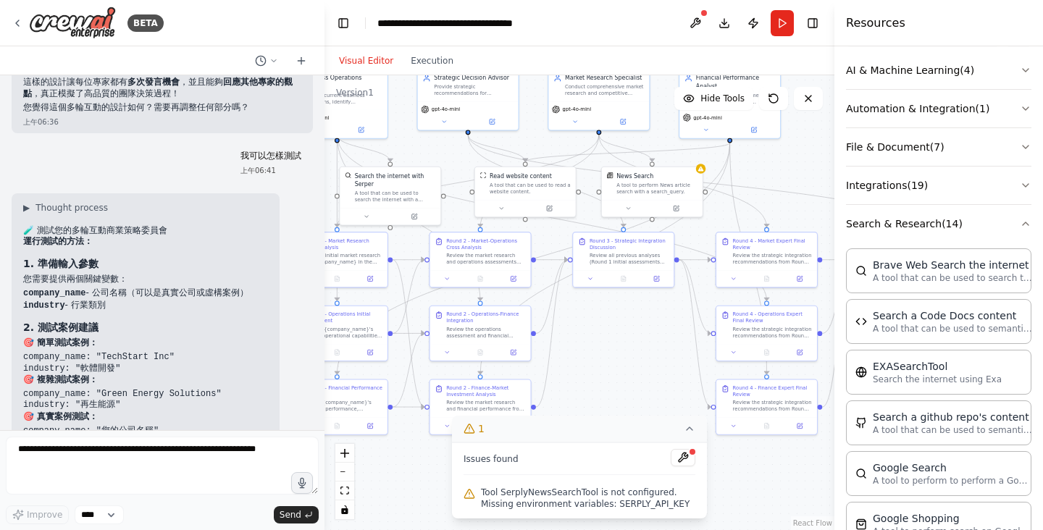
scroll to position [3997, 0]
click at [77, 289] on code "company_name" at bounding box center [54, 294] width 62 height 10
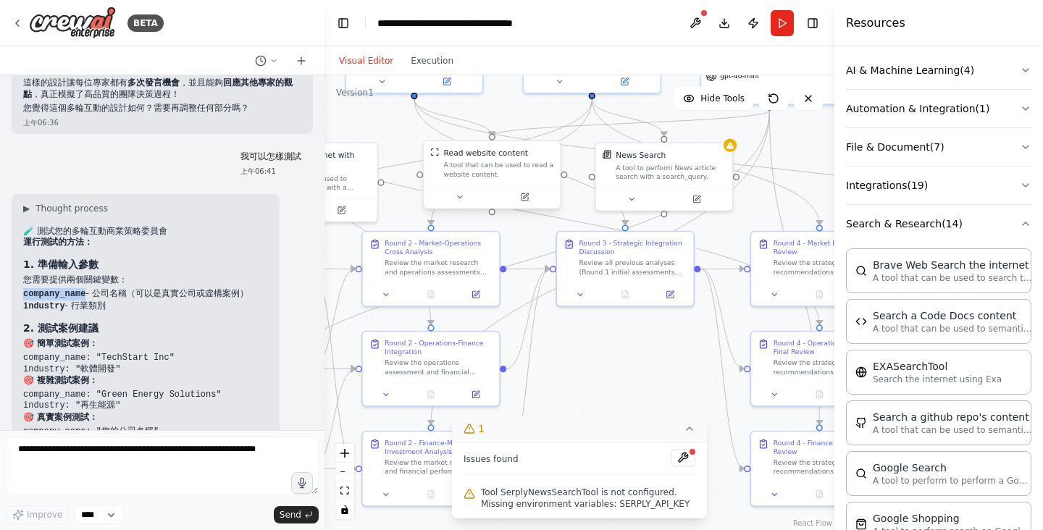
click at [507, 170] on div "A tool that can be used to read a website content." at bounding box center [499, 170] width 110 height 18
click at [527, 199] on icon at bounding box center [524, 196] width 7 height 7
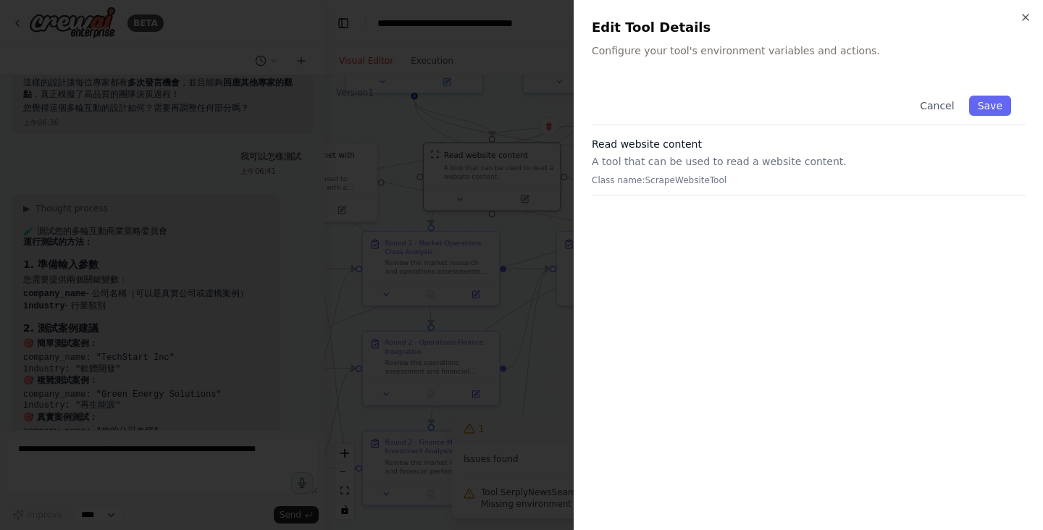
click at [687, 180] on p "Class name: ScrapeWebsiteTool" at bounding box center [809, 181] width 434 height 12
click at [930, 105] on button "Cancel" at bounding box center [937, 106] width 51 height 20
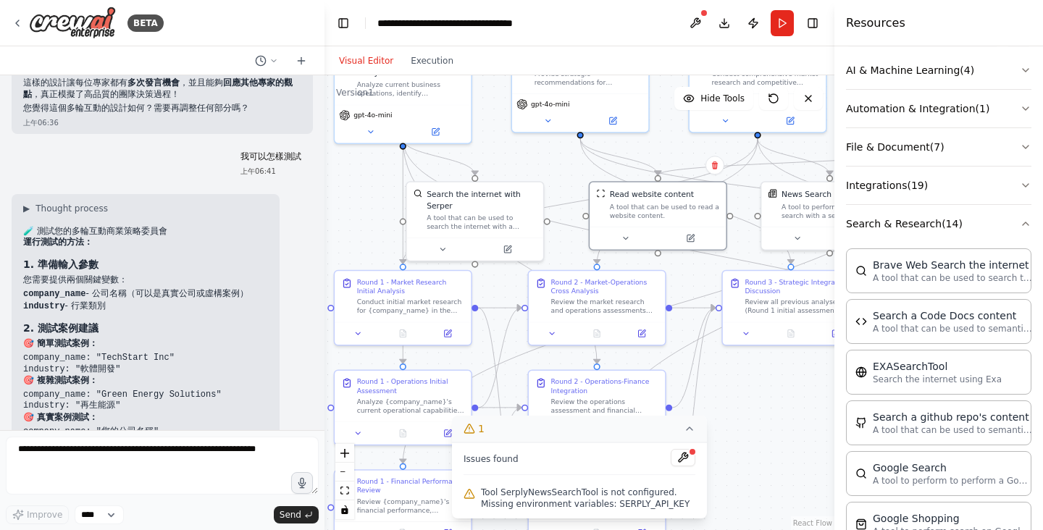
drag, startPoint x: 530, startPoint y: 237, endPoint x: 696, endPoint y: 276, distance: 170.5
click at [696, 276] on div ".deletable-edge-delete-btn { width: 20px; height: 20px; border: 0px solid #ffff…" at bounding box center [580, 302] width 510 height 455
drag, startPoint x: 125, startPoint y: 334, endPoint x: 24, endPoint y: 325, distance: 101.9
click at [24, 390] on pre "company_name: "Green Energy Solutions" industry: "再生能源"" at bounding box center [145, 401] width 245 height 22
copy code "company_name: "Green Energy Solutions" industry: "再生能源""
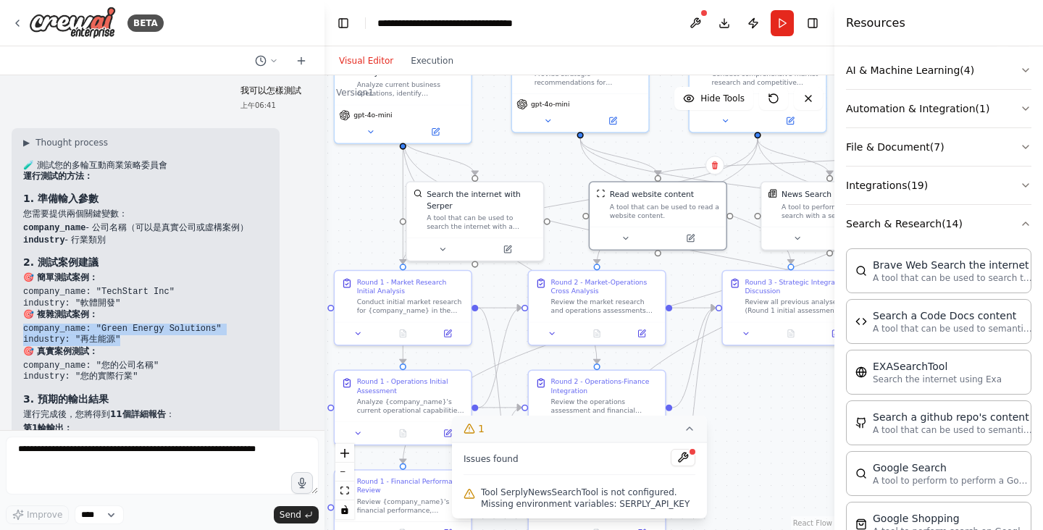
scroll to position [4090, 0]
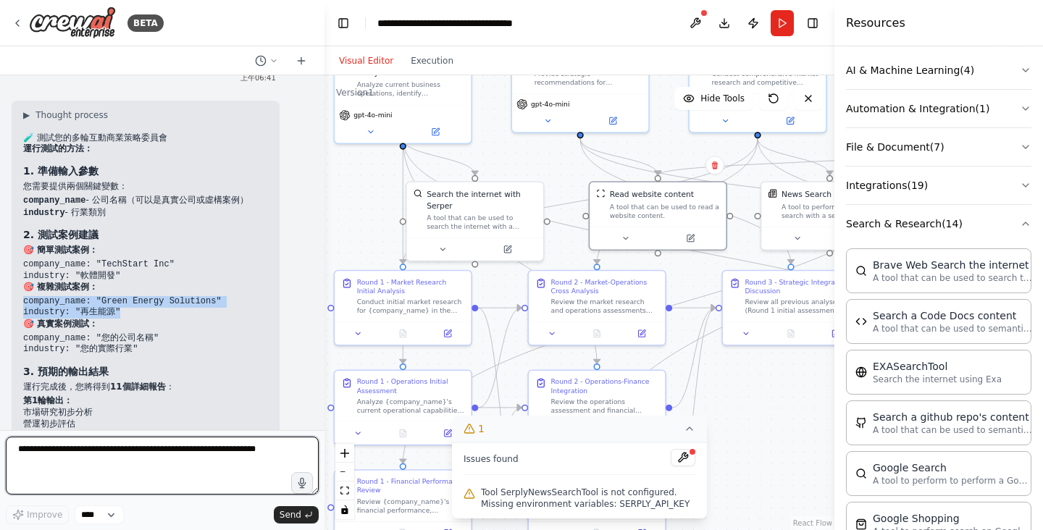
click at [151, 474] on textarea at bounding box center [162, 466] width 313 height 58
paste textarea "**********"
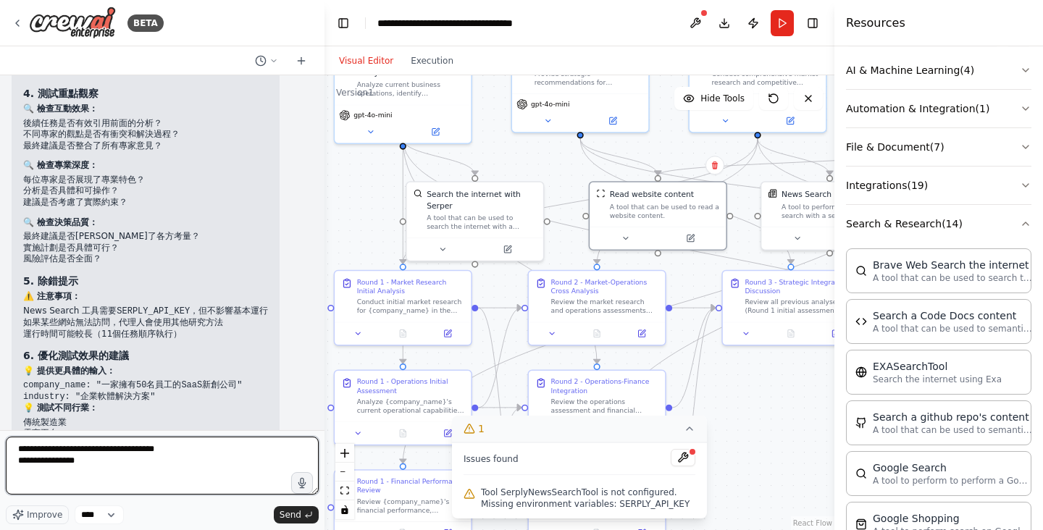
scroll to position [4631, 0]
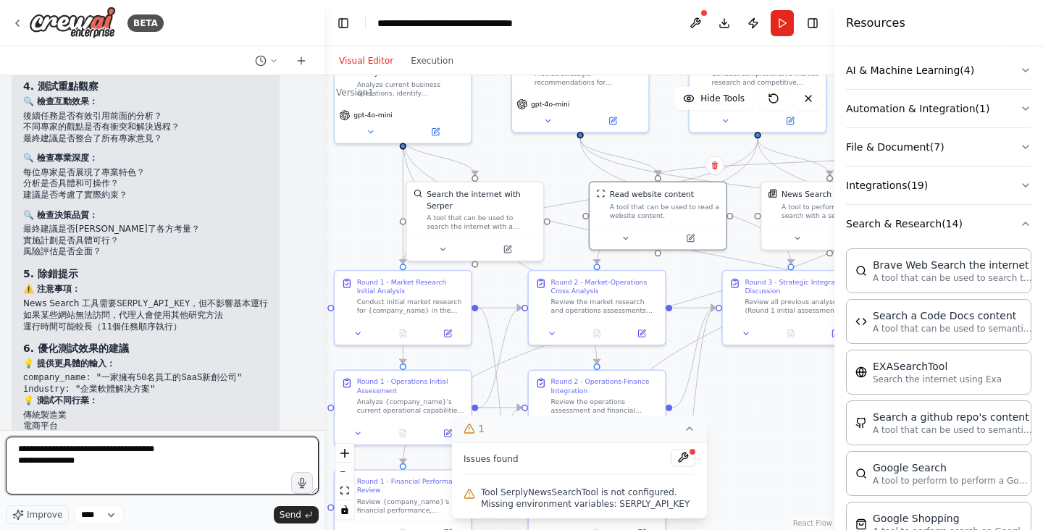
click at [97, 452] on textarea "**********" at bounding box center [162, 466] width 313 height 58
click at [71, 464] on textarea "**********" at bounding box center [162, 466] width 313 height 58
click at [89, 462] on textarea "**********" at bounding box center [162, 466] width 313 height 58
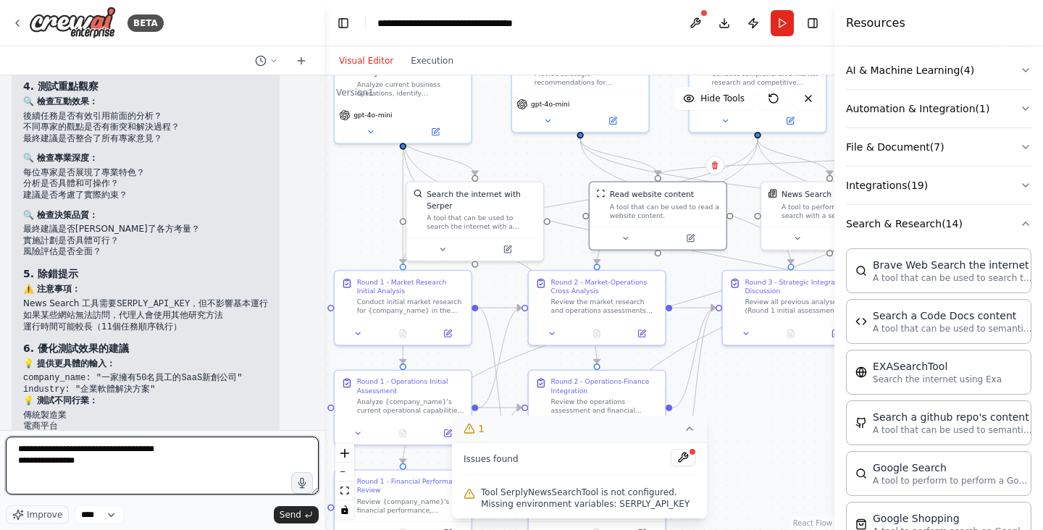
drag, startPoint x: 90, startPoint y: 460, endPoint x: 74, endPoint y: 454, distance: 17.2
click at [61, 460] on textarea "**********" at bounding box center [162, 466] width 313 height 58
click at [88, 449] on textarea "**********" at bounding box center [162, 466] width 313 height 58
drag, startPoint x: 91, startPoint y: 449, endPoint x: 188, endPoint y: 449, distance: 96.4
click at [188, 449] on textarea "**********" at bounding box center [162, 466] width 313 height 58
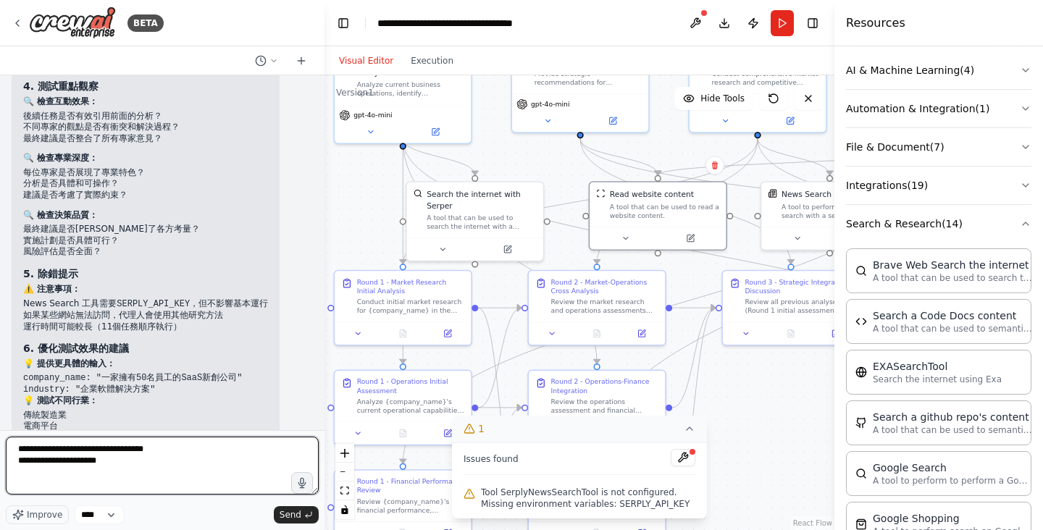
click at [210, 455] on textarea "**********" at bounding box center [162, 466] width 313 height 58
click at [210, 468] on textarea "**********" at bounding box center [162, 466] width 313 height 58
click at [206, 449] on textarea "**********" at bounding box center [162, 466] width 313 height 58
drag, startPoint x: 97, startPoint y: 450, endPoint x: 151, endPoint y: 448, distance: 54.4
click at [97, 450] on textarea "**********" at bounding box center [162, 466] width 313 height 58
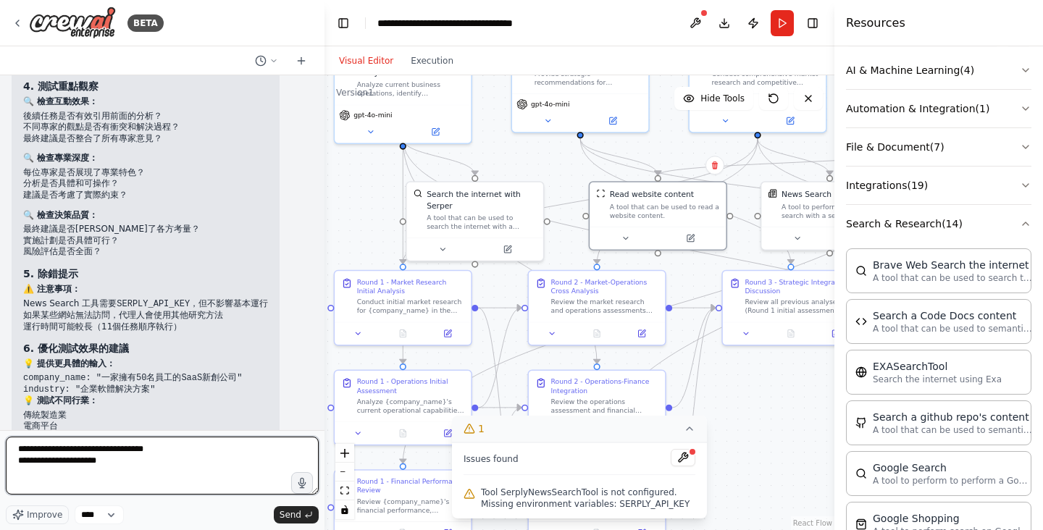
drag, startPoint x: 251, startPoint y: 458, endPoint x: 284, endPoint y: 470, distance: 34.9
click at [251, 458] on textarea "**********" at bounding box center [162, 466] width 313 height 58
type textarea "**********"
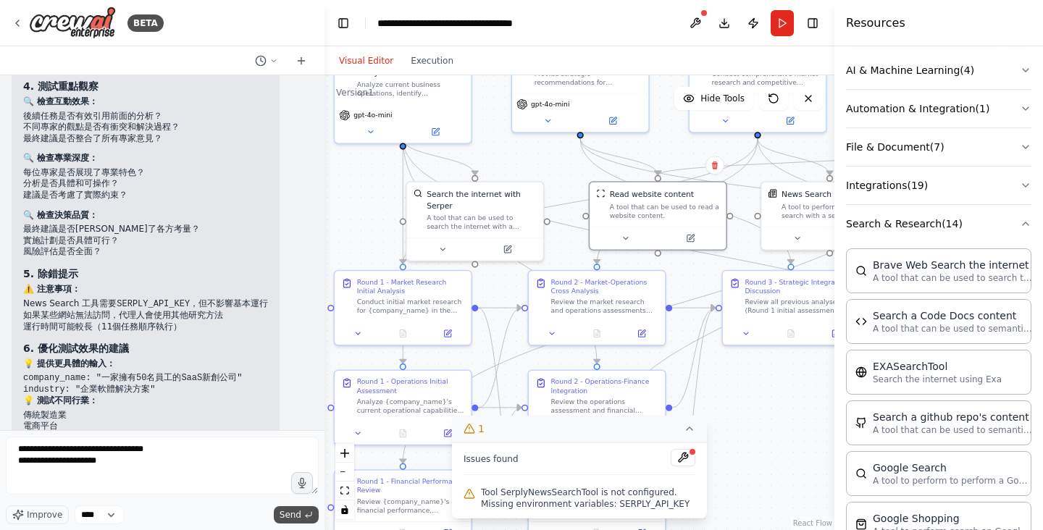
click at [301, 515] on button "Send" at bounding box center [296, 514] width 45 height 17
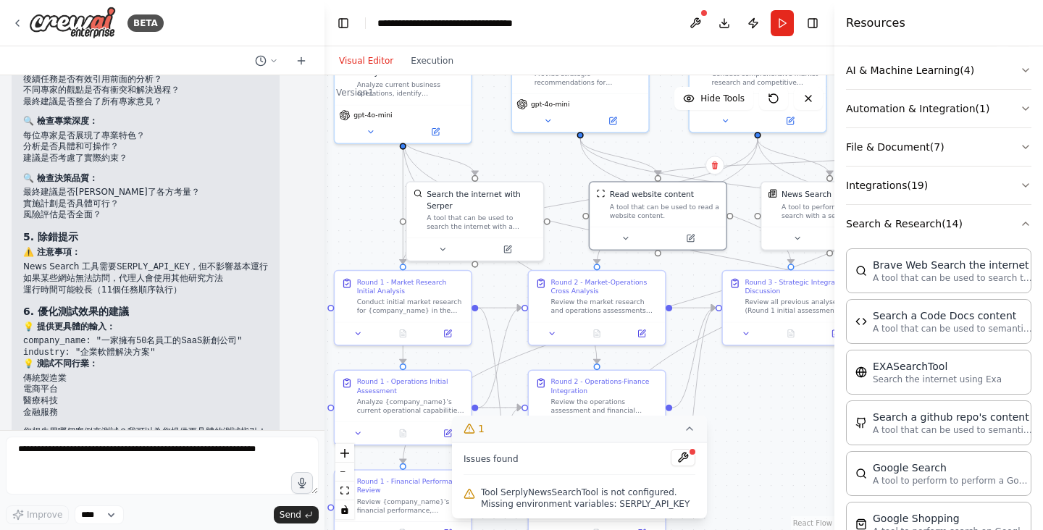
scroll to position [4729, 0]
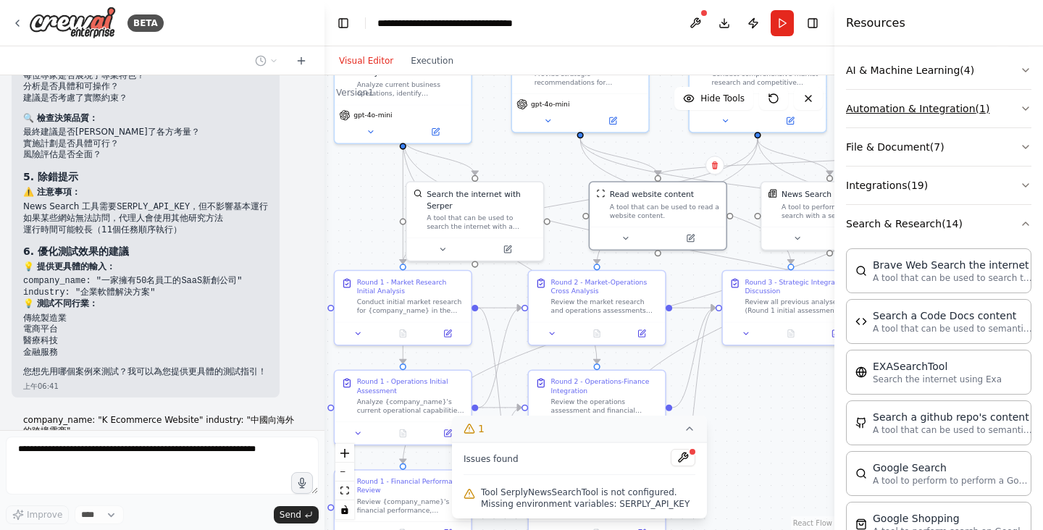
click at [980, 113] on button "Automation & Integration ( 1 )" at bounding box center [938, 109] width 185 height 38
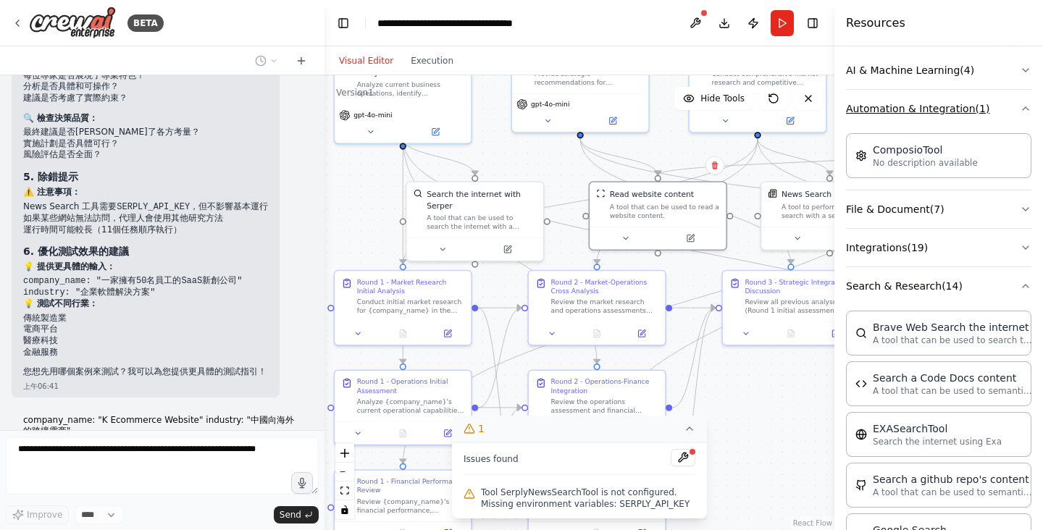
click at [980, 113] on button "Automation & Integration ( 1 )" at bounding box center [938, 109] width 185 height 38
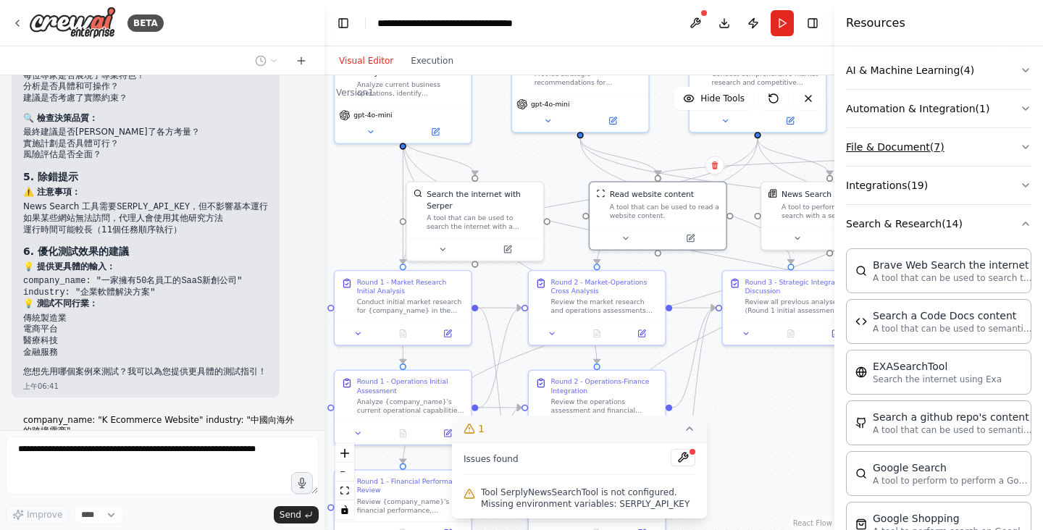
click at [984, 150] on button "File & Document ( 7 )" at bounding box center [938, 147] width 185 height 38
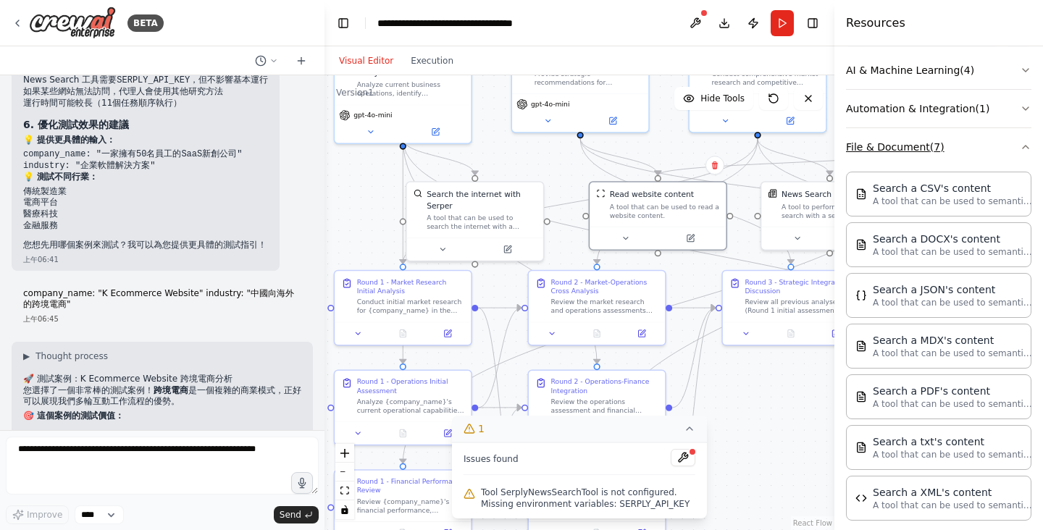
click at [984, 150] on button "File & Document ( 7 )" at bounding box center [938, 147] width 185 height 38
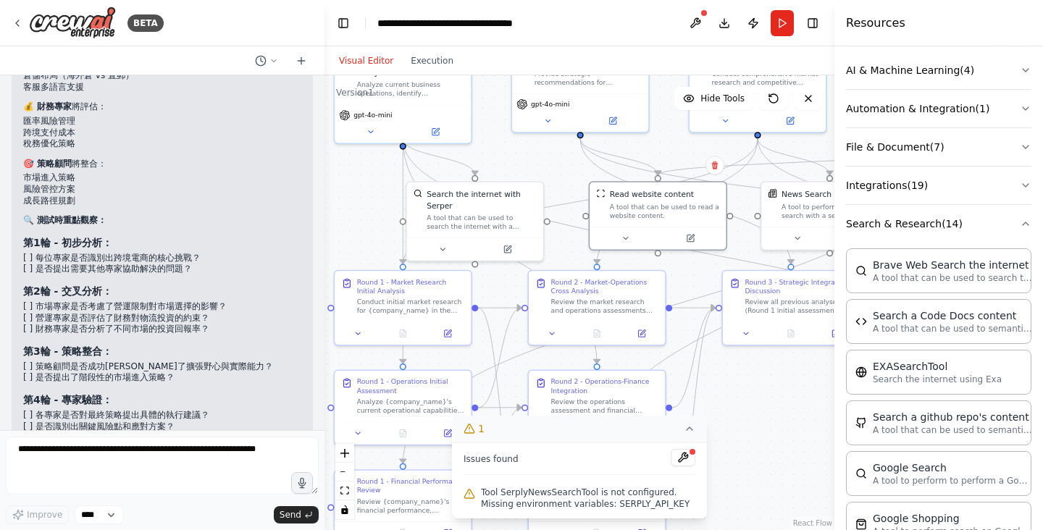
scroll to position [5491, 0]
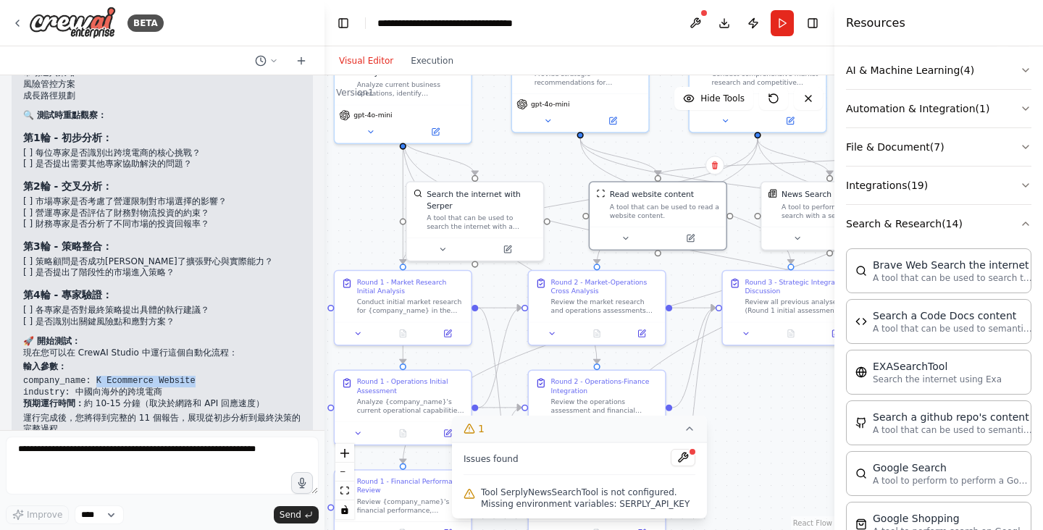
drag, startPoint x: 98, startPoint y: 306, endPoint x: 211, endPoint y: 306, distance: 113.0
click at [211, 376] on pre "company_name: K Ecommerce Website industry: 中國向海外的跨境電商" at bounding box center [162, 387] width 278 height 22
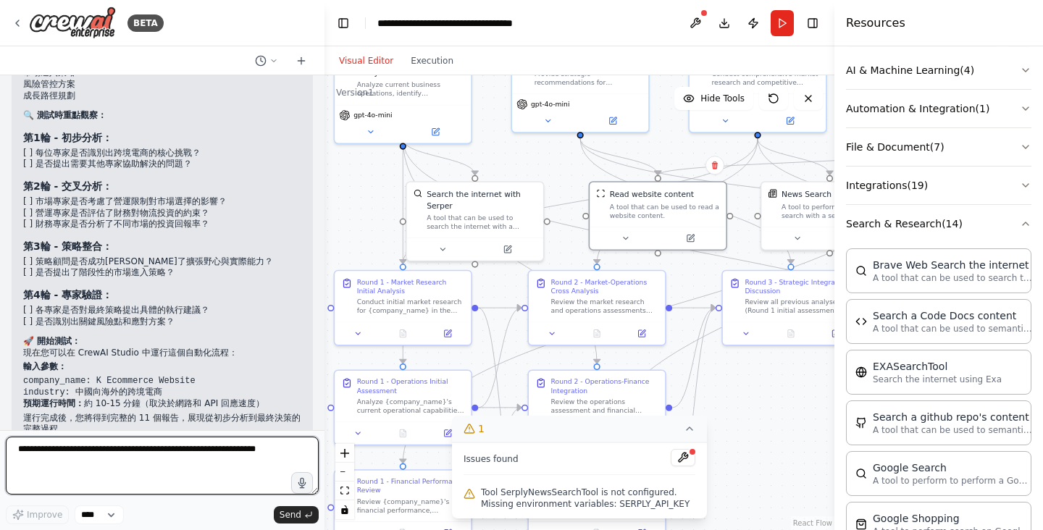
click at [189, 476] on textarea at bounding box center [162, 466] width 313 height 58
type textarea "*"
type textarea "*******"
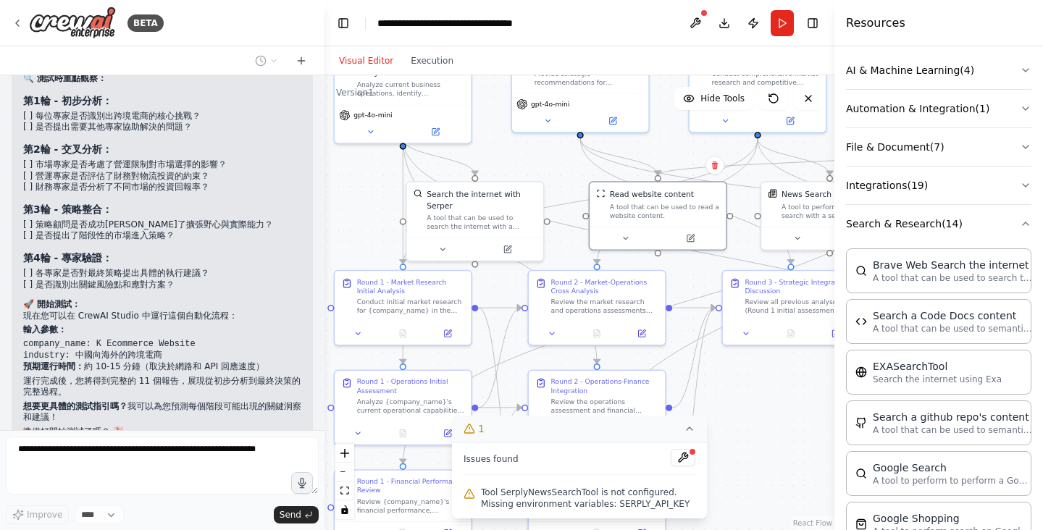
scroll to position [5577, 0]
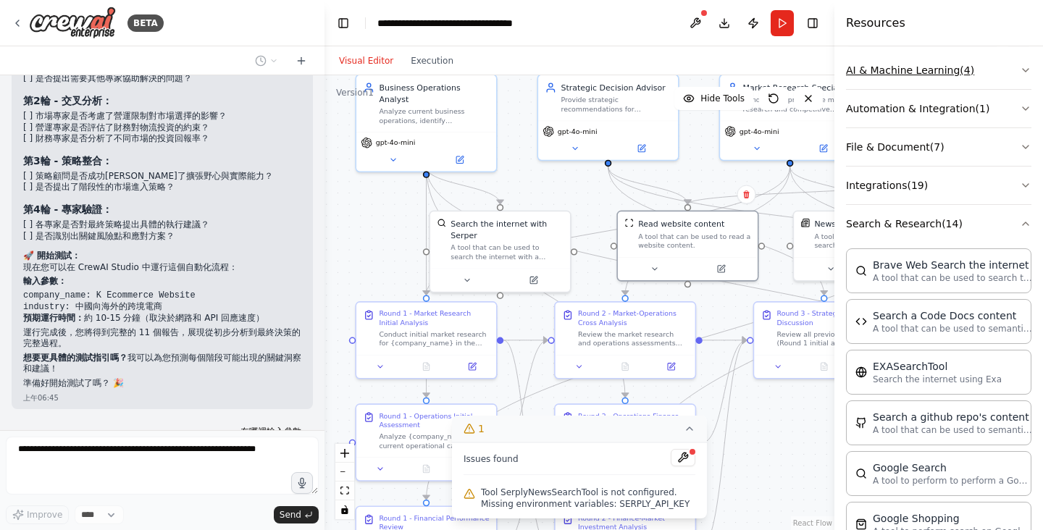
click at [1025, 70] on icon "button" at bounding box center [1026, 70] width 6 height 3
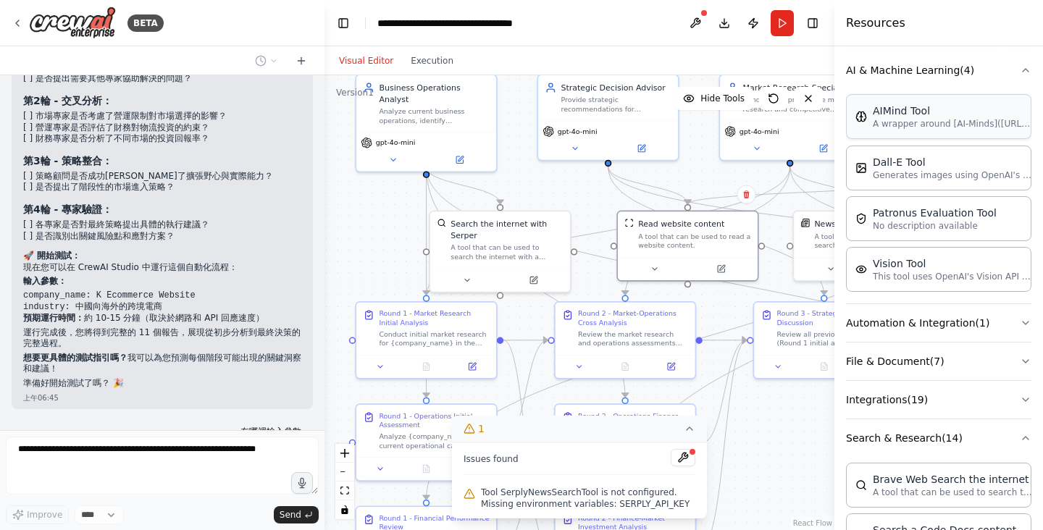
click at [995, 128] on p "A wrapper around [AI-Minds](https://mindsdb.com/minds). Useful for when you nee…" at bounding box center [952, 124] width 159 height 12
click at [981, 127] on p "A wrapper around [AI-Minds](https://mindsdb.com/minds). Useful for when you nee…" at bounding box center [952, 124] width 159 height 12
click at [878, 125] on p "A wrapper around [AI-Minds](https://mindsdb.com/minds). Useful for when you nee…" at bounding box center [952, 124] width 159 height 12
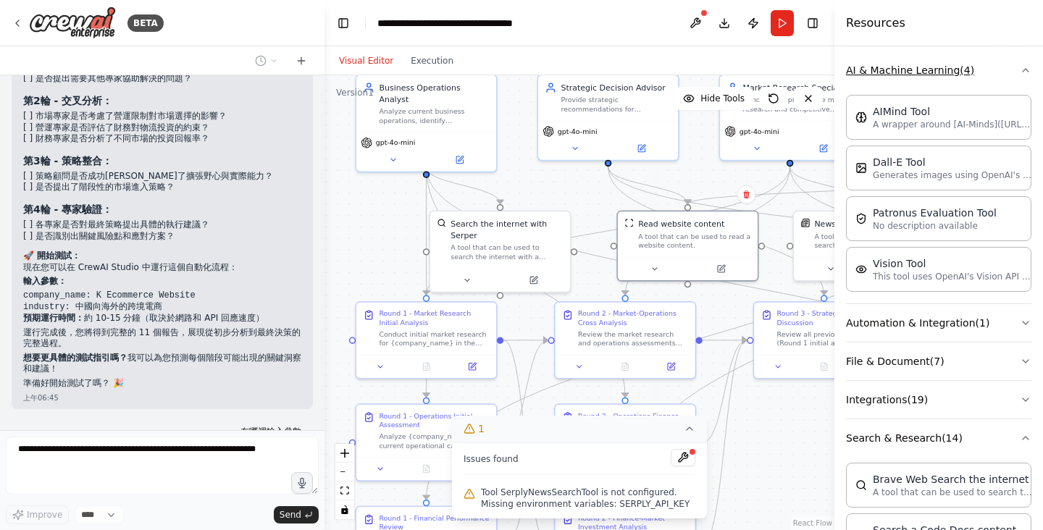
click at [1030, 68] on icon "button" at bounding box center [1026, 70] width 12 height 12
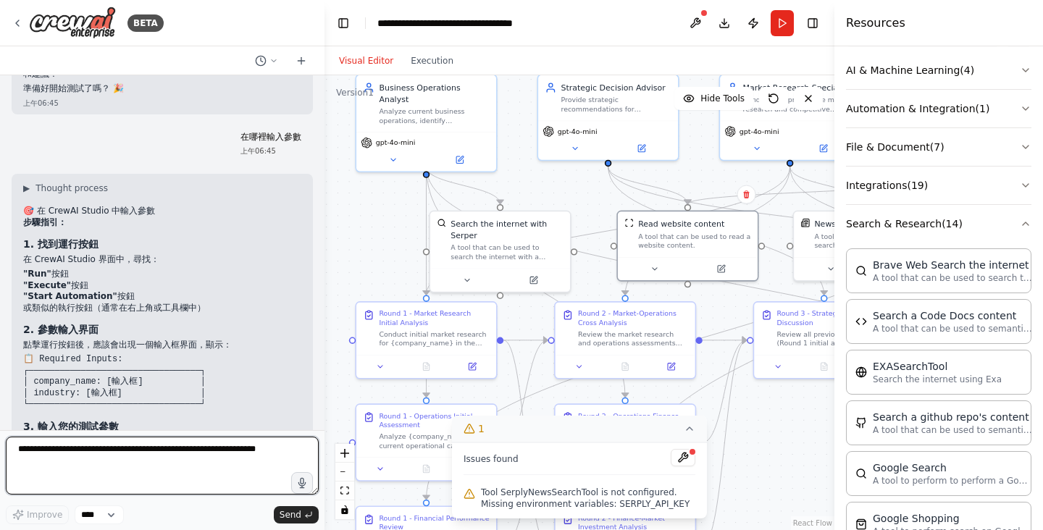
scroll to position [5826, 0]
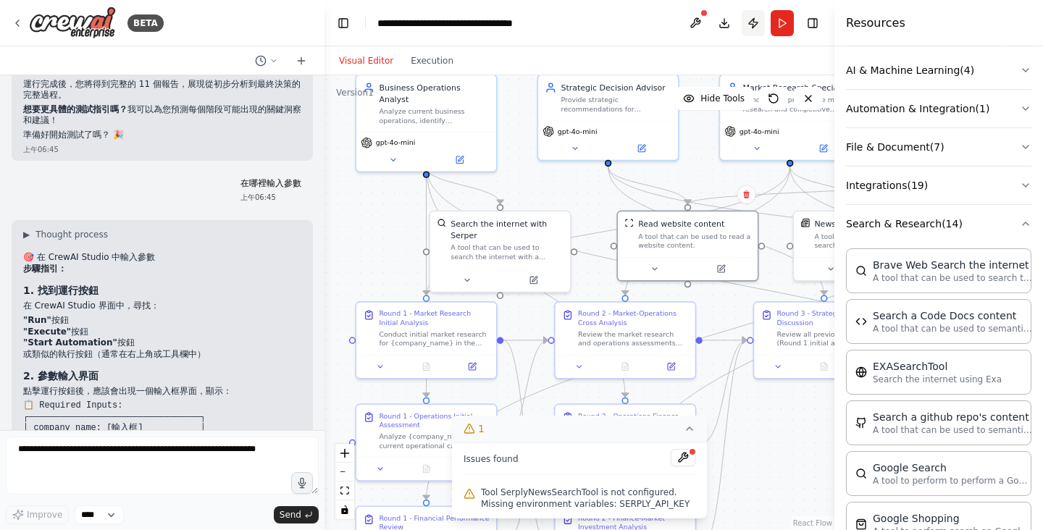
click at [751, 25] on button "Publish" at bounding box center [753, 23] width 23 height 26
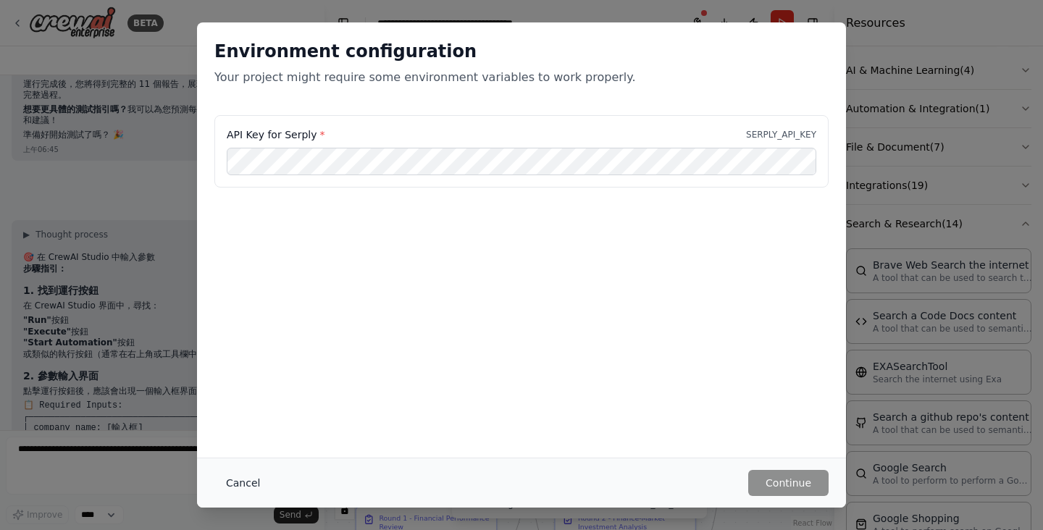
click at [239, 483] on button "Cancel" at bounding box center [242, 483] width 57 height 26
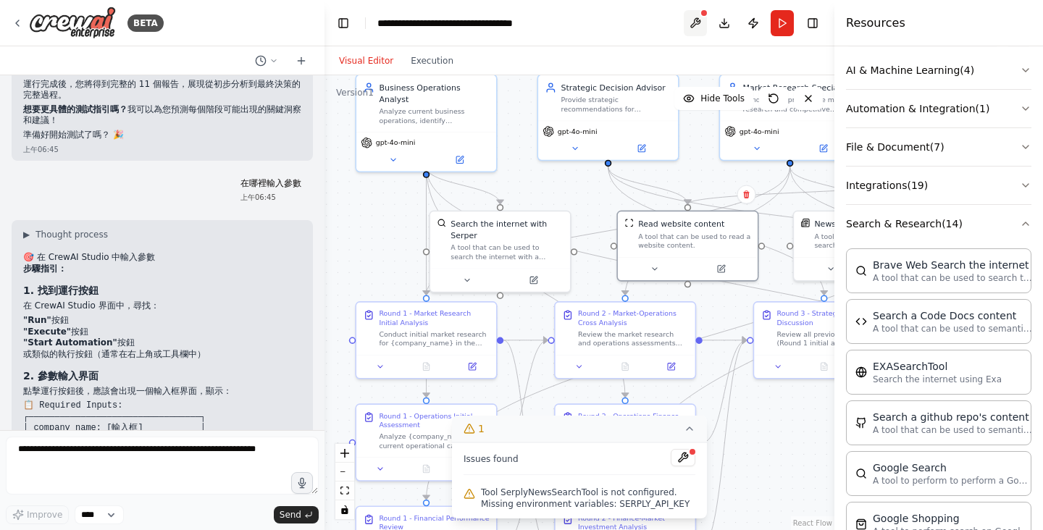
click at [698, 24] on button at bounding box center [695, 23] width 23 height 26
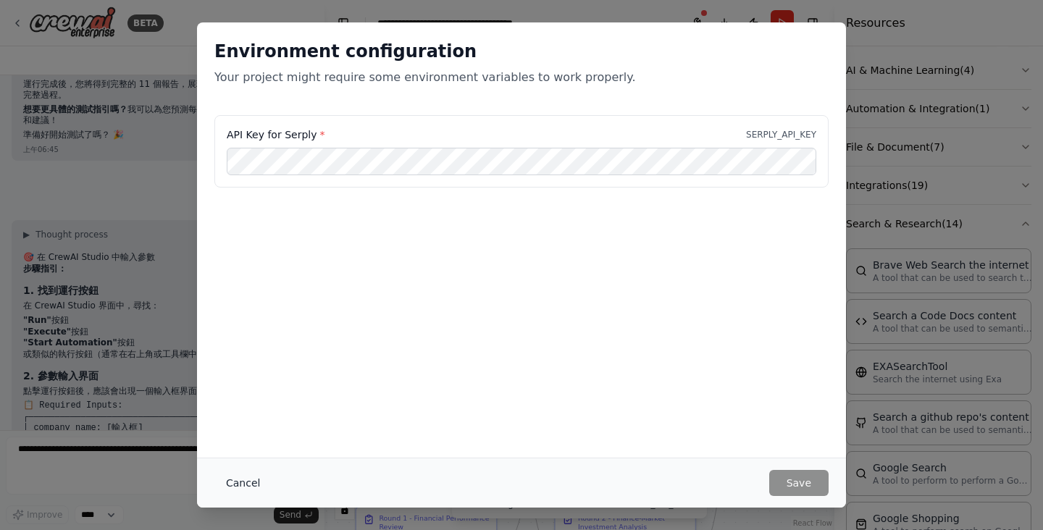
click at [244, 488] on button "Cancel" at bounding box center [242, 483] width 57 height 26
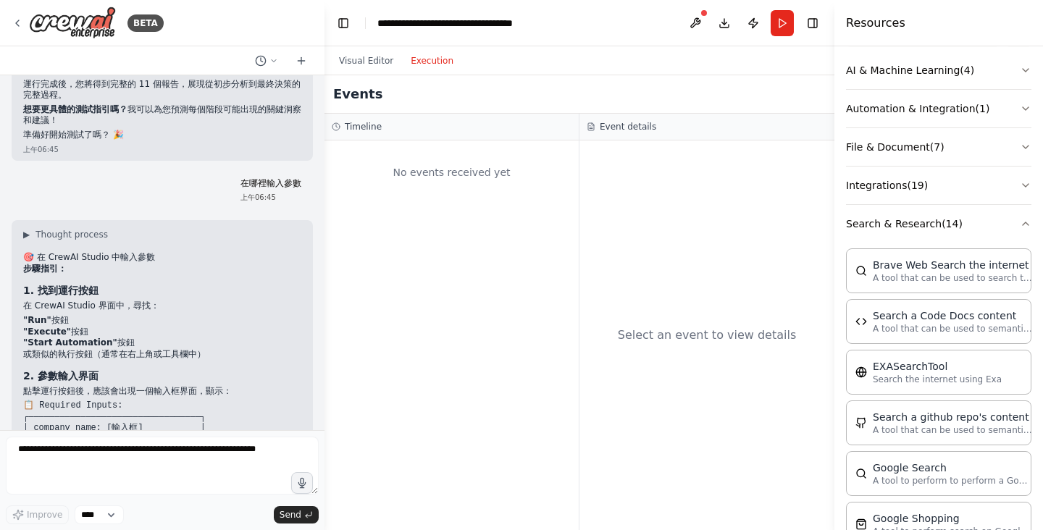
click at [443, 63] on button "Execution" at bounding box center [432, 60] width 60 height 17
click at [353, 62] on button "Visual Editor" at bounding box center [366, 60] width 72 height 17
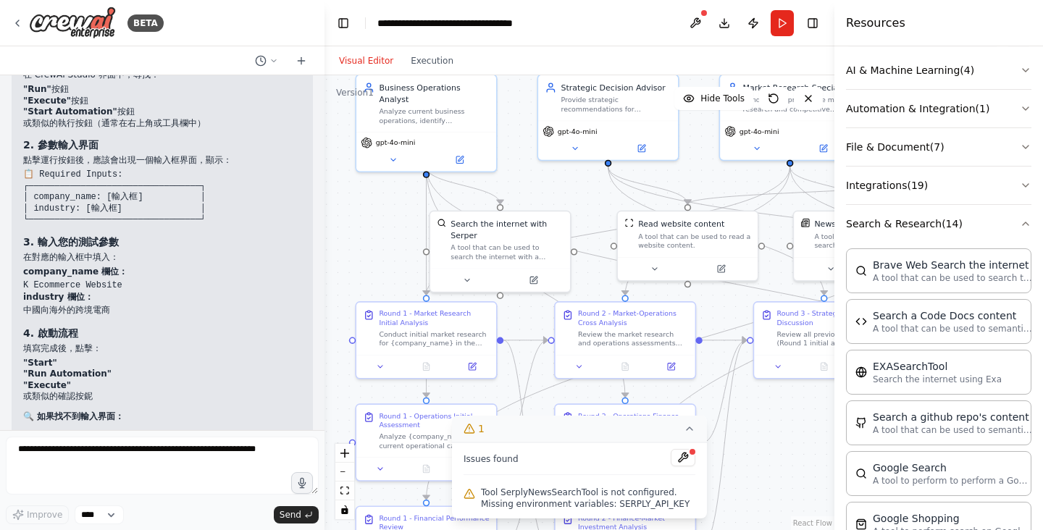
scroll to position [6320, 0]
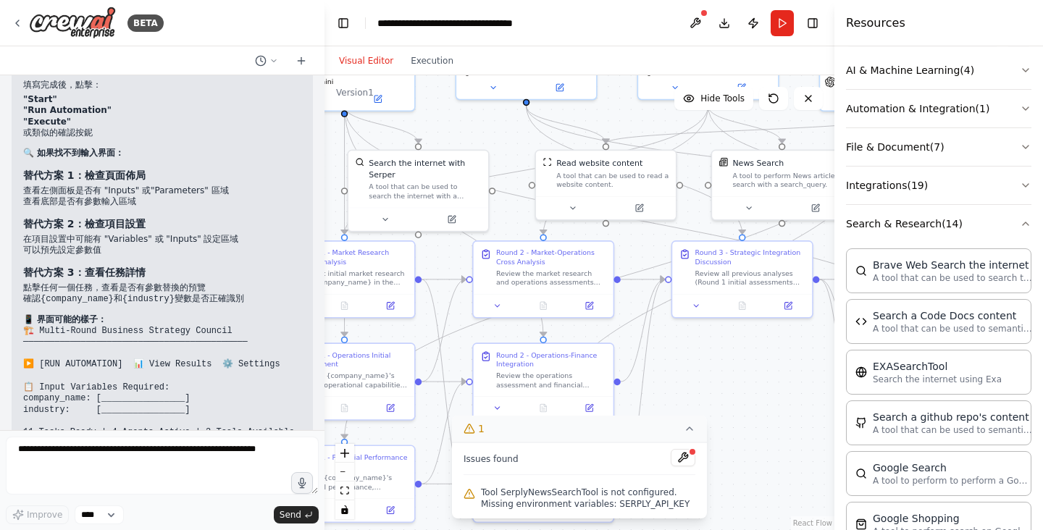
drag, startPoint x: 778, startPoint y: 420, endPoint x: 696, endPoint y: 359, distance: 102.0
click at [696, 359] on div ".deletable-edge-delete-btn { width: 20px; height: 20px; border: 0px solid #ffff…" at bounding box center [580, 302] width 510 height 455
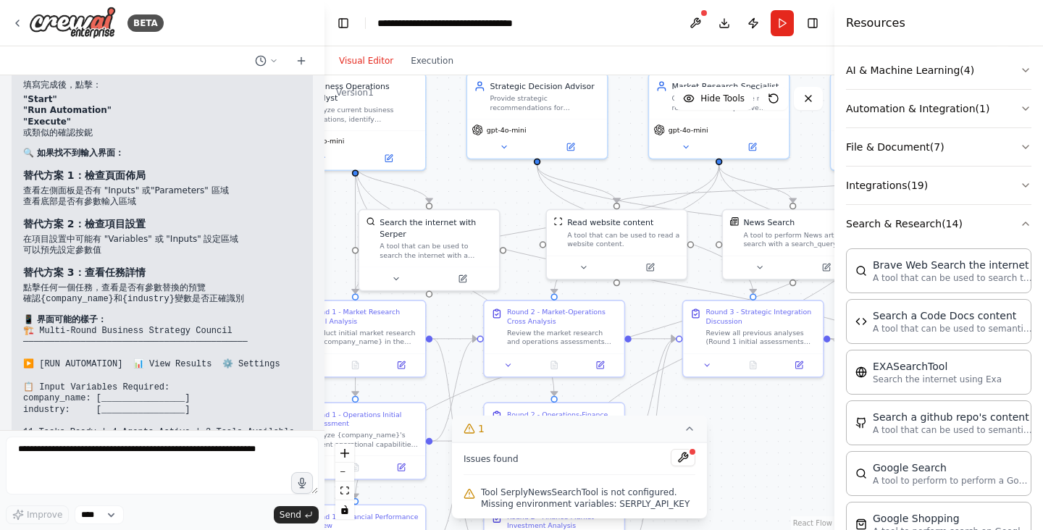
click at [744, 425] on div ".deletable-edge-delete-btn { width: 20px; height: 20px; border: 0px solid #ffff…" at bounding box center [580, 302] width 510 height 455
click at [784, 17] on button "Run" at bounding box center [782, 23] width 23 height 26
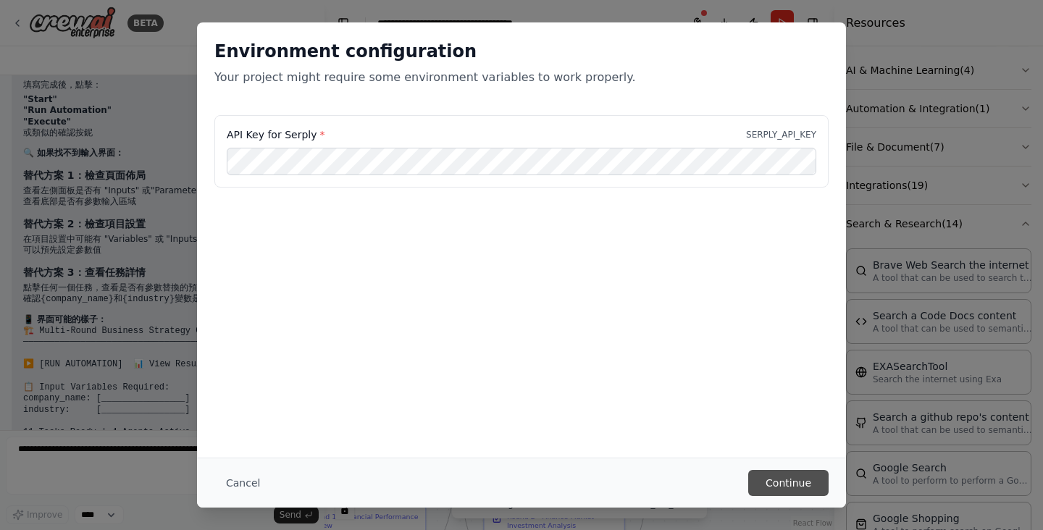
click at [786, 480] on button "Continue" at bounding box center [788, 483] width 80 height 26
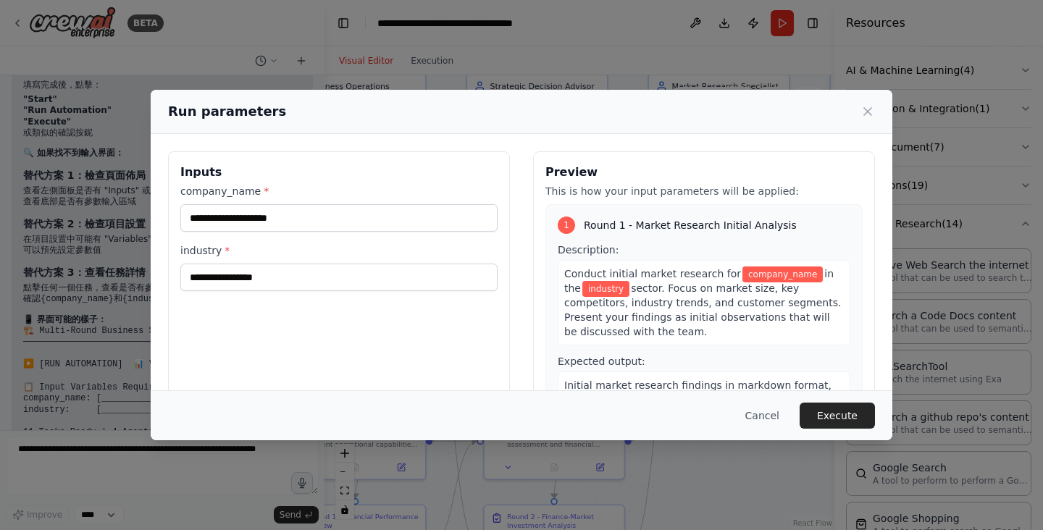
click at [375, 350] on div "Inputs company_name * industry *" at bounding box center [339, 322] width 342 height 343
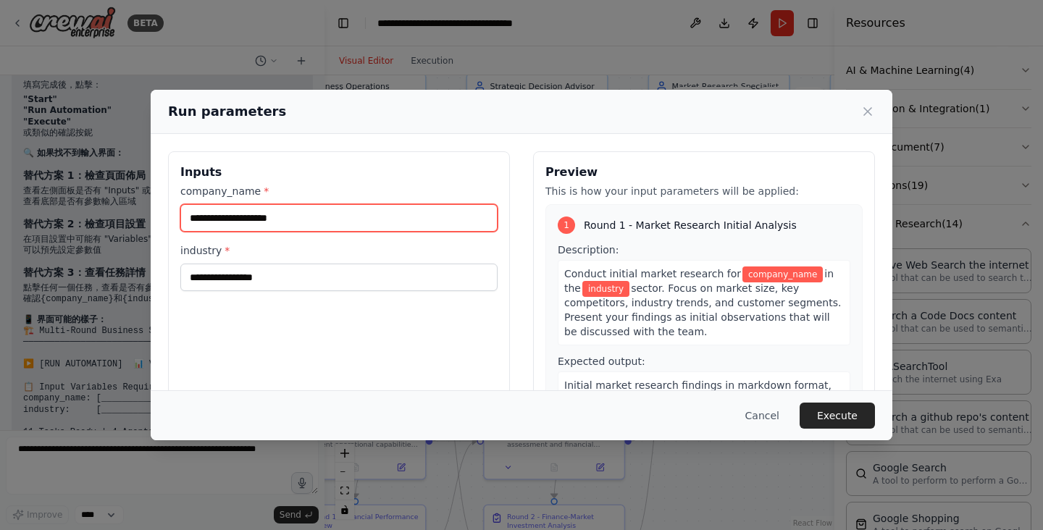
click at [335, 209] on input "company_name *" at bounding box center [338, 218] width 317 height 28
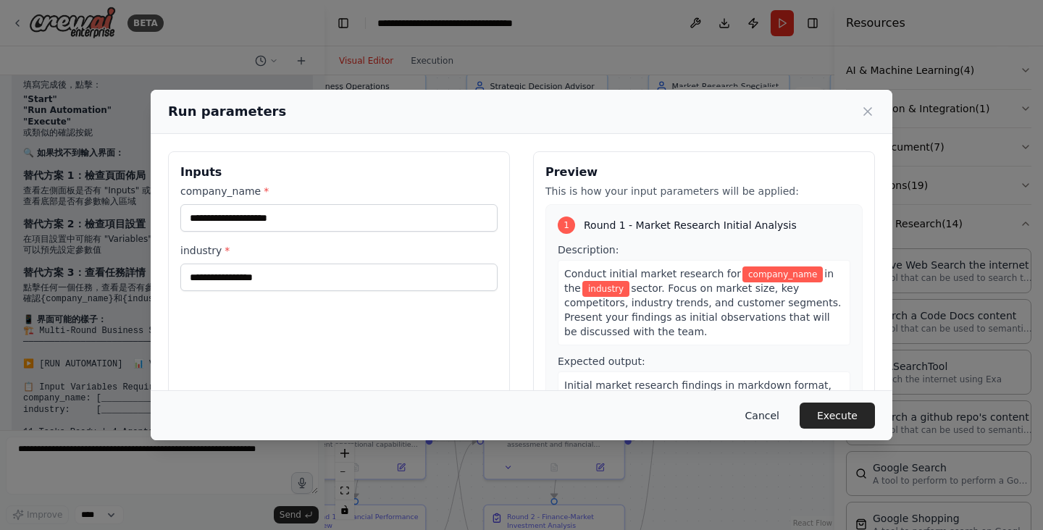
click at [764, 417] on button "Cancel" at bounding box center [762, 416] width 57 height 26
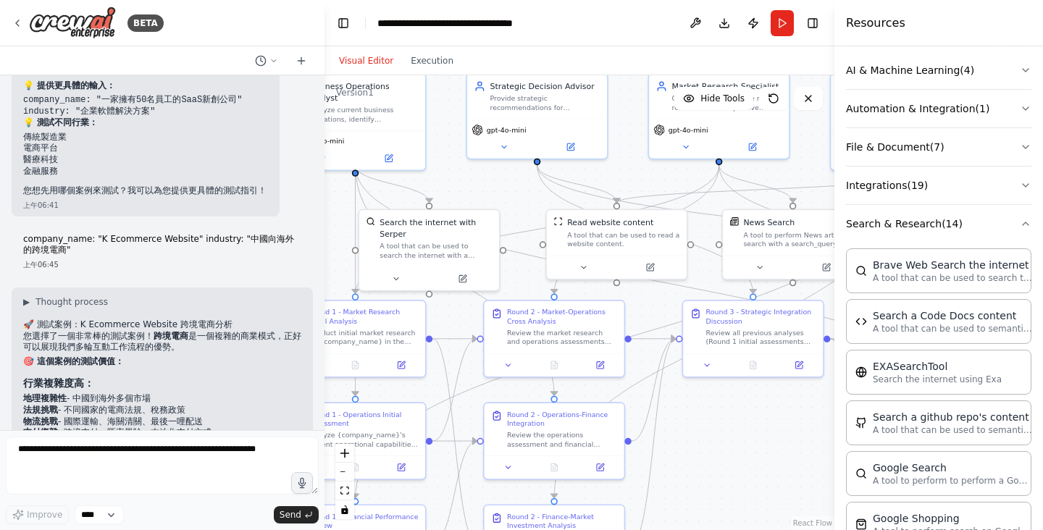
scroll to position [4900, 0]
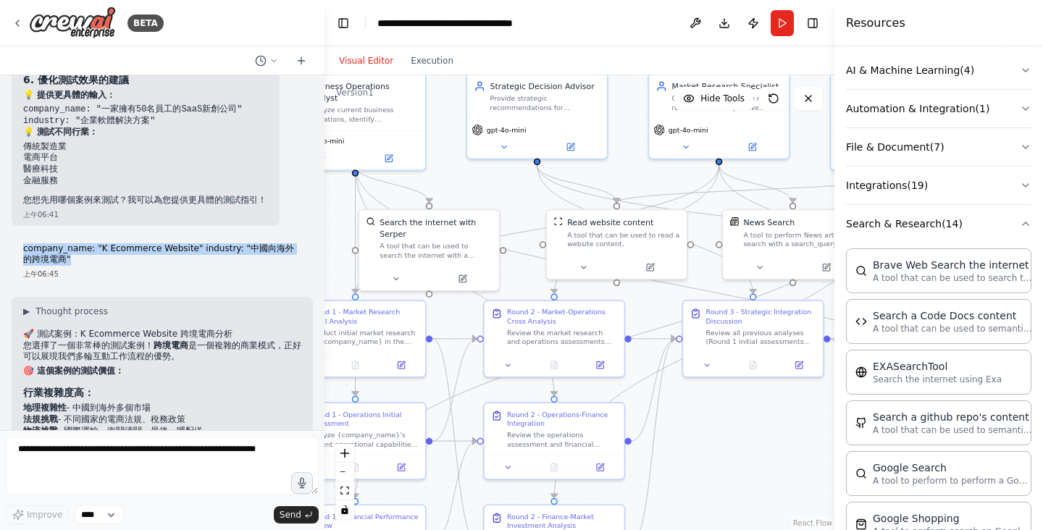
drag, startPoint x: 66, startPoint y: 183, endPoint x: 24, endPoint y: 172, distance: 43.6
click at [24, 243] on p "company_name: "K Ecommerce Website" industry: "中國向海外的跨境電商"" at bounding box center [162, 254] width 278 height 22
copy p "company_name: "K Ecommerce Website" industry: "中國向海外的跨境電商""
click at [216, 366] on h2 "🎯 這個案例的測試價值：" at bounding box center [162, 372] width 278 height 12
click at [788, 30] on button "Run" at bounding box center [782, 23] width 23 height 26
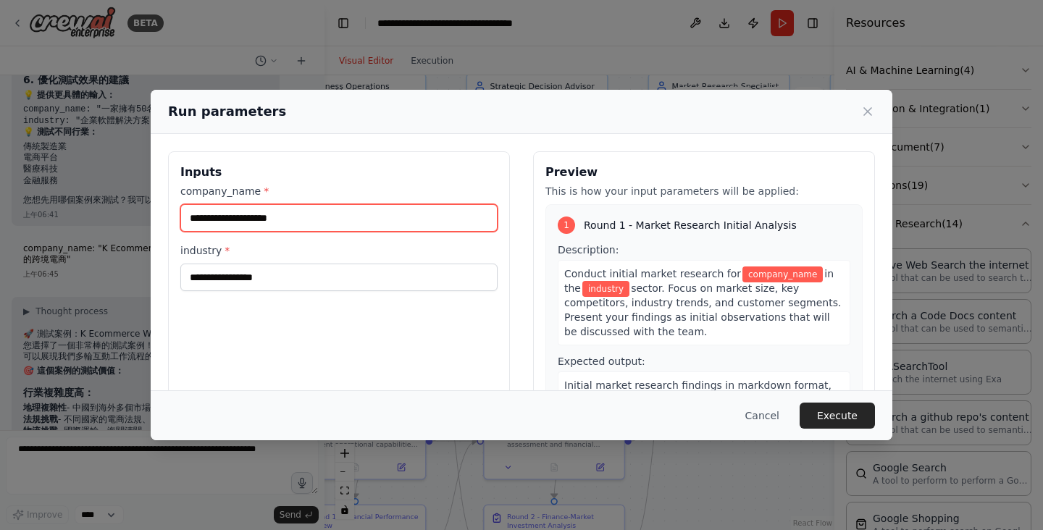
click at [270, 229] on input "company_name *" at bounding box center [338, 218] width 317 height 28
paste input "**********"
type input "**********"
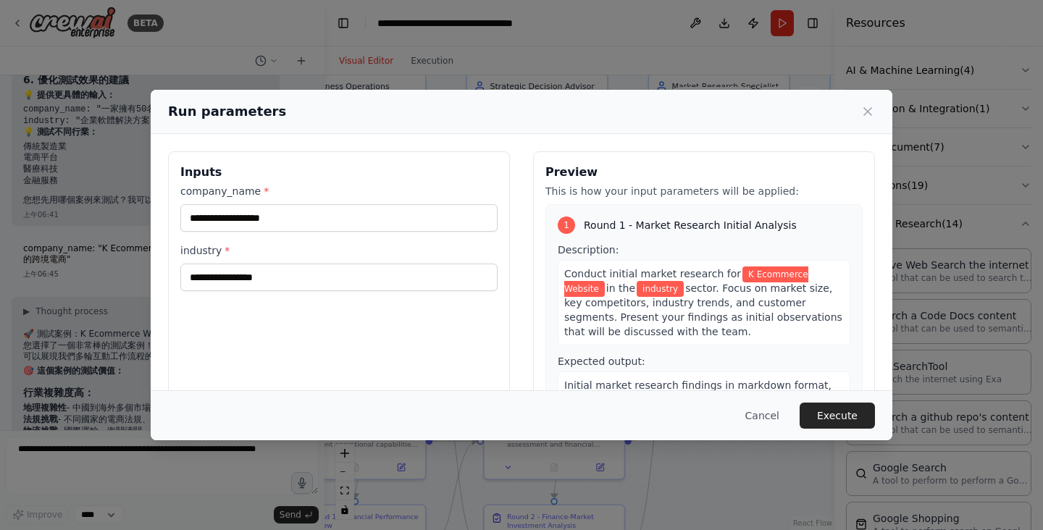
click at [402, 182] on div "**********" at bounding box center [339, 322] width 342 height 343
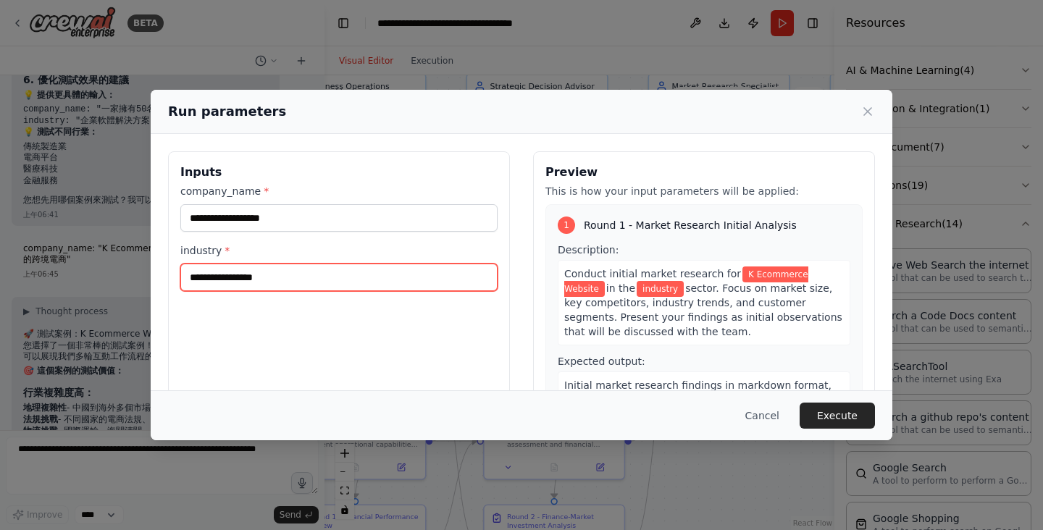
click at [215, 280] on input "industry *" at bounding box center [338, 278] width 317 height 28
paste input "**********"
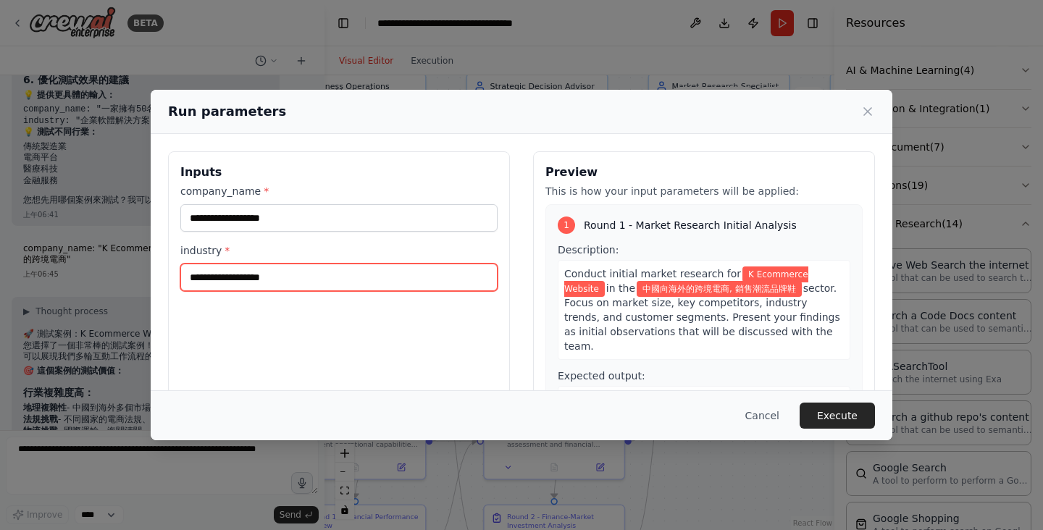
click at [306, 278] on input "**********" at bounding box center [338, 278] width 317 height 28
type input "**********"
click at [409, 283] on input "**********" at bounding box center [338, 278] width 317 height 28
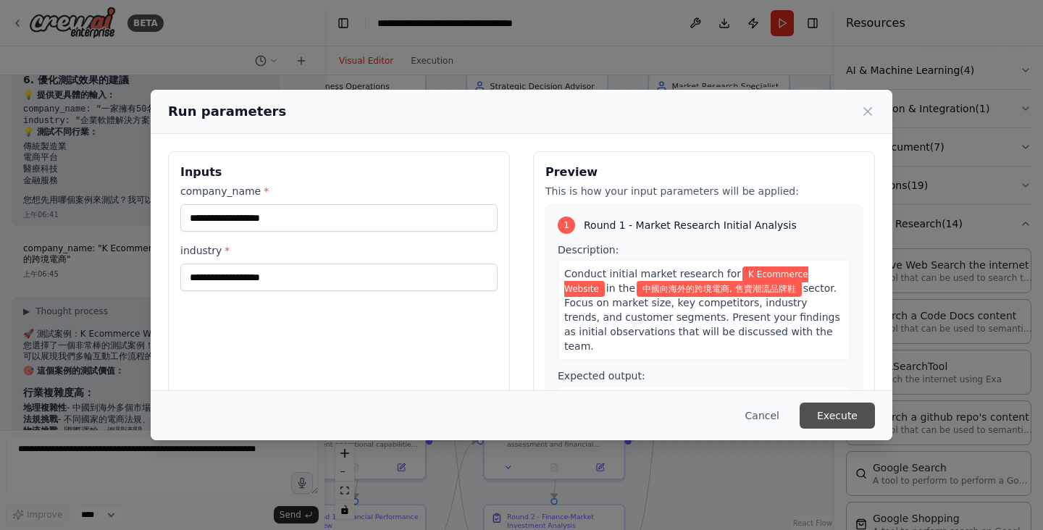
click at [821, 420] on button "Execute" at bounding box center [837, 416] width 75 height 26
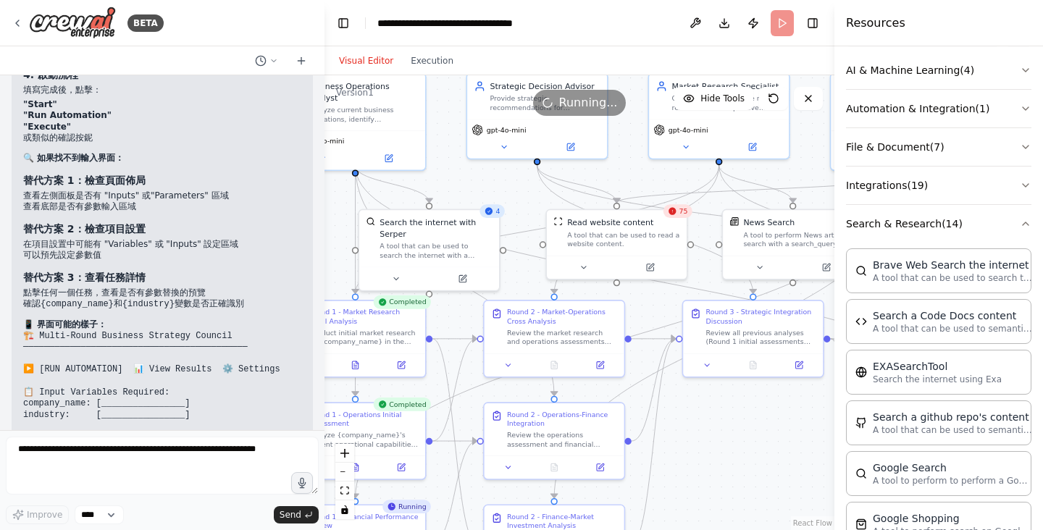
scroll to position [6320, 0]
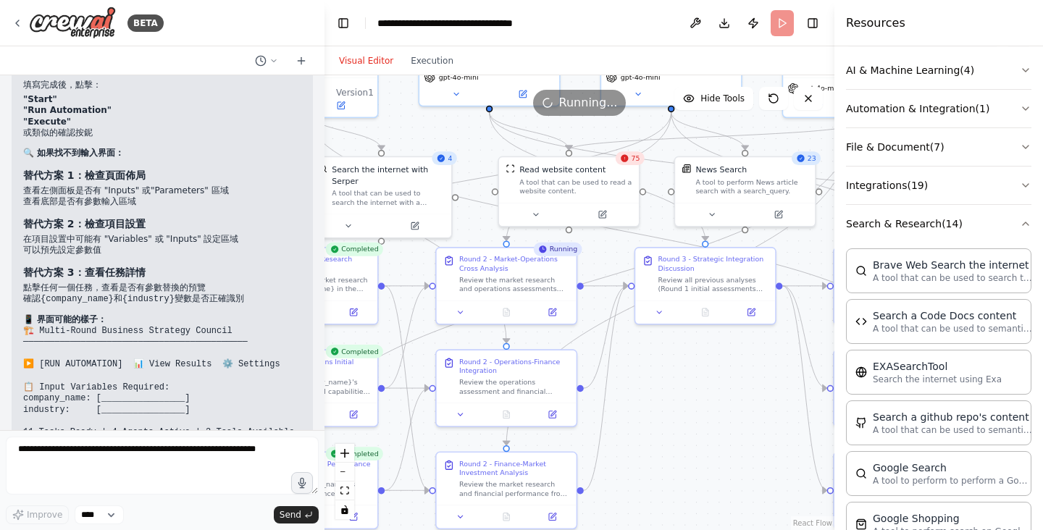
drag, startPoint x: 657, startPoint y: 180, endPoint x: 607, endPoint y: 125, distance: 74.4
click at [607, 125] on div ".deletable-edge-delete-btn { width: 20px; height: 20px; border: 0px solid #ffff…" at bounding box center [580, 302] width 510 height 455
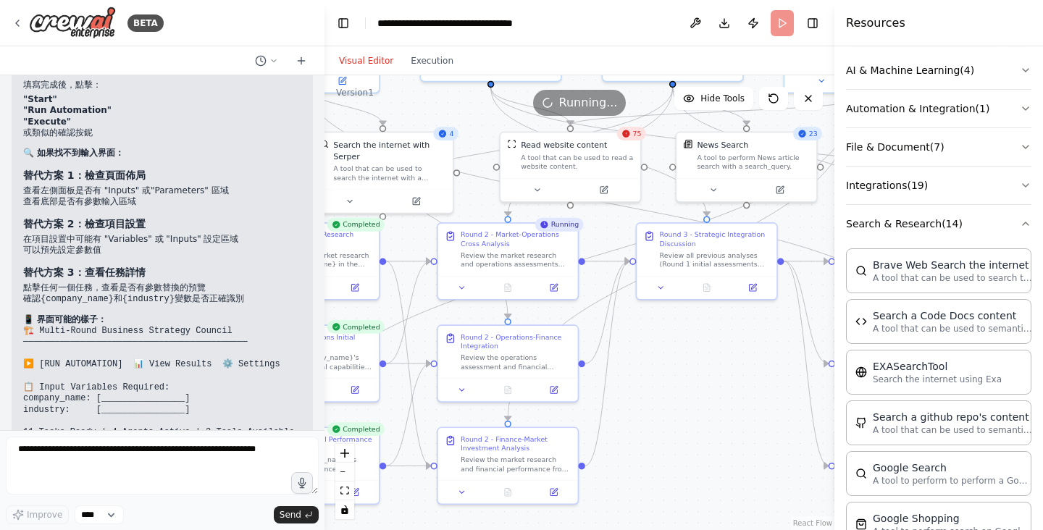
drag, startPoint x: 714, startPoint y: 383, endPoint x: 714, endPoint y: 262, distance: 121.0
click at [714, 262] on div ".deletable-edge-delete-btn { width: 20px; height: 20px; border: 0px solid #ffff…" at bounding box center [580, 302] width 510 height 455
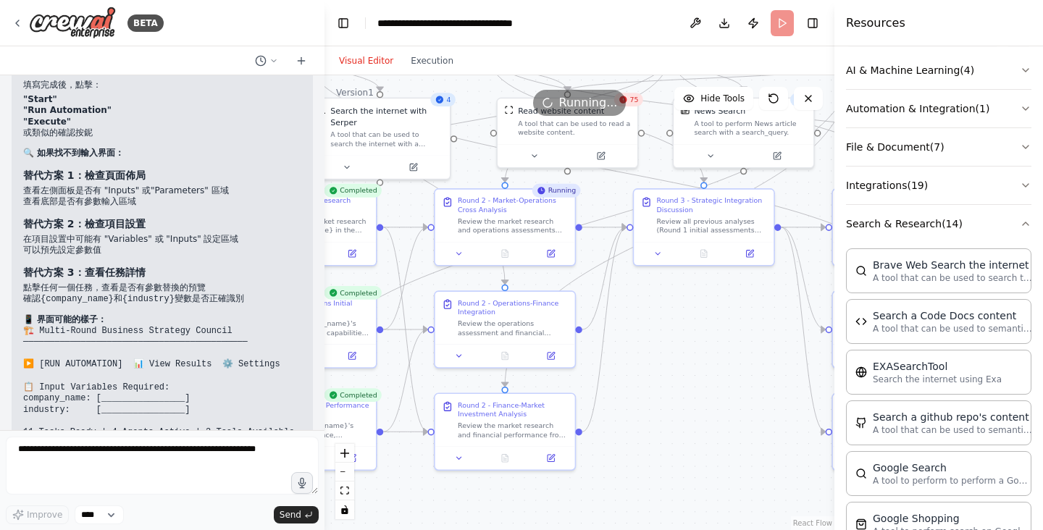
drag, startPoint x: 709, startPoint y: 347, endPoint x: 709, endPoint y: 375, distance: 28.3
click at [709, 375] on div ".deletable-edge-delete-btn { width: 20px; height: 20px; border: 0px solid #ffff…" at bounding box center [580, 302] width 510 height 455
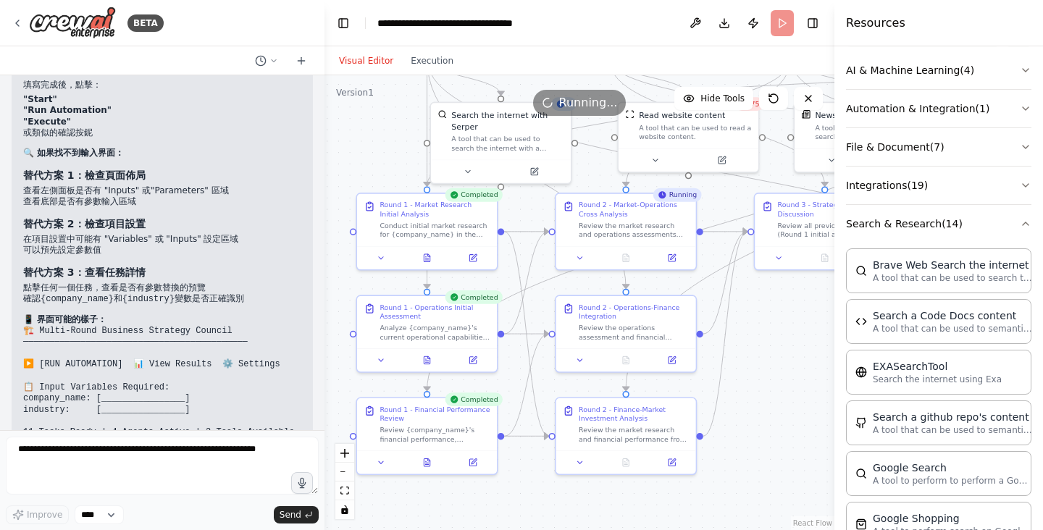
drag, startPoint x: 779, startPoint y: 379, endPoint x: 808, endPoint y: 377, distance: 29.1
click at [808, 377] on div ".deletable-edge-delete-btn { width: 20px; height: 20px; border: 0px solid #ffff…" at bounding box center [580, 302] width 510 height 455
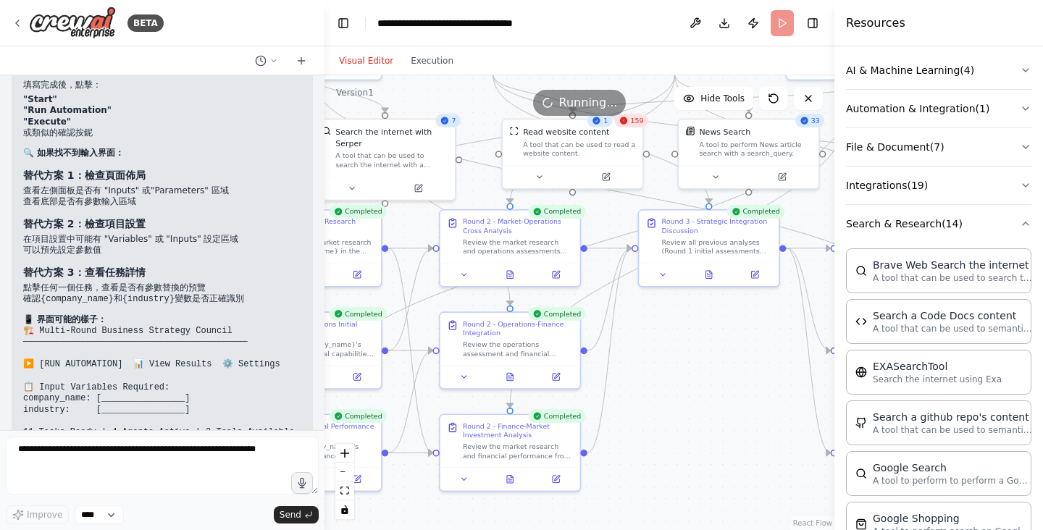
drag, startPoint x: 806, startPoint y: 353, endPoint x: 509, endPoint y: 409, distance: 301.6
click at [509, 409] on div ".deletable-edge-delete-btn { width: 20px; height: 20px; border: 0px solid #ffff…" at bounding box center [580, 302] width 510 height 455
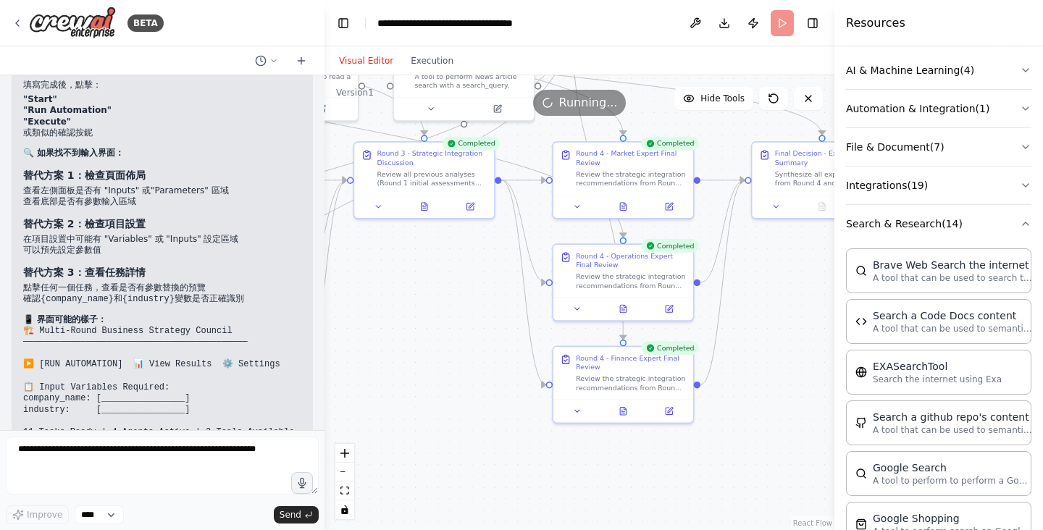
drag, startPoint x: 541, startPoint y: 433, endPoint x: 434, endPoint y: 320, distance: 155.3
click at [434, 320] on div ".deletable-edge-delete-btn { width: 20px; height: 20px; border: 0px solid #ffff…" at bounding box center [580, 302] width 510 height 455
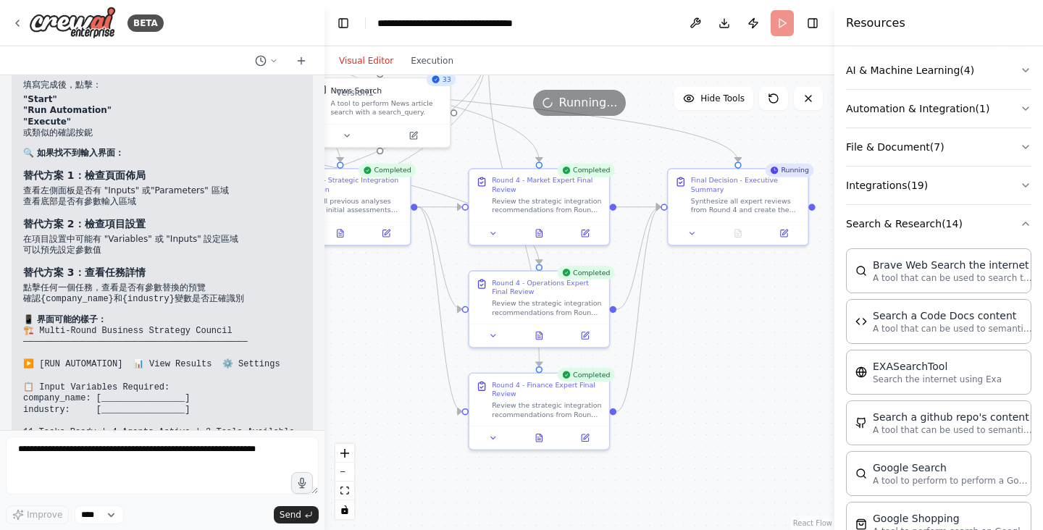
drag, startPoint x: 735, startPoint y: 380, endPoint x: 614, endPoint y: 443, distance: 135.8
click at [614, 443] on div ".deletable-edge-delete-btn { width: 20px; height: 20px; border: 0px solid #ffff…" at bounding box center [580, 302] width 510 height 455
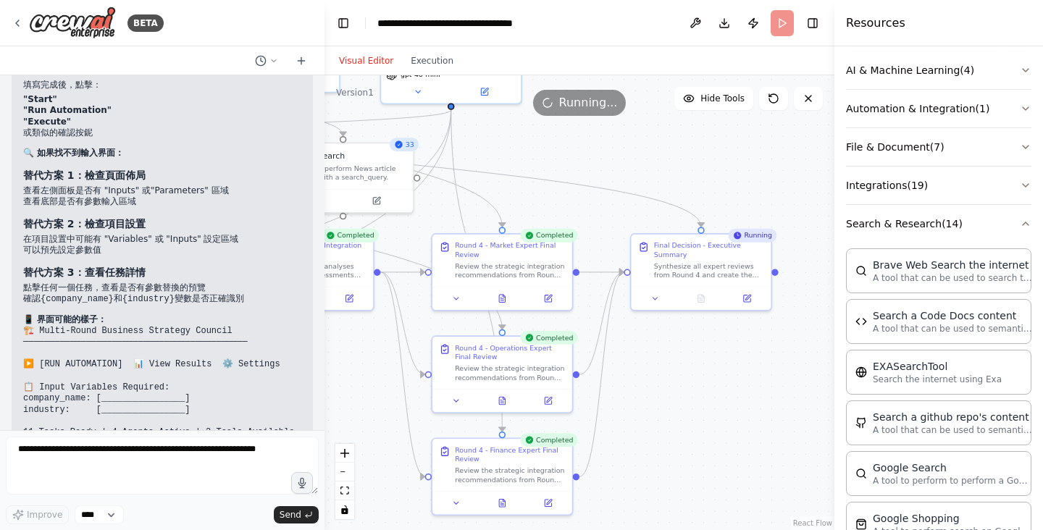
drag, startPoint x: 674, startPoint y: 416, endPoint x: 743, endPoint y: 464, distance: 83.8
click at [742, 464] on div ".deletable-edge-delete-btn { width: 20px; height: 20px; border: 0px solid #ffff…" at bounding box center [580, 302] width 510 height 455
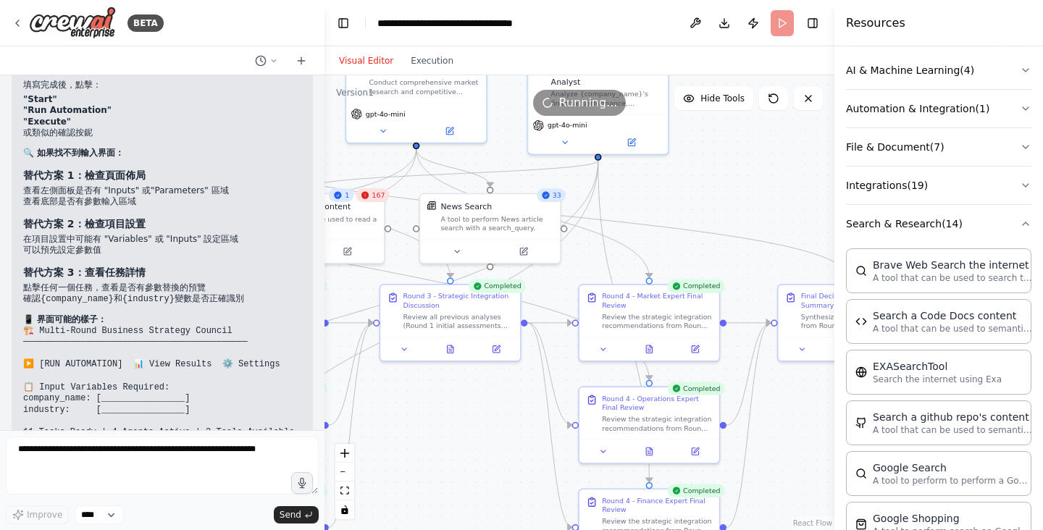
drag, startPoint x: 604, startPoint y: 217, endPoint x: 737, endPoint y: 257, distance: 139.1
click at [748, 276] on div ".deletable-edge-delete-btn { width: 20px; height: 20px; border: 0px solid #ffff…" at bounding box center [580, 302] width 510 height 455
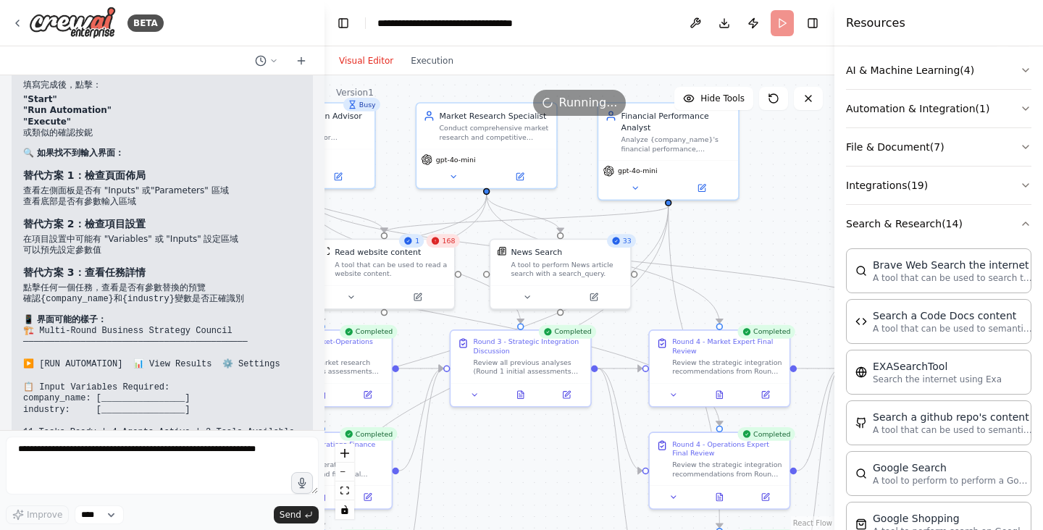
drag, startPoint x: 749, startPoint y: 247, endPoint x: 784, endPoint y: 253, distance: 35.3
click at [784, 253] on div ".deletable-edge-delete-btn { width: 20px; height: 20px; border: 0px solid #ffff…" at bounding box center [580, 302] width 510 height 455
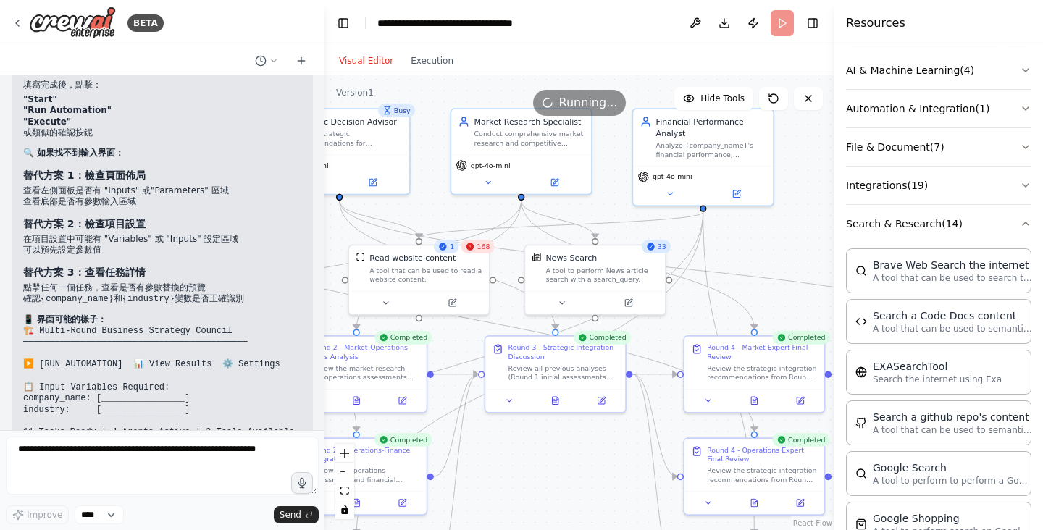
click at [481, 250] on span "168" at bounding box center [483, 246] width 13 height 9
click at [477, 266] on div "A tool that can be used to read a website content." at bounding box center [426, 273] width 112 height 18
click at [670, 17] on header "**********" at bounding box center [580, 23] width 510 height 46
click at [764, 259] on div ".deletable-edge-delete-btn { width: 20px; height: 20px; border: 0px solid #ffff…" at bounding box center [580, 302] width 510 height 455
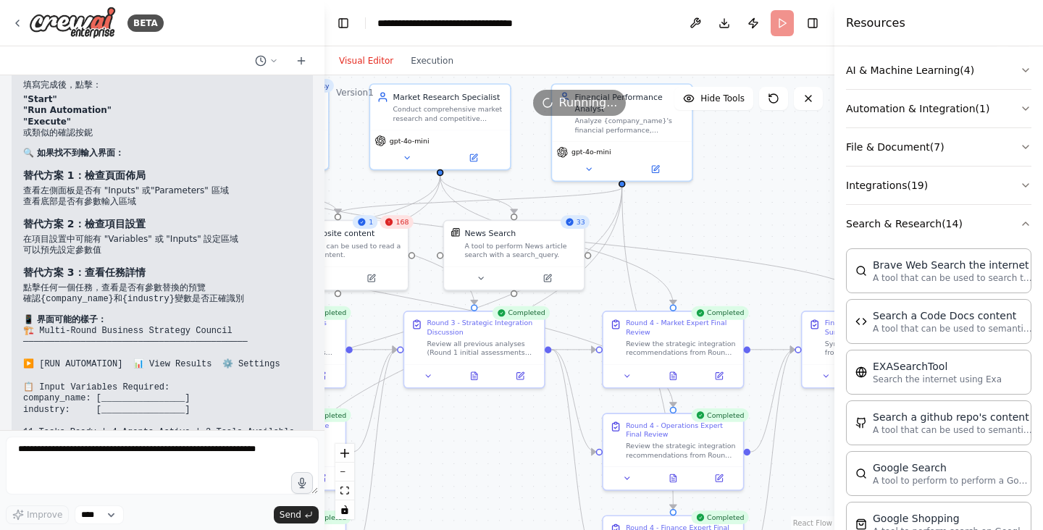
drag, startPoint x: 773, startPoint y: 249, endPoint x: 552, endPoint y: 185, distance: 230.0
click at [552, 186] on div ".deletable-edge-delete-btn { width: 20px; height: 20px; border: 0px solid #ffff…" at bounding box center [580, 302] width 510 height 455
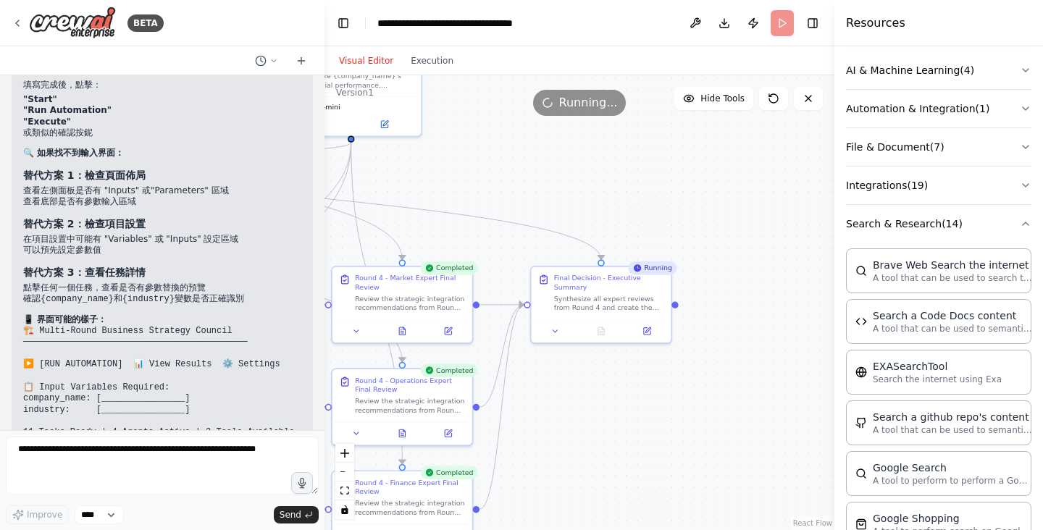
drag, startPoint x: 735, startPoint y: 207, endPoint x: 604, endPoint y: 200, distance: 131.3
click at [604, 200] on div ".deletable-edge-delete-btn { width: 20px; height: 20px; border: 0px solid #ffff…" at bounding box center [580, 302] width 510 height 455
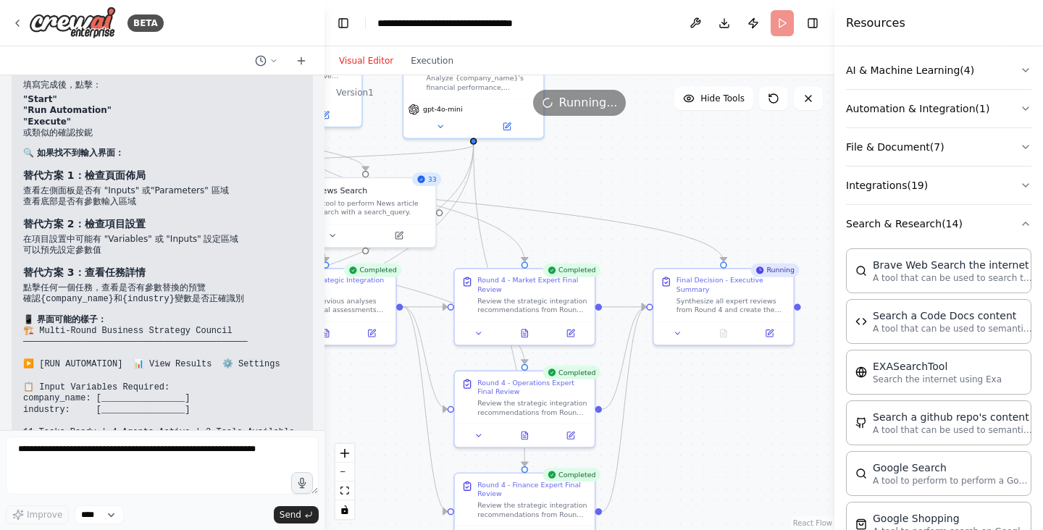
drag, startPoint x: 584, startPoint y: 199, endPoint x: 800, endPoint y: 203, distance: 216.0
click at [808, 203] on div ".deletable-edge-delete-btn { width: 20px; height: 20px; border: 0px solid #ffff…" at bounding box center [580, 302] width 510 height 455
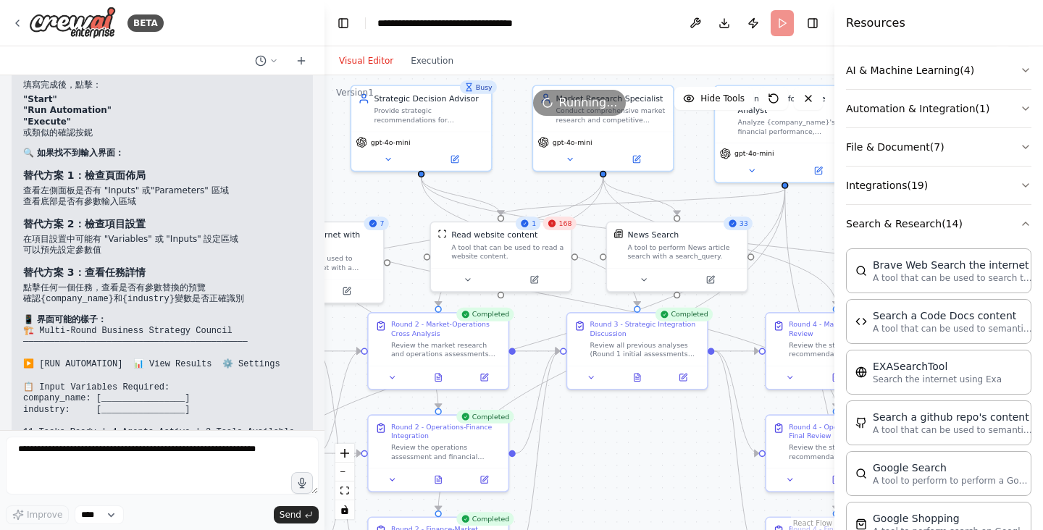
drag, startPoint x: 762, startPoint y: 217, endPoint x: 806, endPoint y: 230, distance: 46.3
click at [819, 230] on div ".deletable-edge-delete-btn { width: 20px; height: 20px; border: 0px solid #ffff…" at bounding box center [580, 302] width 510 height 455
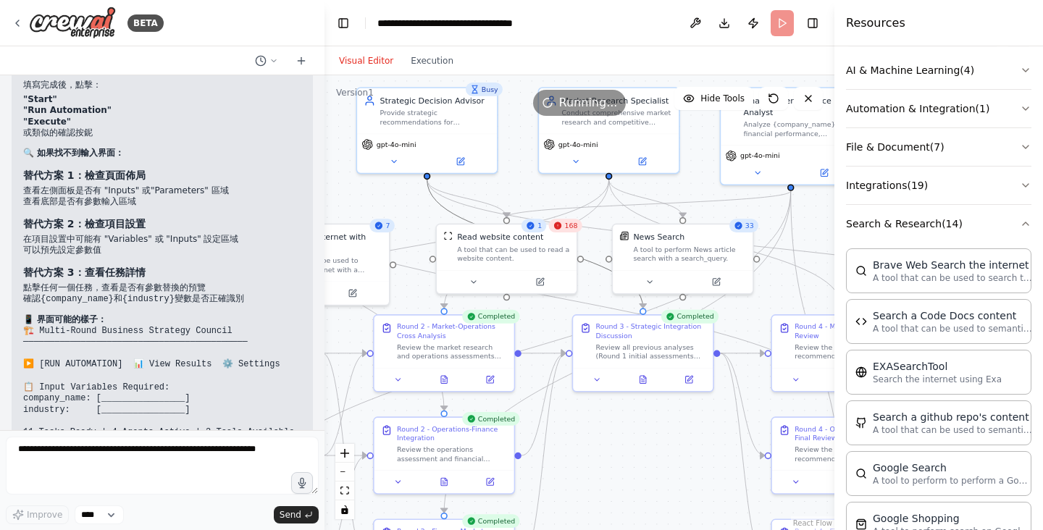
drag, startPoint x: 431, startPoint y: 201, endPoint x: 475, endPoint y: 209, distance: 44.9
click at [117, 30] on div ".deletable-edge-delete-btn { width: 20px; height: 20px; border: 0px solid #ffff…" at bounding box center [117, 30] width 0 height 0
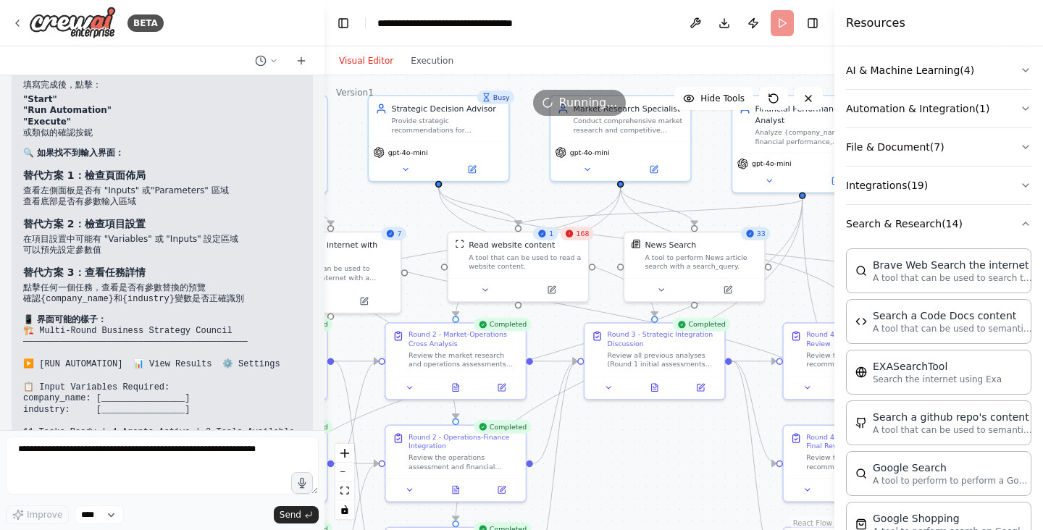
drag, startPoint x: 359, startPoint y: 194, endPoint x: 391, endPoint y: 198, distance: 32.1
click at [386, 201] on div ".deletable-edge-delete-btn { width: 20px; height: 20px; border: 0px solid #ffff…" at bounding box center [580, 302] width 510 height 455
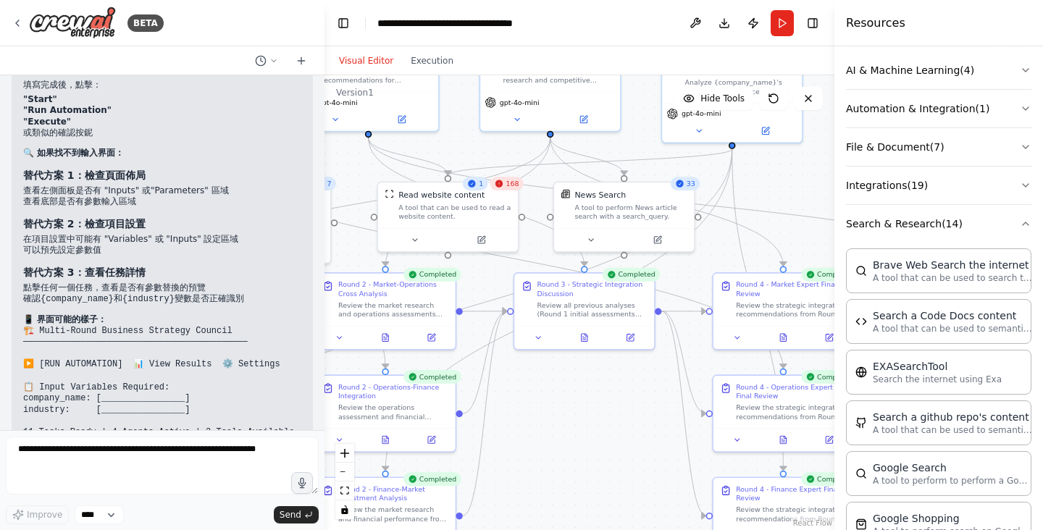
drag, startPoint x: 675, startPoint y: 475, endPoint x: 522, endPoint y: 373, distance: 182.9
click at [522, 372] on div ".deletable-edge-delete-btn { width: 20px; height: 20px; border: 0px solid #ffff…" at bounding box center [580, 302] width 510 height 455
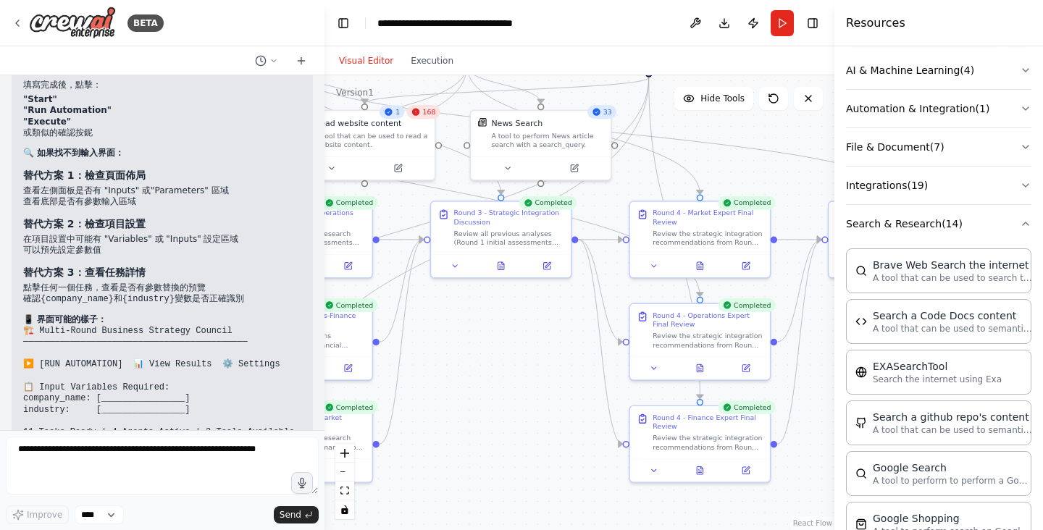
drag, startPoint x: 532, startPoint y: 422, endPoint x: 323, endPoint y: 234, distance: 280.6
click at [322, 234] on div "BETA Hope to establish a company operation decision-making and analysis team 上午…" at bounding box center [521, 265] width 1043 height 530
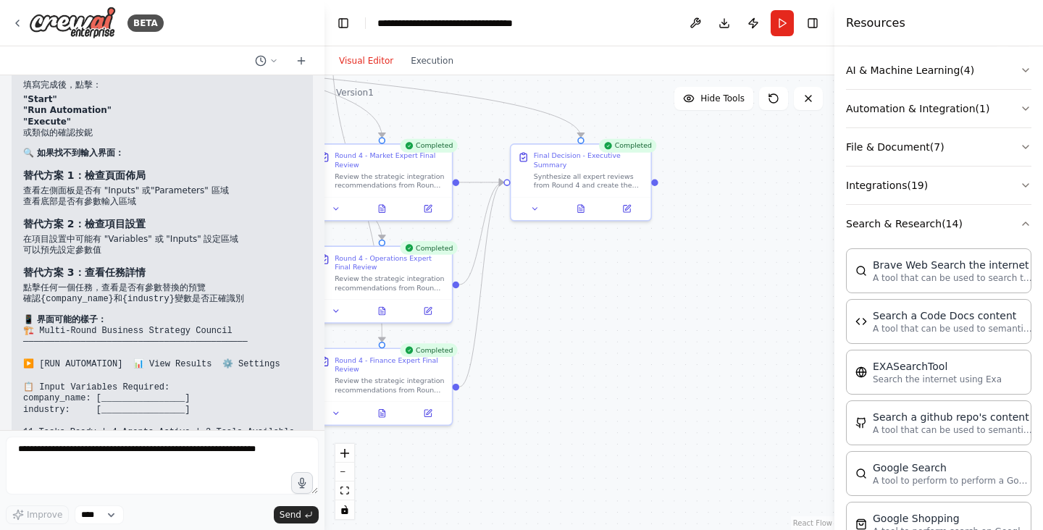
drag, startPoint x: 651, startPoint y: 335, endPoint x: 574, endPoint y: 438, distance: 127.8
click at [574, 438] on div ".deletable-edge-delete-btn { width: 20px; height: 20px; border: 0px solid #ffff…" at bounding box center [580, 302] width 510 height 455
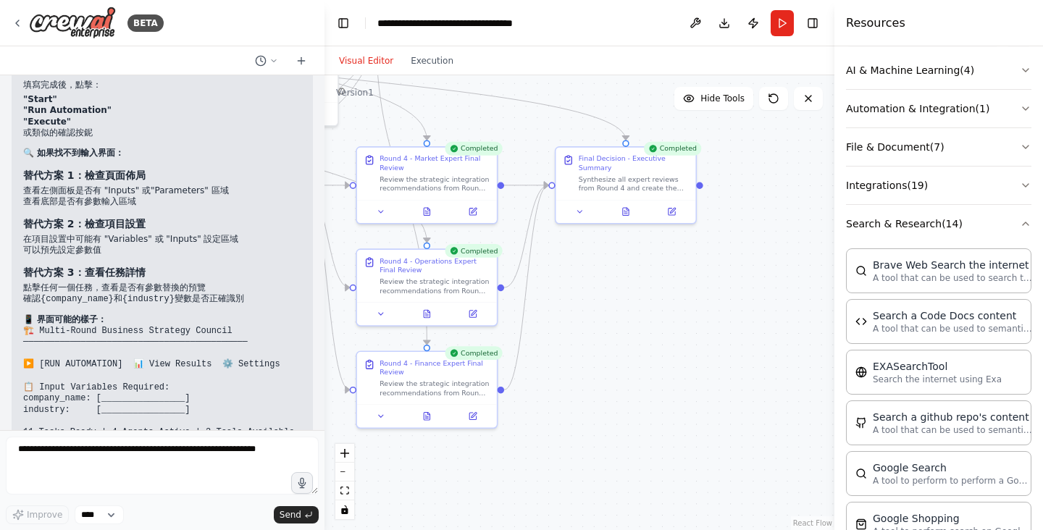
drag, startPoint x: 664, startPoint y: 333, endPoint x: 639, endPoint y: 330, distance: 24.8
click at [677, 328] on div ".deletable-edge-delete-btn { width: 20px; height: 20px; border: 0px solid #ffff…" at bounding box center [580, 302] width 510 height 455
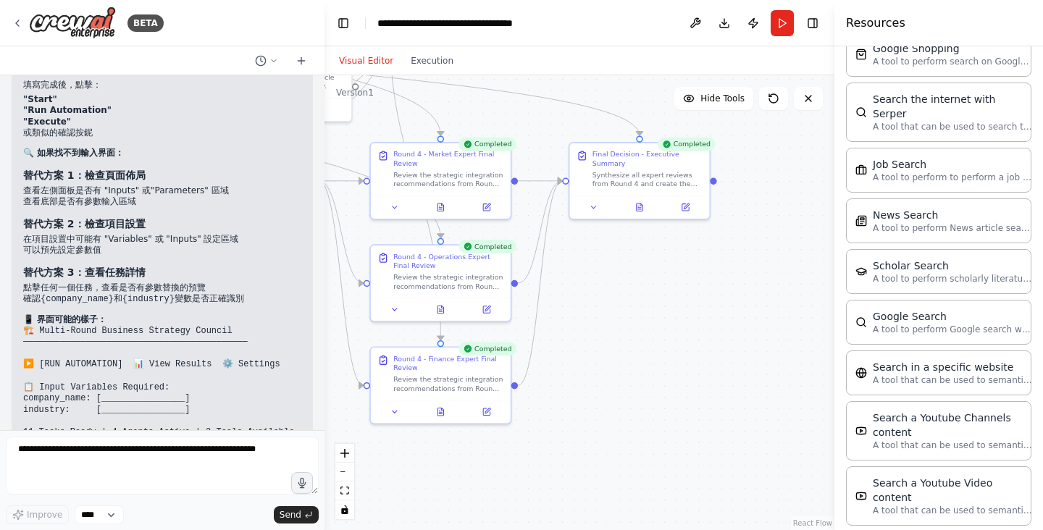
scroll to position [721, 0]
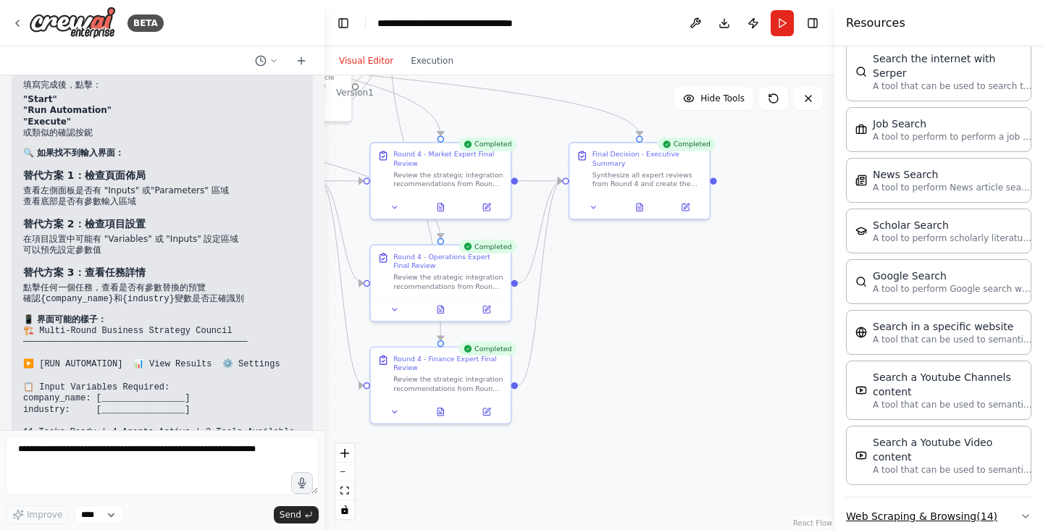
click at [1023, 511] on icon "button" at bounding box center [1026, 517] width 12 height 12
click at [272, 58] on icon at bounding box center [274, 61] width 9 height 9
click at [252, 227] on div at bounding box center [162, 265] width 325 height 530
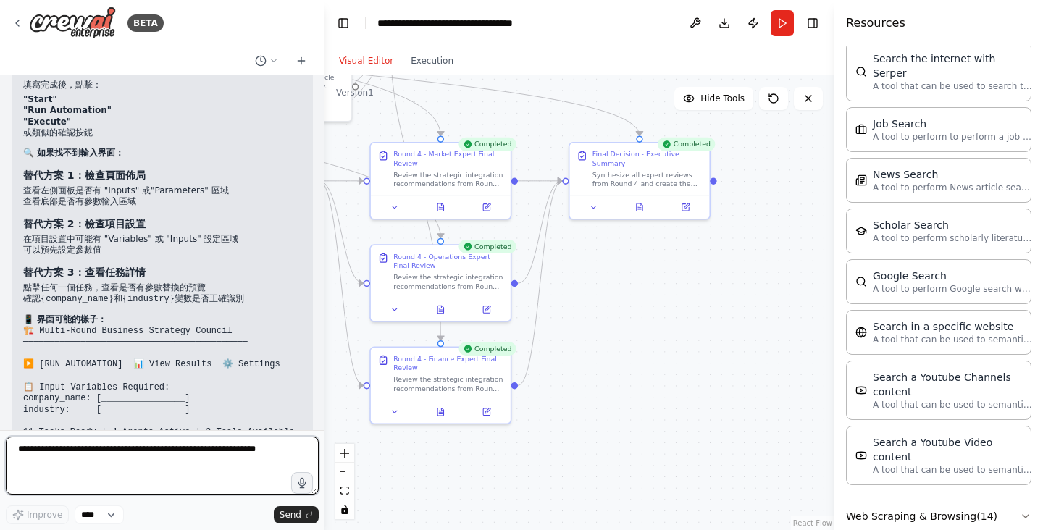
click at [173, 474] on textarea at bounding box center [162, 466] width 313 height 58
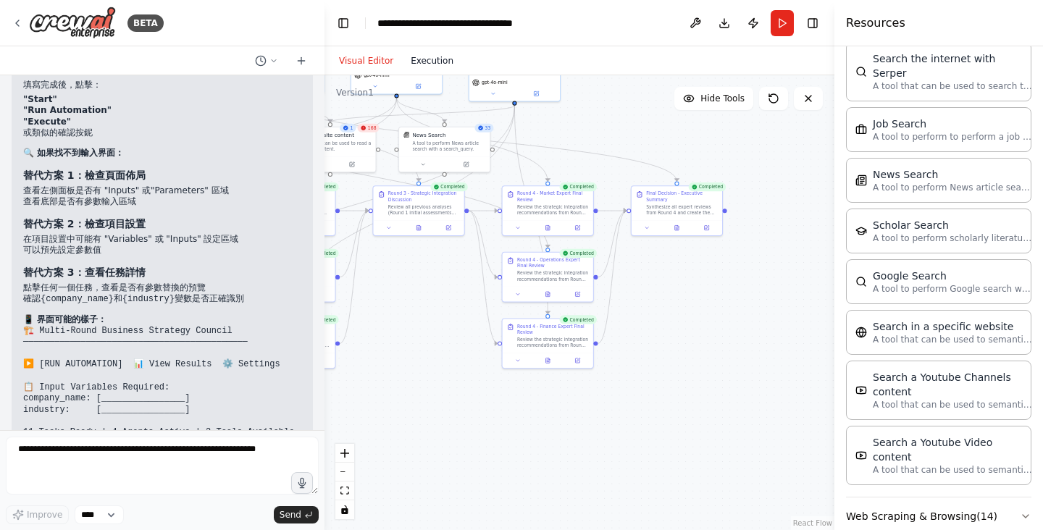
click at [427, 62] on button "Execution" at bounding box center [432, 60] width 60 height 17
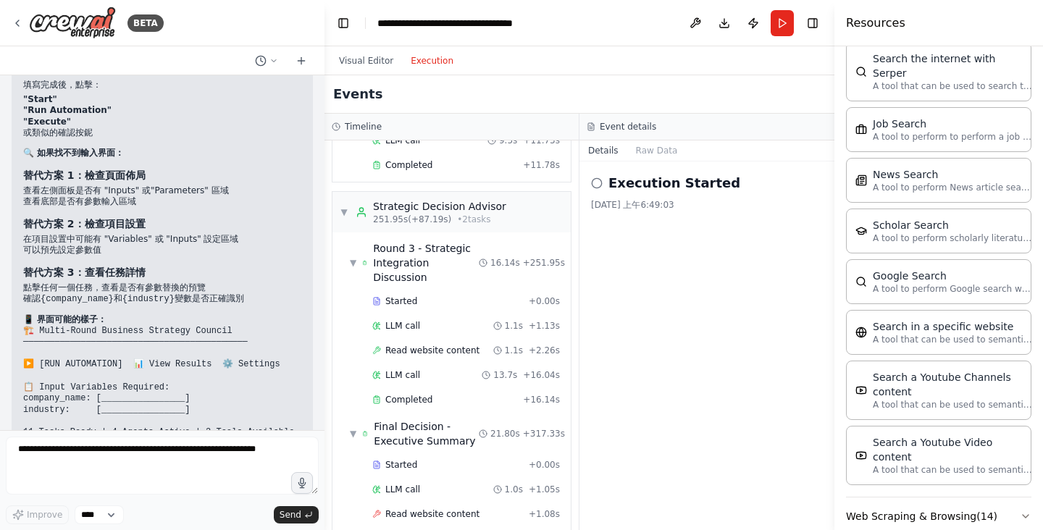
scroll to position [8872, 0]
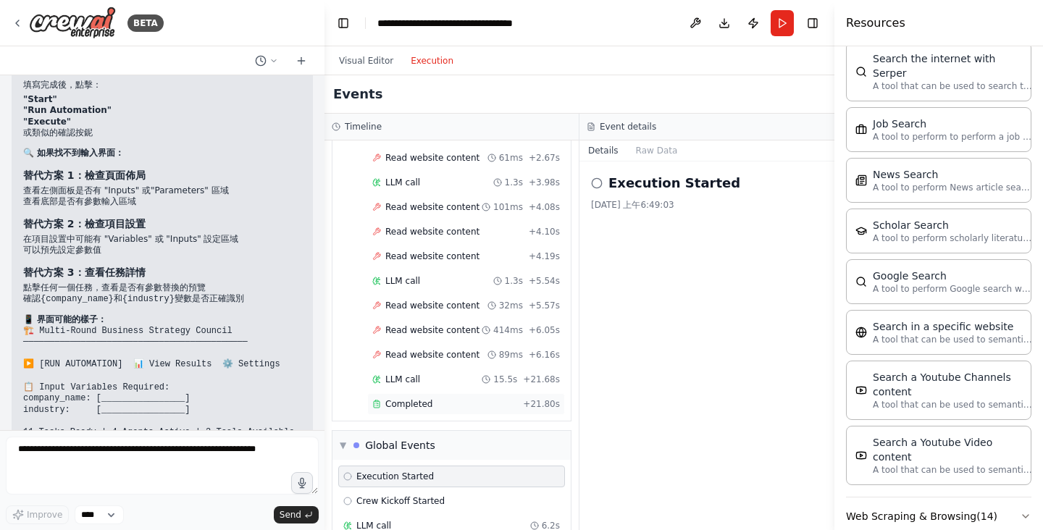
click at [488, 399] on div "Completed" at bounding box center [444, 405] width 145 height 12
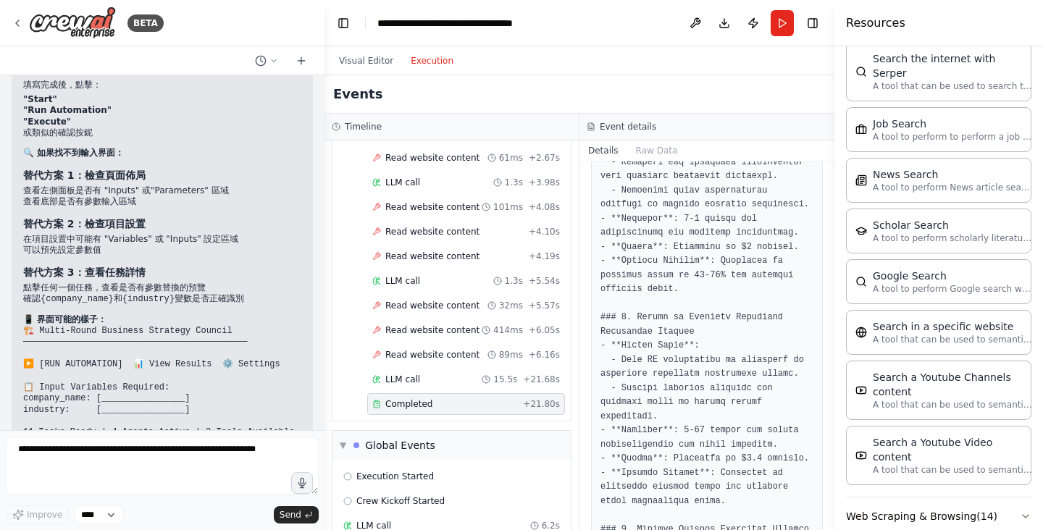
scroll to position [0, 0]
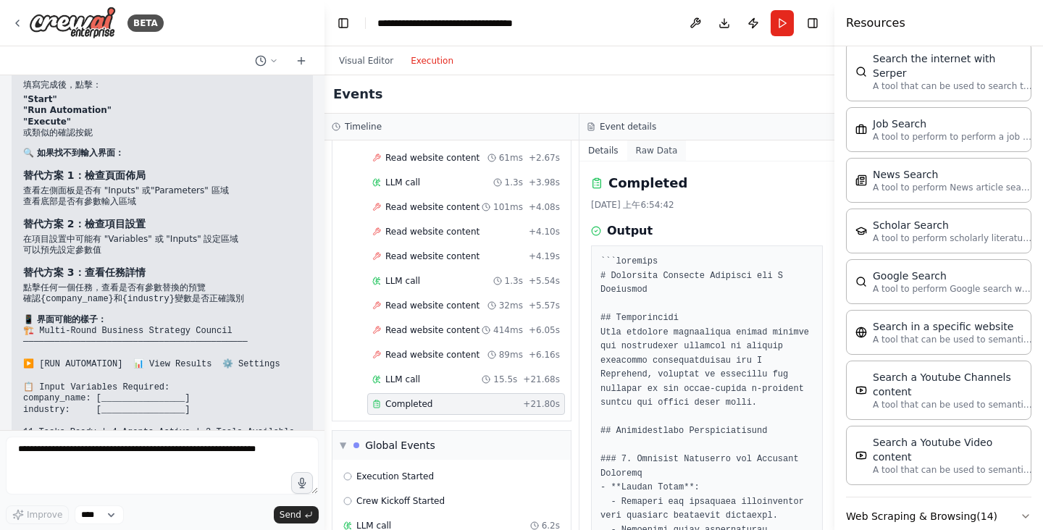
click at [640, 145] on button "Raw Data" at bounding box center [656, 151] width 59 height 20
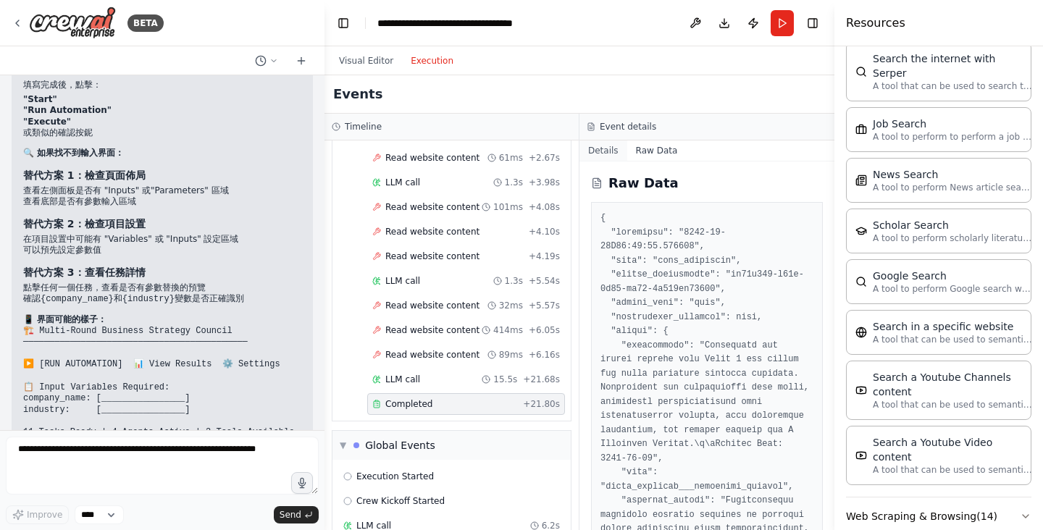
click at [586, 151] on button "Details" at bounding box center [604, 151] width 48 height 20
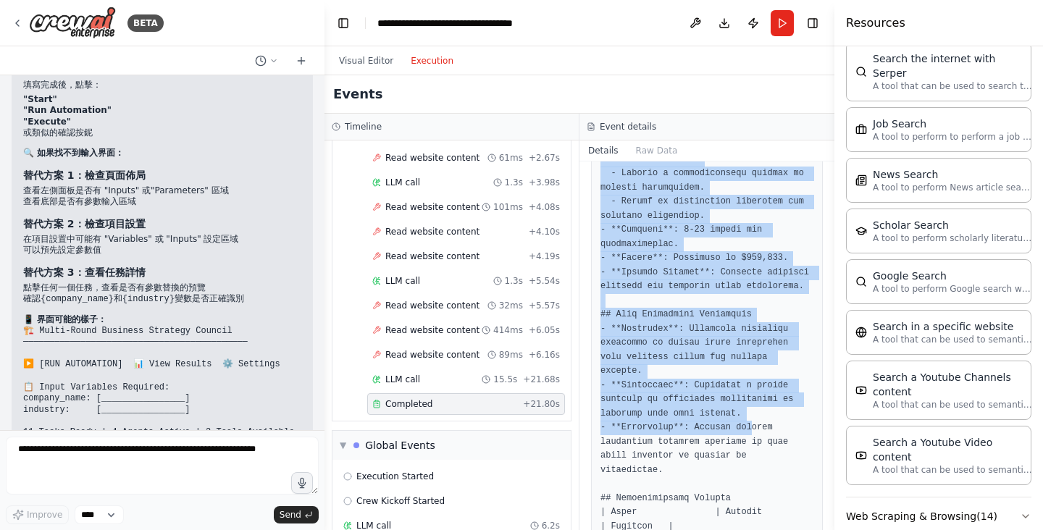
scroll to position [1834, 0]
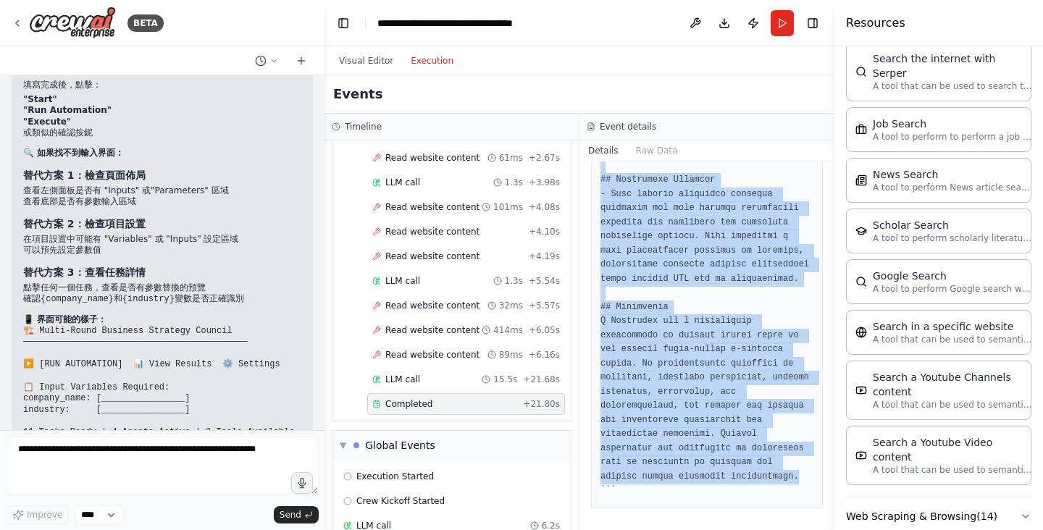
drag, startPoint x: 601, startPoint y: 259, endPoint x: 806, endPoint y: 478, distance: 299.9
copy pre "```markdown # Executive Decision Document for K Ecommerce ## Introduction This …"
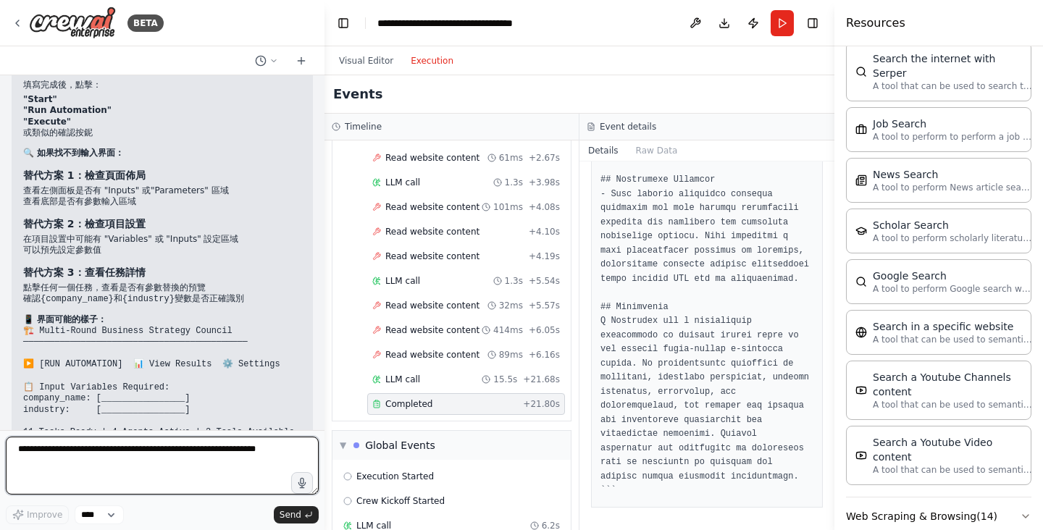
click at [104, 472] on textarea at bounding box center [162, 466] width 313 height 58
type textarea "**********"
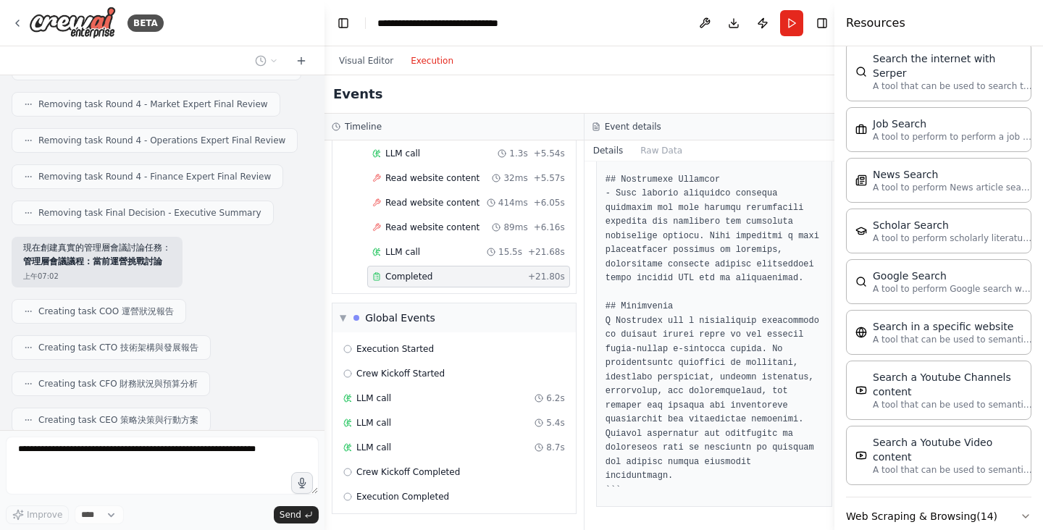
scroll to position [7725, 0]
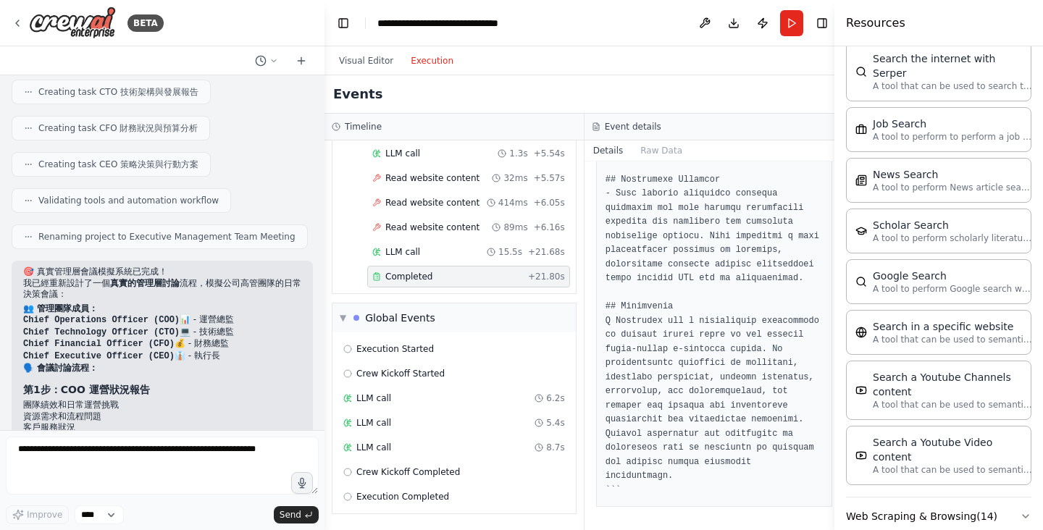
click at [303, 225] on div "Renaming project to Executive Management Team Meeting" at bounding box center [162, 237] width 301 height 25
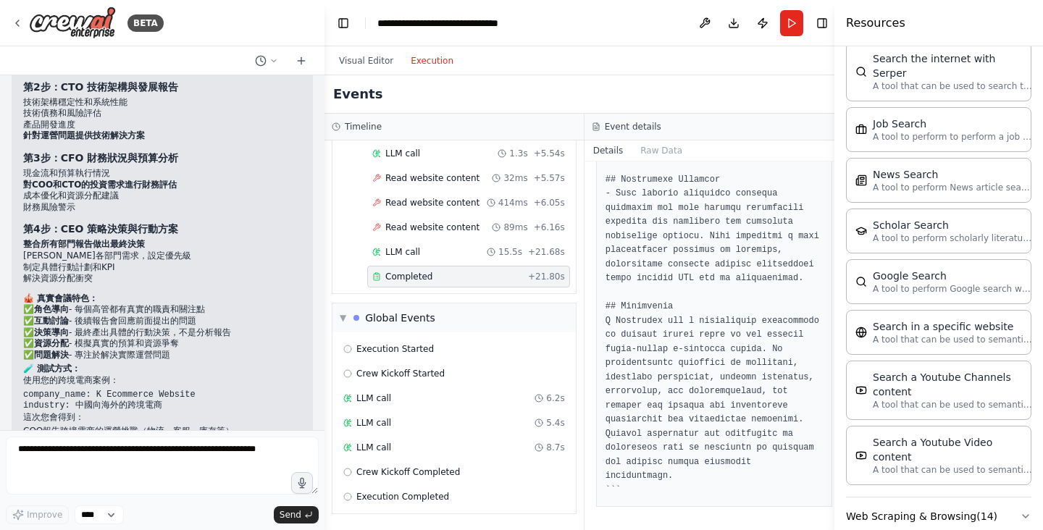
scroll to position [8333, 0]
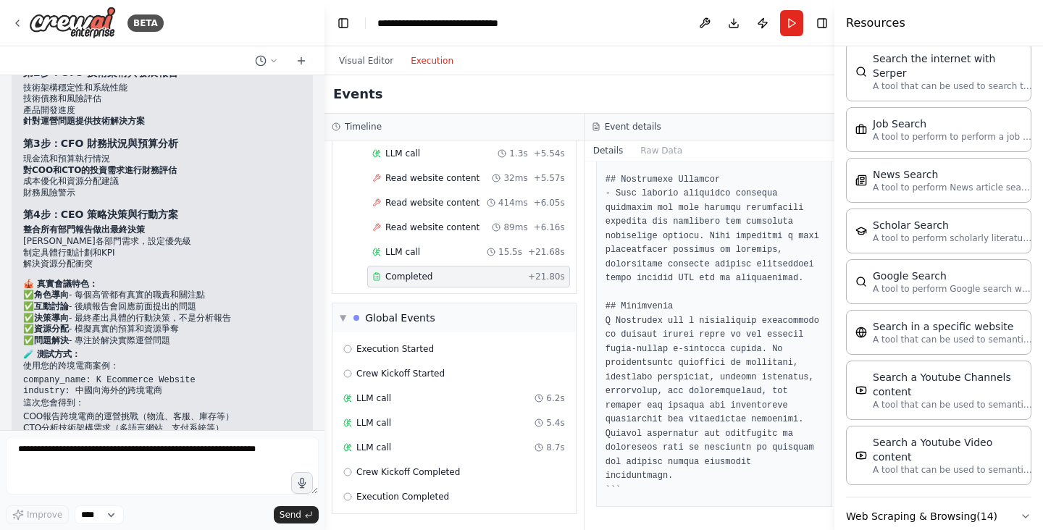
click at [282, 290] on p "✅ 角色導向 - 每個高管都有真實的職責和關注點 ✅ 互動討論 - 後續報告會回應前面提出的問題 ✅ 決策導向 - 最終產出具體的行動決策，不是分析報告 ✅ …" at bounding box center [162, 318] width 278 height 57
click at [258, 290] on p "✅ 角色導向 - 每個高管都有真實的職責和關注點 ✅ 互動討論 - 後續報告會回應前面提出的問題 ✅ 決策導向 - 最終產出具體的行動決策，不是分析報告 ✅ …" at bounding box center [162, 318] width 278 height 57
click at [140, 473] on textarea at bounding box center [162, 466] width 313 height 58
click at [22, 25] on icon at bounding box center [18, 23] width 12 height 12
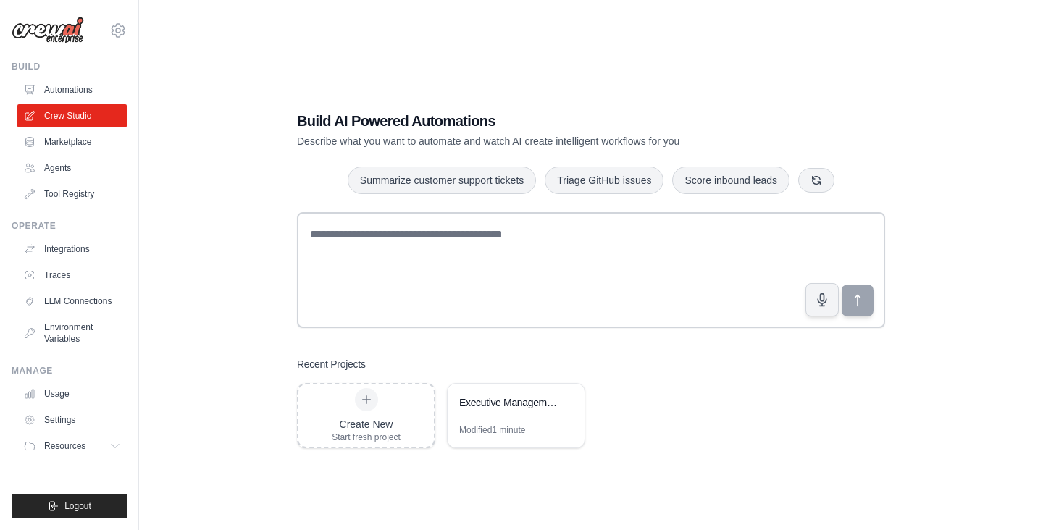
click at [226, 247] on div "Build AI Powered Automations Describe what you want to automate and watch AI cr…" at bounding box center [591, 279] width 858 height 530
click at [67, 92] on link "Automations" at bounding box center [73, 89] width 109 height 23
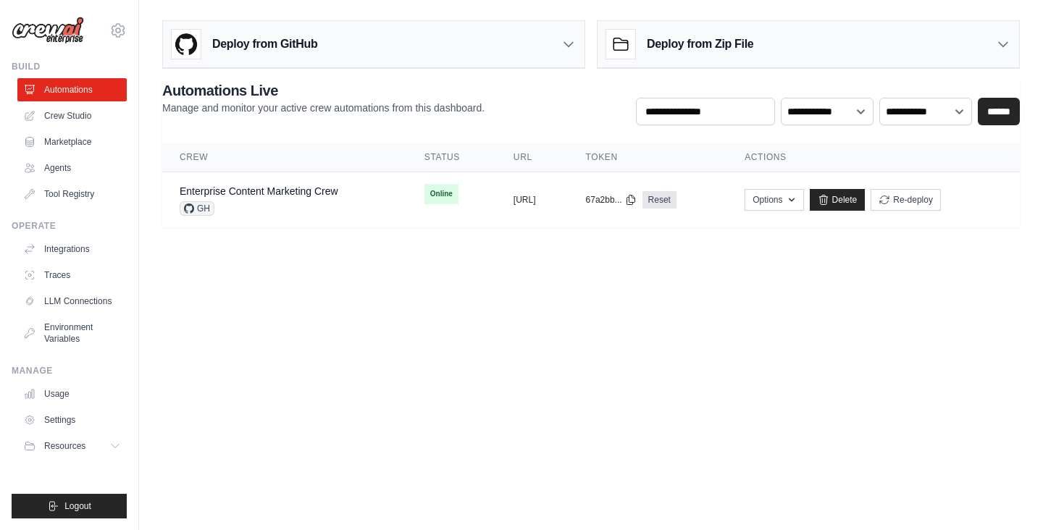
click at [564, 340] on body "[EMAIL_ADDRESS][DOMAIN_NAME] Settings Build Automations Crew Studio" at bounding box center [521, 265] width 1043 height 530
click at [280, 191] on link "Enterprise Content Marketing Crew" at bounding box center [259, 191] width 159 height 12
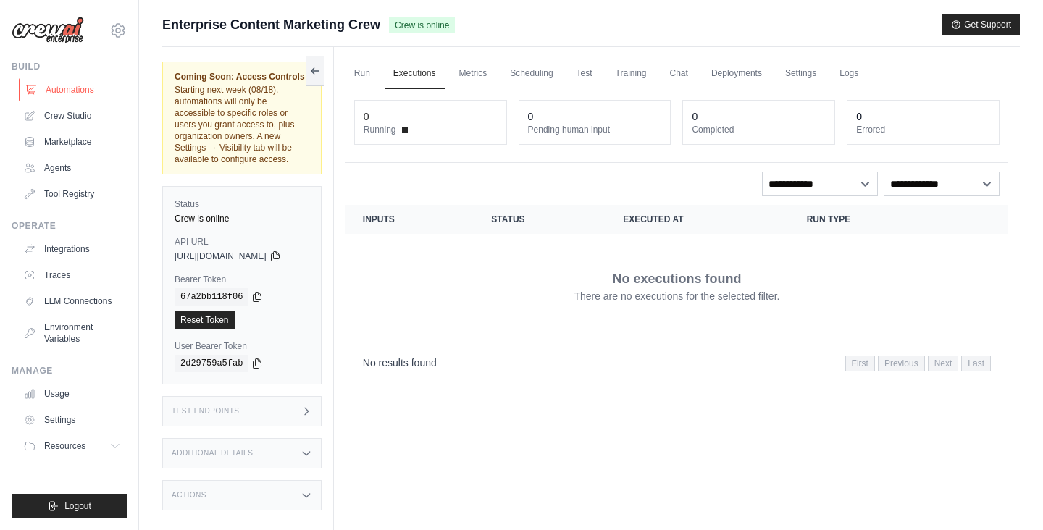
click at [50, 95] on link "Automations" at bounding box center [73, 89] width 109 height 23
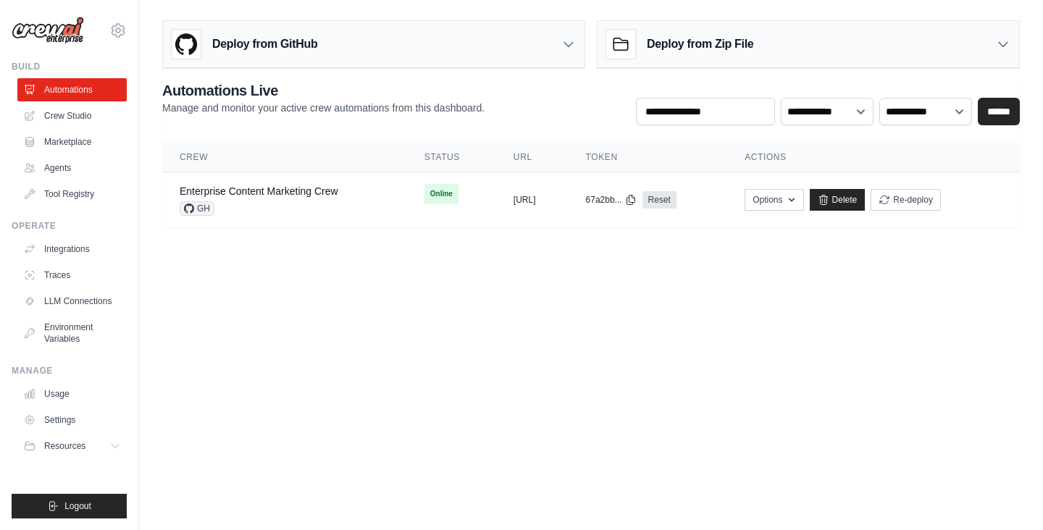
click at [836, 353] on body "[EMAIL_ADDRESS][DOMAIN_NAME] Settings Build Automations Crew Studio" at bounding box center [521, 265] width 1043 height 530
click at [83, 170] on link "Agents" at bounding box center [73, 168] width 109 height 23
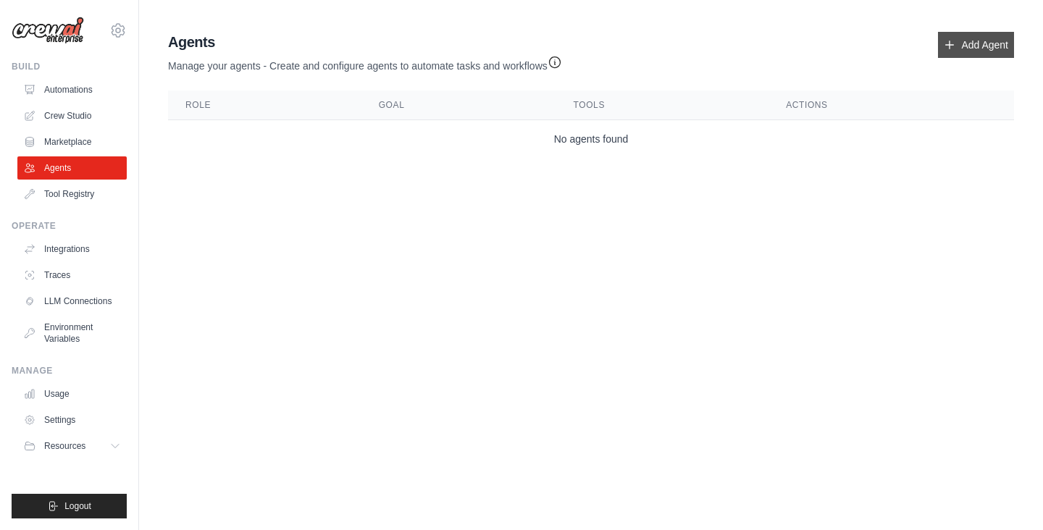
click at [973, 48] on link "Add Agent" at bounding box center [976, 45] width 76 height 26
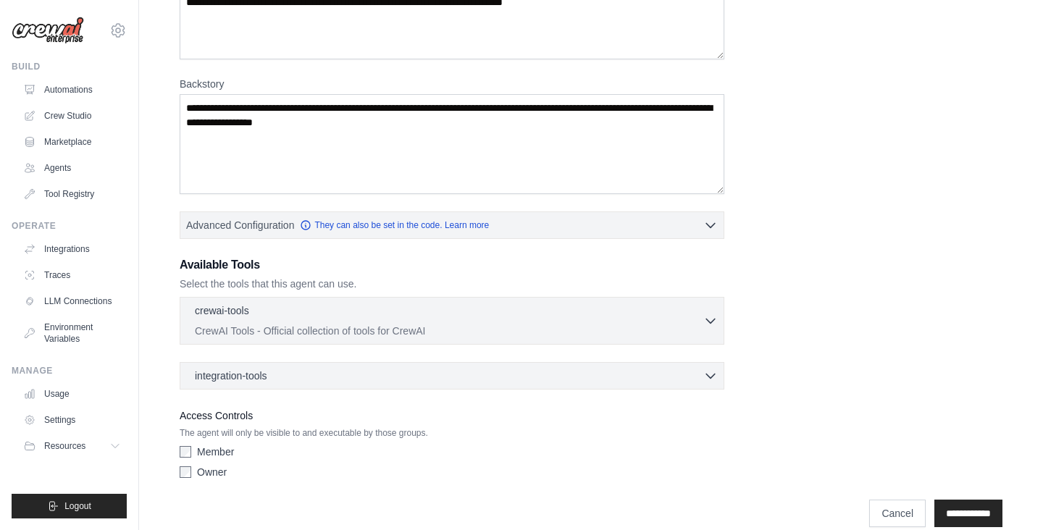
scroll to position [182, 0]
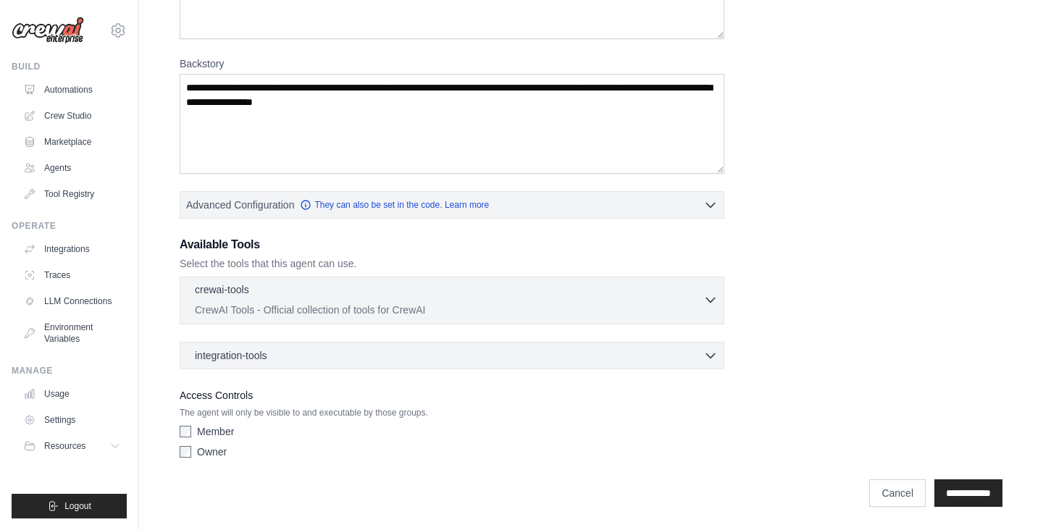
click at [706, 303] on icon "button" at bounding box center [711, 300] width 14 height 14
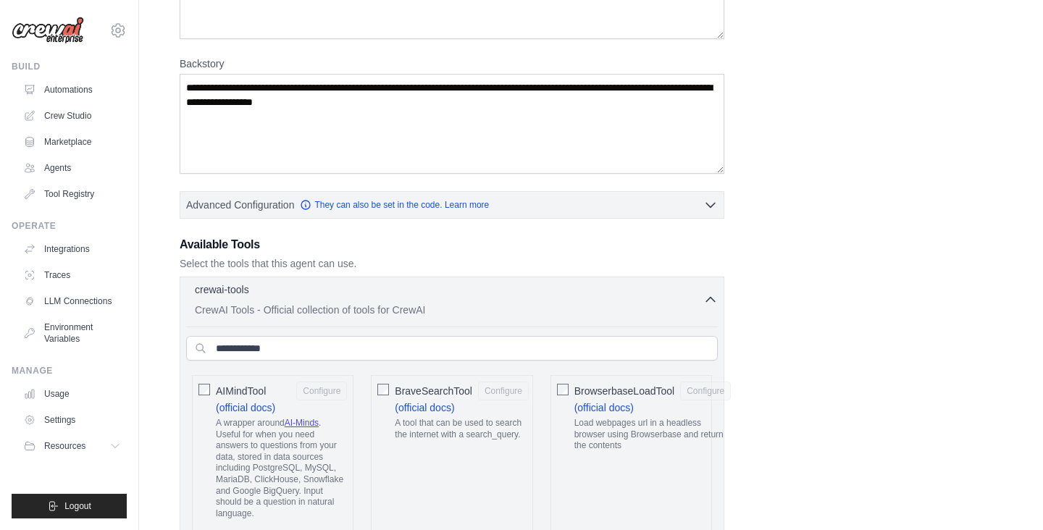
click at [709, 299] on icon "button" at bounding box center [710, 300] width 9 height 4
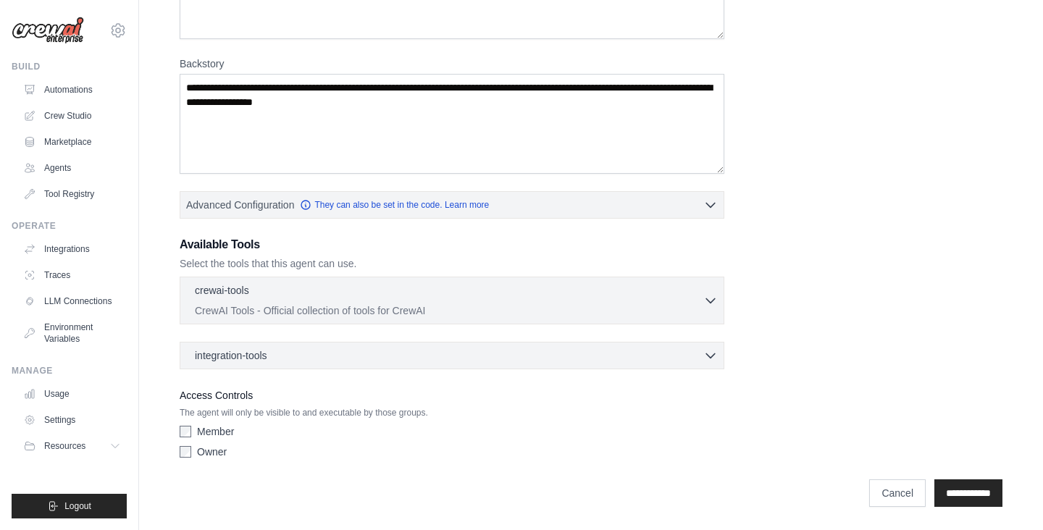
click at [894, 287] on div "Role Goal [GEOGRAPHIC_DATA] Advanced Configuration They can also be set in the …" at bounding box center [591, 176] width 823 height 577
click at [86, 196] on link "Tool Registry" at bounding box center [73, 194] width 109 height 23
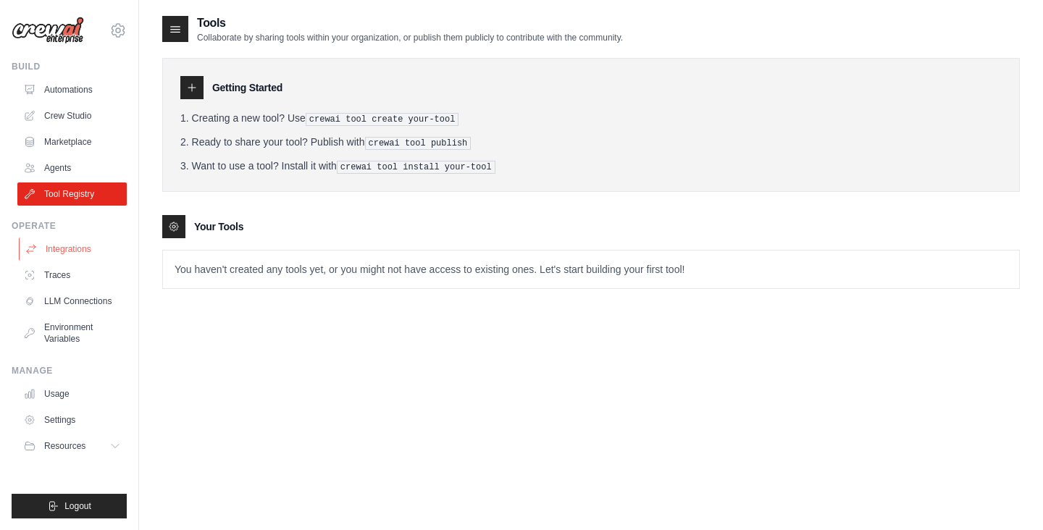
click at [75, 248] on link "Integrations" at bounding box center [73, 249] width 109 height 23
